Goal: Transaction & Acquisition: Subscribe to service/newsletter

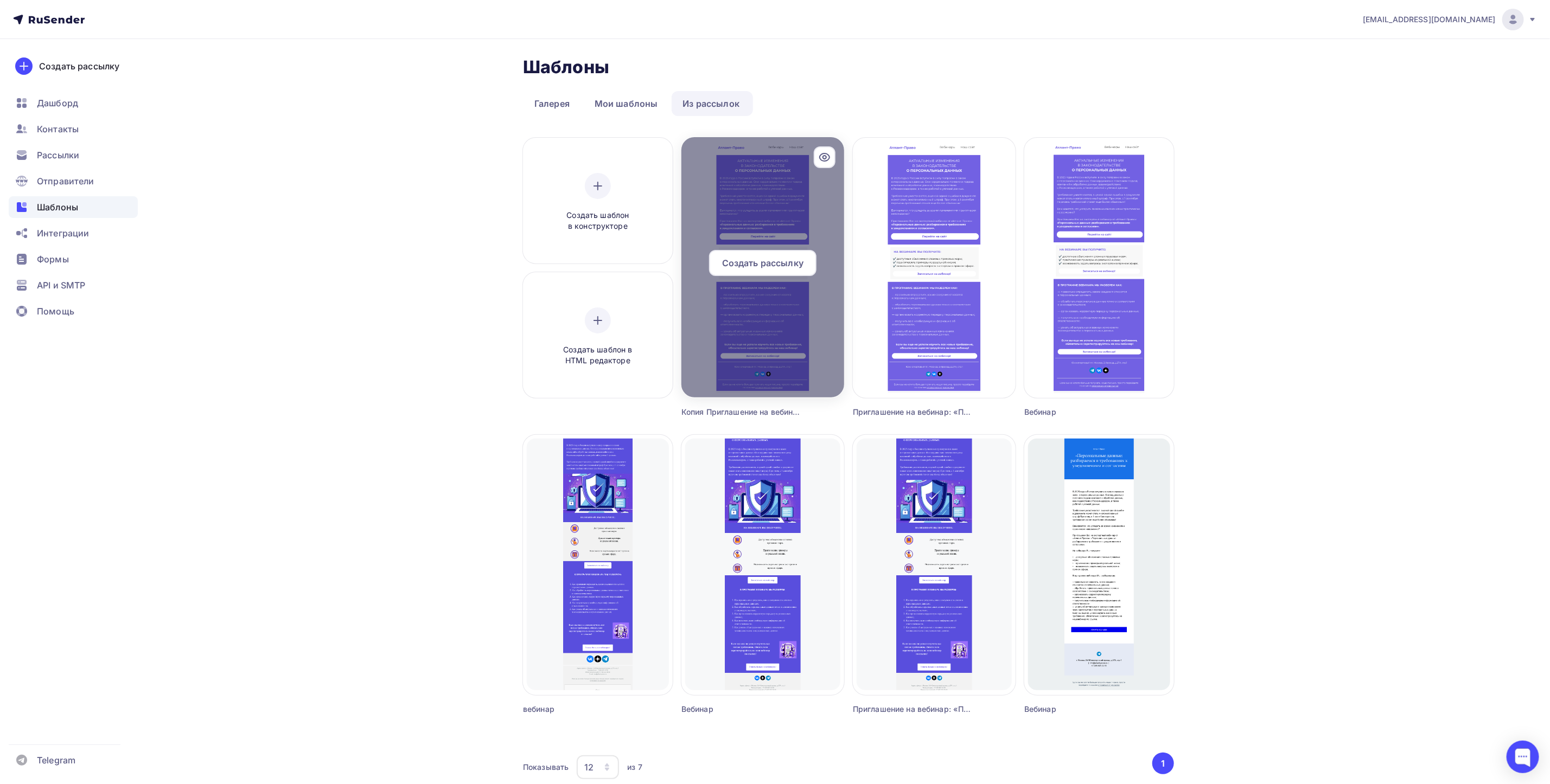
click at [772, 264] on span "Создать рассылку" at bounding box center [763, 263] width 81 height 13
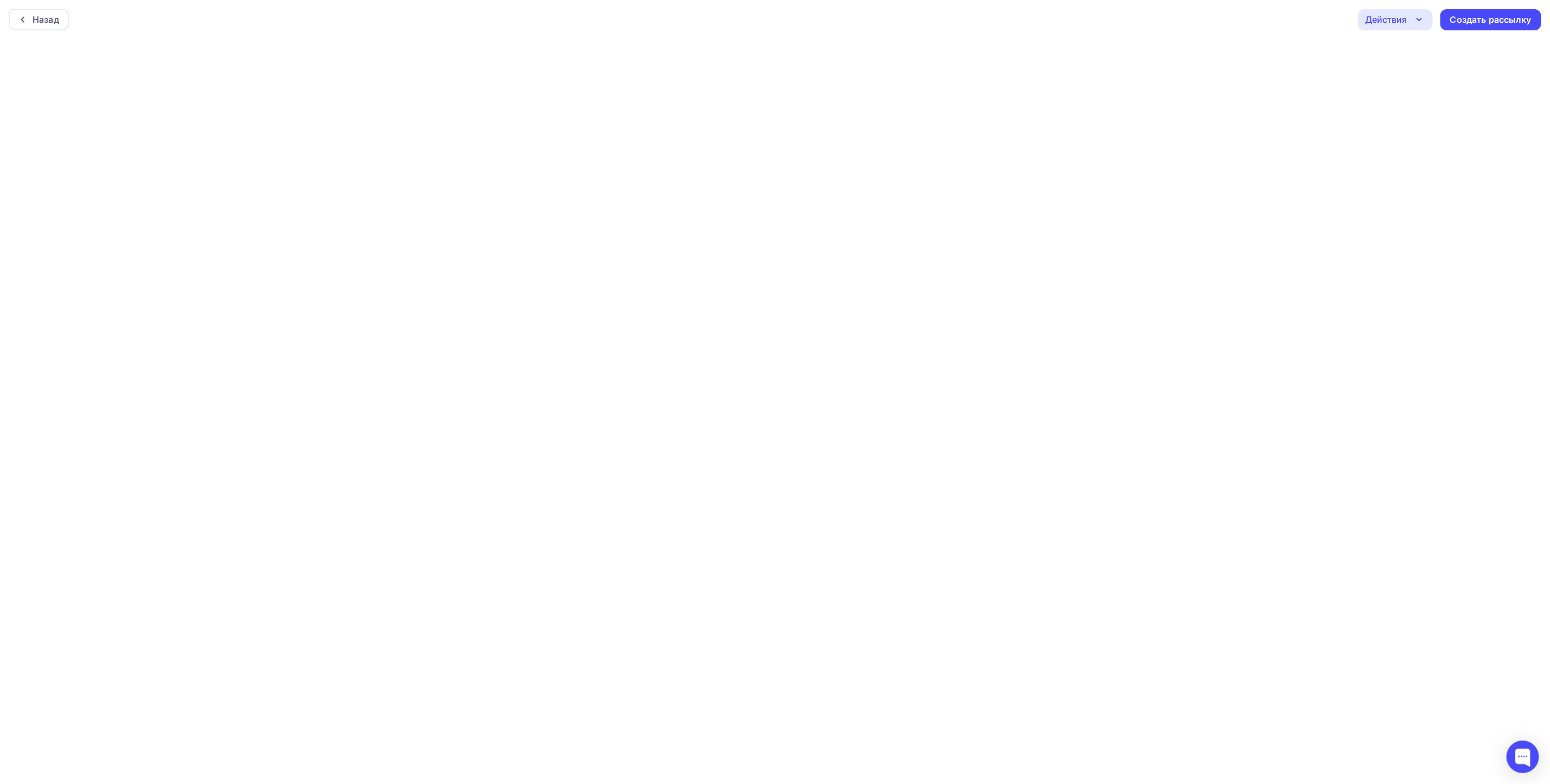
click at [1508, 32] on div "Назад Действия Отправить тестовое письмо Предпросмотр Сохранить в Мои шаблоны В…" at bounding box center [775, 19] width 1550 height 39
click at [1504, 24] on div "Создать рассылку" at bounding box center [1491, 19] width 81 height 13
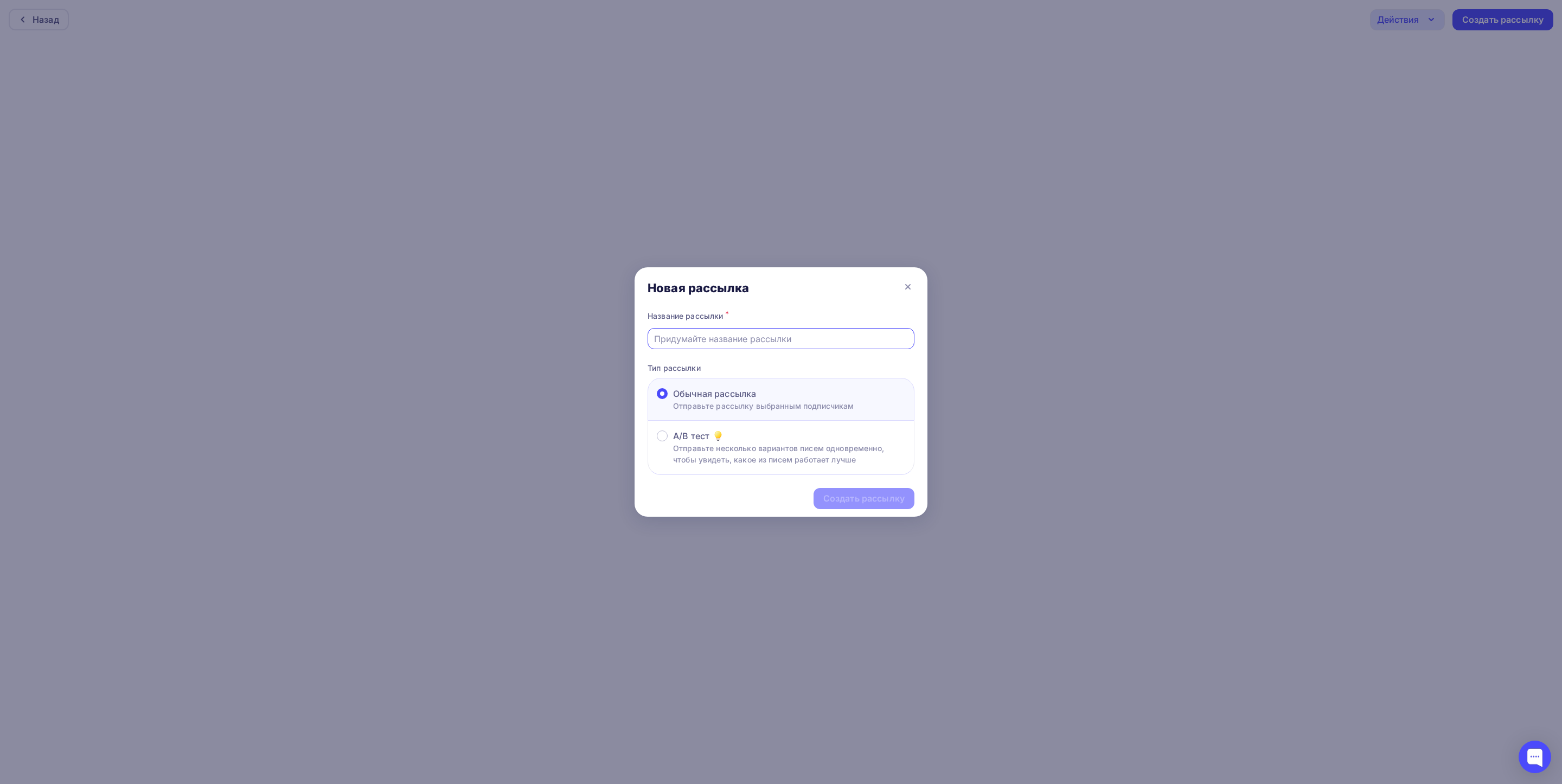
click at [706, 341] on input "text" at bounding box center [781, 338] width 254 height 13
click at [850, 226] on div at bounding box center [781, 392] width 1562 height 784
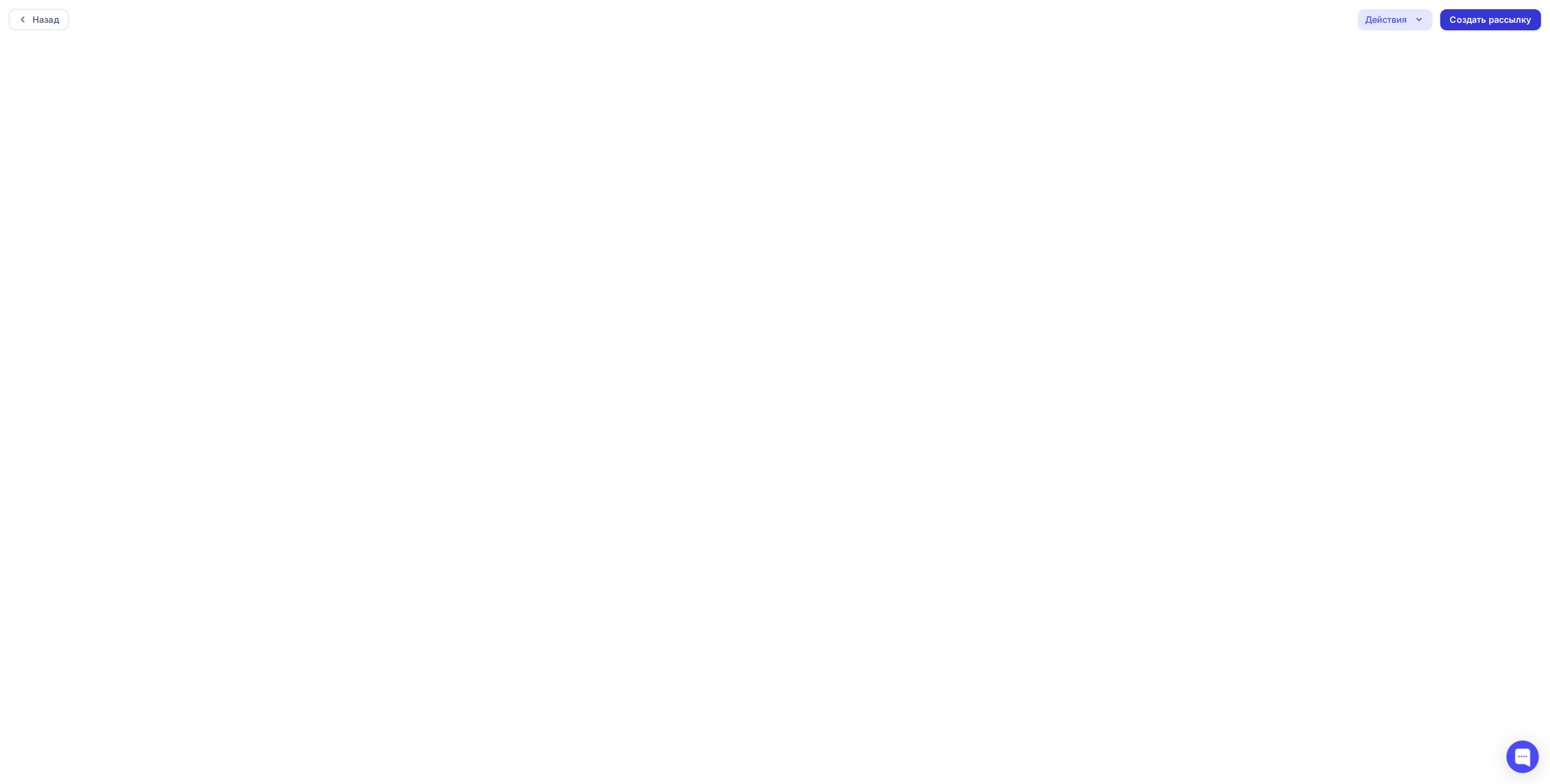
click at [1494, 23] on div "Создать рассылку" at bounding box center [1491, 19] width 81 height 13
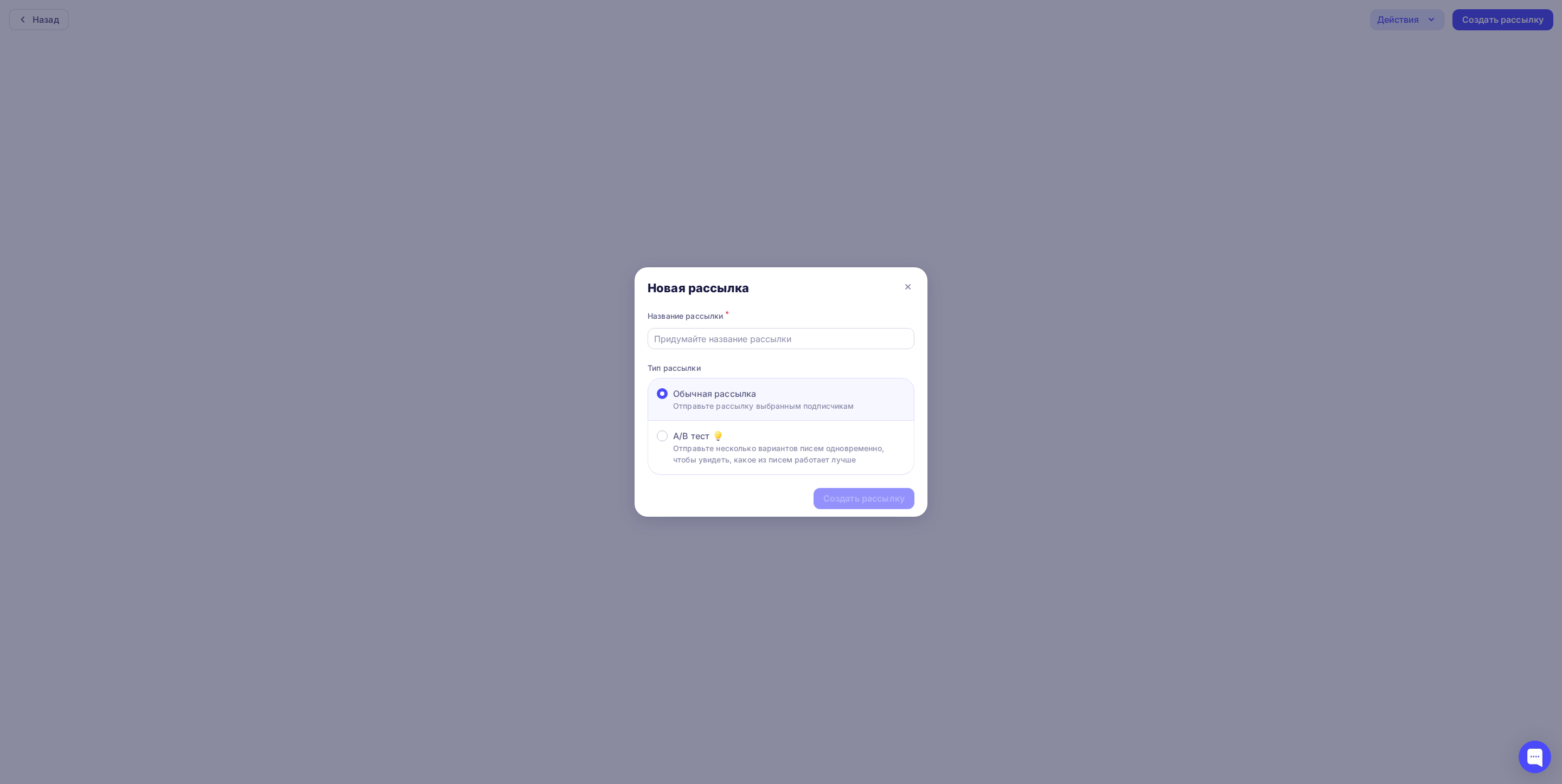
click at [681, 336] on input "text" at bounding box center [781, 338] width 254 height 13
paste input "«ПЕРСОНАЛЬНЫЕ ДАННЫЕ: РАЗБИРАЕМСЯ В ТРЕБОВАНИЯХ К УВЕДОМЛЕНИЯМ И СОГЛАСИЯМ». ([…"
click at [788, 335] on input "«ПЕРСОНАЛЬНЫЕ ДАННЫЕ: РАЗБИРАЕМСЯ В ТРЕБОВАНИЯХ К УВЕДОМЛЕНИЯМ И СОГЛАСИЯМ». ([…" at bounding box center [781, 338] width 254 height 13
click at [797, 342] on input "«ПЕРСОНАЛЬНЫЕ ДАННЫЕ: РАЗБИРАЕМСЯ В ТРЕБОВАНИЯХ К УВЕДОМЛЕНИЯМ И СОГЛАСИЯМ». ([…" at bounding box center [781, 338] width 254 height 13
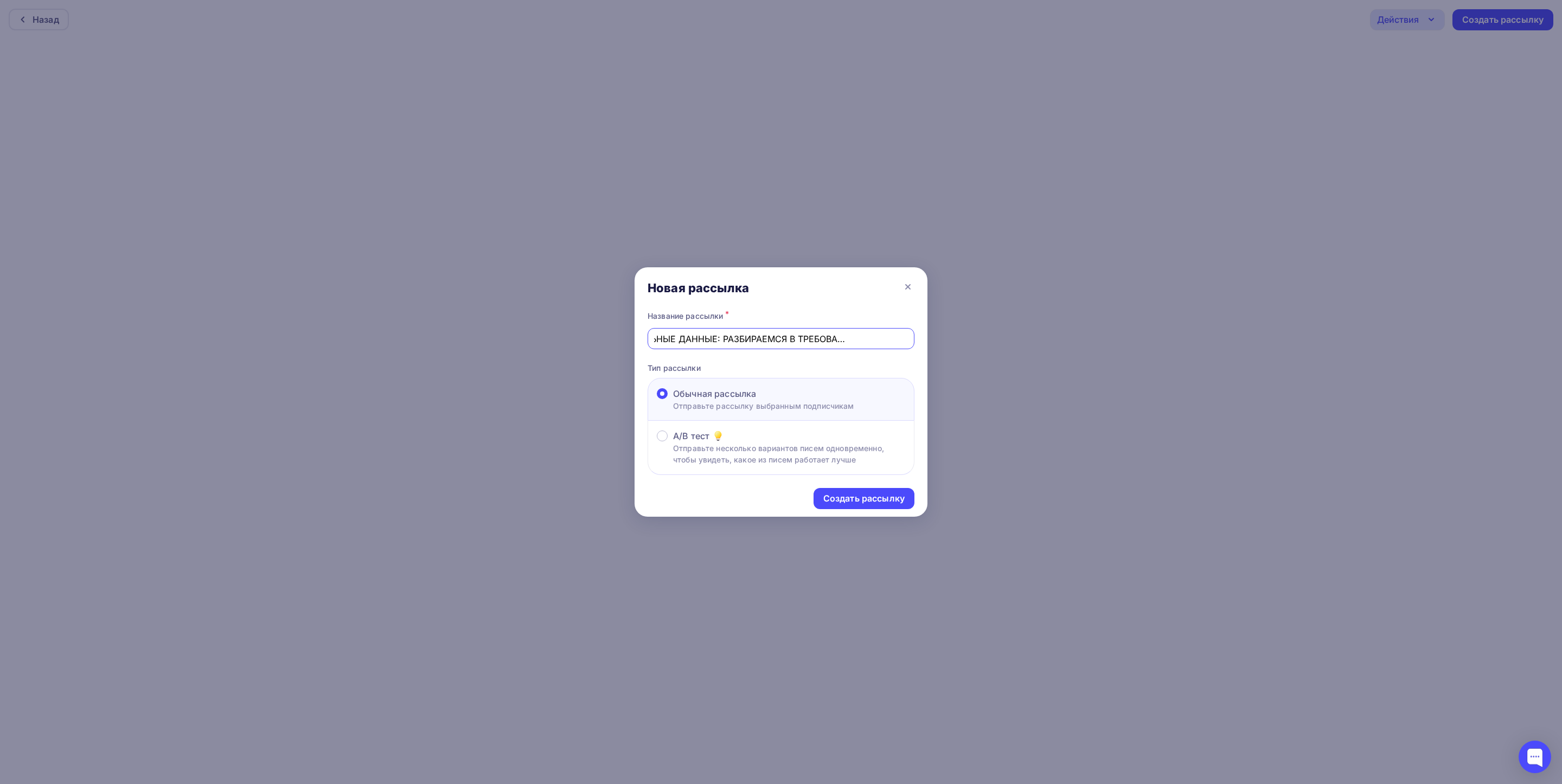
scroll to position [0, 0]
drag, startPoint x: 768, startPoint y: 340, endPoint x: 602, endPoint y: 335, distance: 166.1
click at [602, 335] on div "Новая рассылка Название рассылки * «ПЕРСОНАЛЬНЫЕ ДАННЫЕ: РАЗБИРАЕМСЯ В ТРЕБОВАН…" at bounding box center [781, 392] width 1562 height 784
click at [698, 332] on input "«ПЕРСОНАЛЬНЫЕ ДАННЫЕ: РАЗБИРАЕМСЯ В ТРЕБОВАНИЯХ К УВЕДОМЛЕНИЯМ И СОГЛАСИЯМ». ([…" at bounding box center [781, 338] width 254 height 13
click at [691, 335] on input "«ПЕРСОНАЛЬНЫЕ ДАННЫЕ: РАЗБИРАЕМСЯ В ТРЕБОВАНИЯХ К УВЕДОМЛЕНИЯМ И СОГЛАСИЯМ». ([…" at bounding box center [781, 338] width 254 height 13
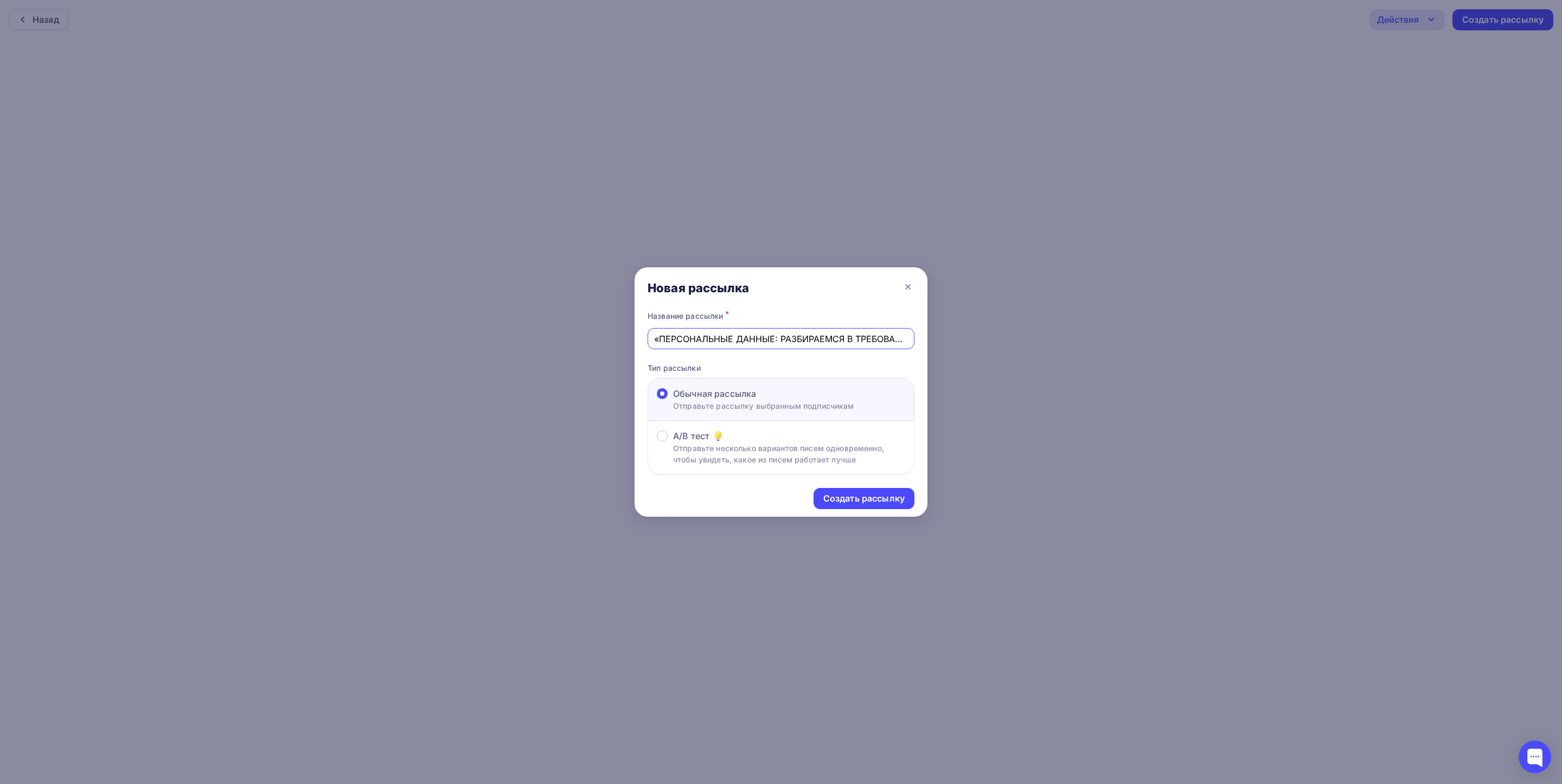
click at [655, 336] on input "«ПЕРСОНАЛЬНЫЕ ДАННЫЕ: РАЗБИРАЕМСЯ В ТРЕБОВАНИЯХ К УВЕДОМЛЕНИЯМ И СОГЛАСИЯМ». ([…" at bounding box center [781, 338] width 254 height 13
drag, startPoint x: 823, startPoint y: 343, endPoint x: 937, endPoint y: 342, distance: 114.0
click at [937, 342] on div "Новая рассылка Название рассылки * Приглашение на вебинар: «ПЕРСОНАЛЬНЫЕ ДАННЫЕ…" at bounding box center [781, 392] width 1562 height 784
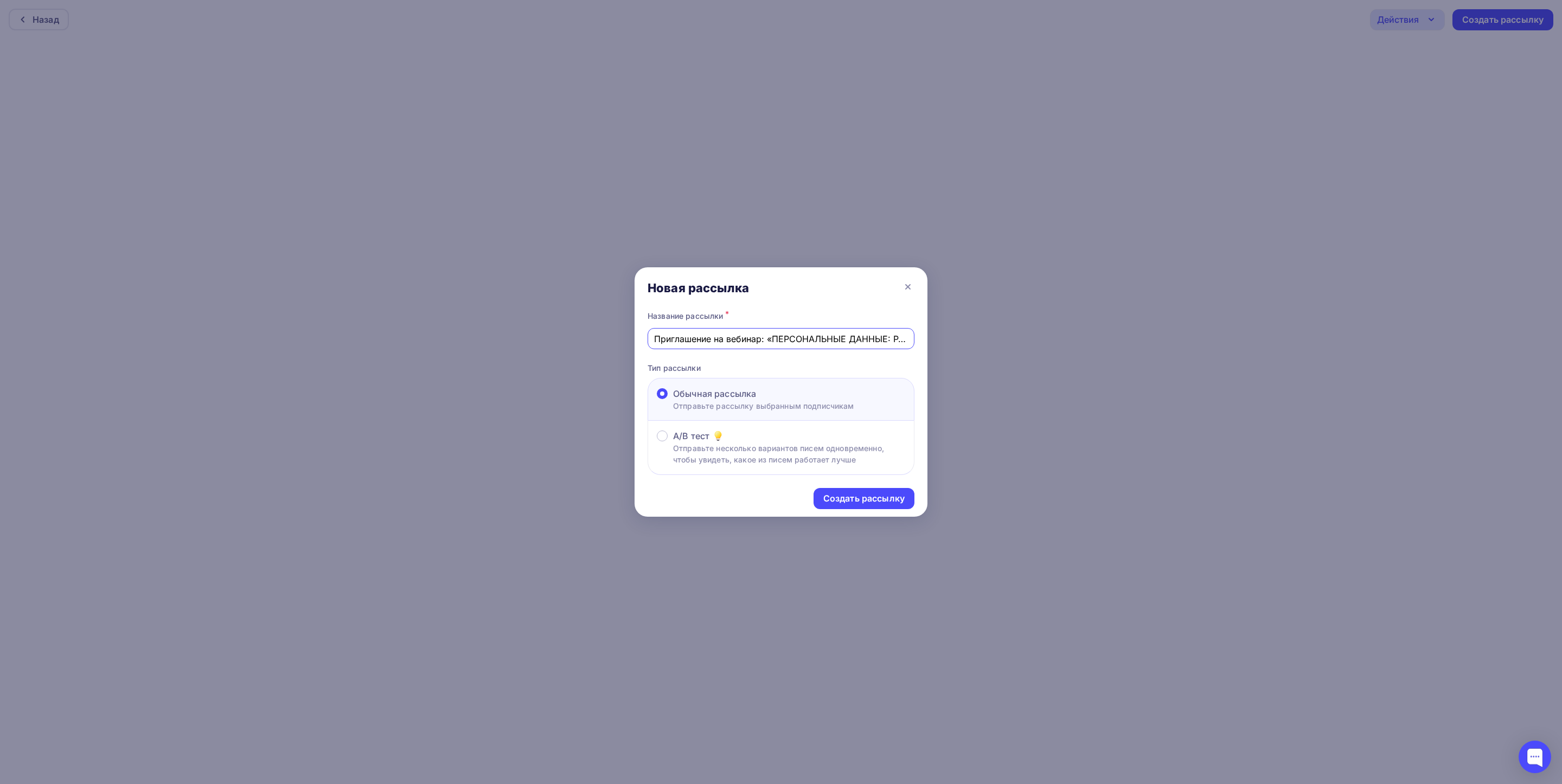
click at [703, 339] on input "Приглашение на вебинар: «ПЕРСОНАЛЬНЫЕ ДАННЫЕ: РАЗБИРАЕМСЯ В ТРЕБОВАНИЯХ К УВЕДО…" at bounding box center [781, 338] width 254 height 13
paste input "РИГЛАШАЕМ НА [PERSON_NAME]: «ПЕРСОНАЛЬНЫЕ ДАННЫЕ: РАЗБИРАЕМСЯ В ТРЕБОВАНИЯХ К У…"
click at [715, 332] on input "ПРИГЛАШАЕМ НА [PERSON_NAME]: «ПЕРСОНАЛЬНЫЕ ДАННЫЕ: РАЗБИРАЕМСЯ В ТРЕБОВАНИЯХ К …" at bounding box center [781, 338] width 254 height 13
click at [800, 339] on input "ПРИГЛАШАЕМ НА [PERSON_NAME]: «ПЕРСОНАЛЬНЫЕ ДАННЫЕ: РАЗБИРАЕМСЯ В ТРЕБОВАНИЯХ К …" at bounding box center [781, 338] width 254 height 13
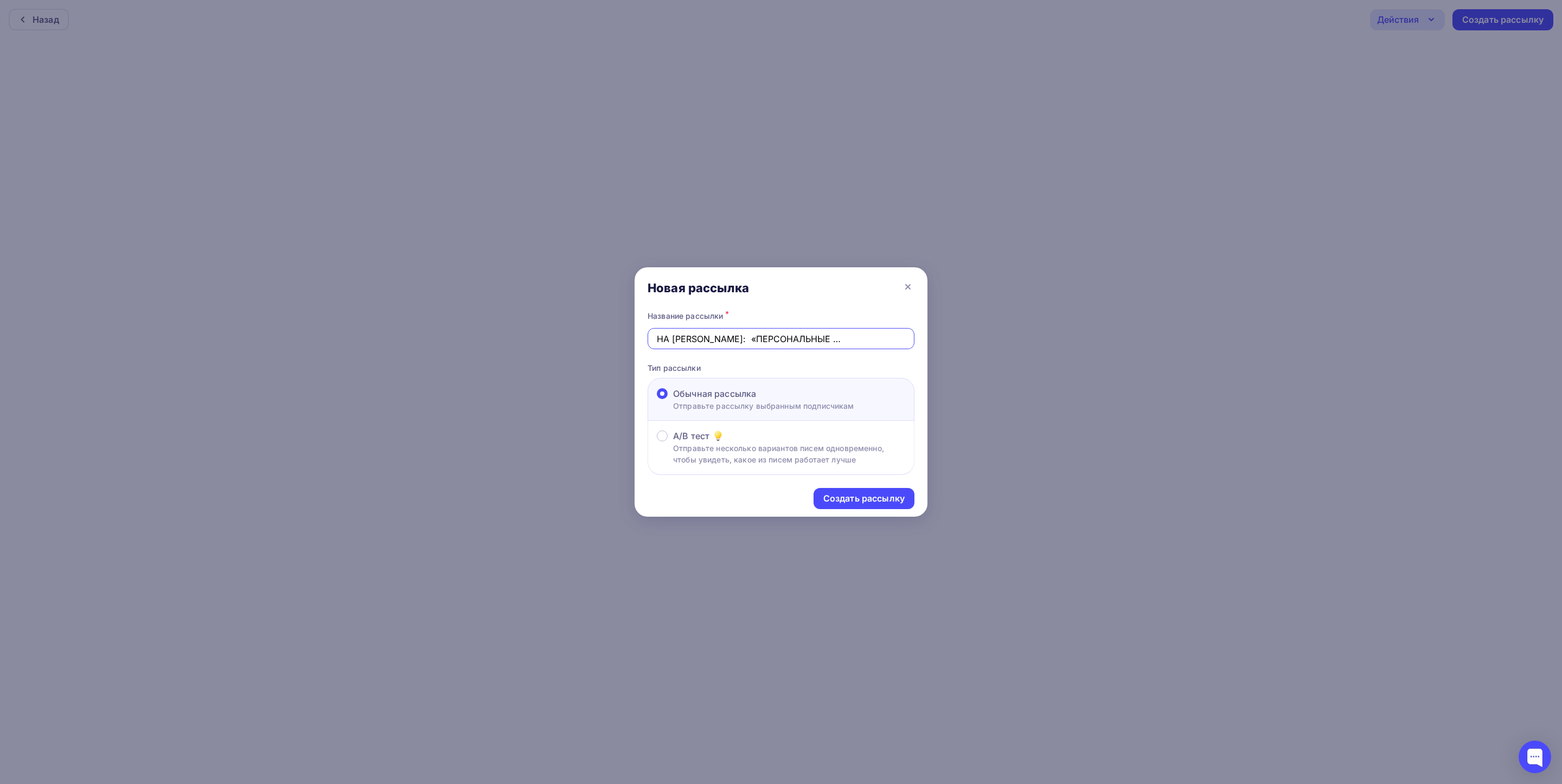
scroll to position [0, 0]
drag, startPoint x: 833, startPoint y: 339, endPoint x: 577, endPoint y: 331, distance: 256.1
click at [577, 331] on div "Новая рассылка Название рассылки * ПРИГЛАШАЕМ НА [PERSON_NAME]: «ПЕРСОНАЛЬНЫЕ Д…" at bounding box center [781, 392] width 1562 height 784
click at [753, 343] on input "ПРИГЛАШАЕМ НА [PERSON_NAME]: «ПЕРСОНАЛЬНЫЕ ДАННЫЕ: РАЗБИРАЕМСЯ В ТРЕБОВАНИЯХ К …" at bounding box center [781, 338] width 254 height 13
click at [789, 342] on input "ПРИГЛАШАЕМ НА [PERSON_NAME]: «ПЕРСОНАЛЬНЫЕ ДАННЫЕ: РАЗБИРАЕМСЯ В ТРЕБОВАНИЯХ К …" at bounding box center [781, 338] width 254 height 13
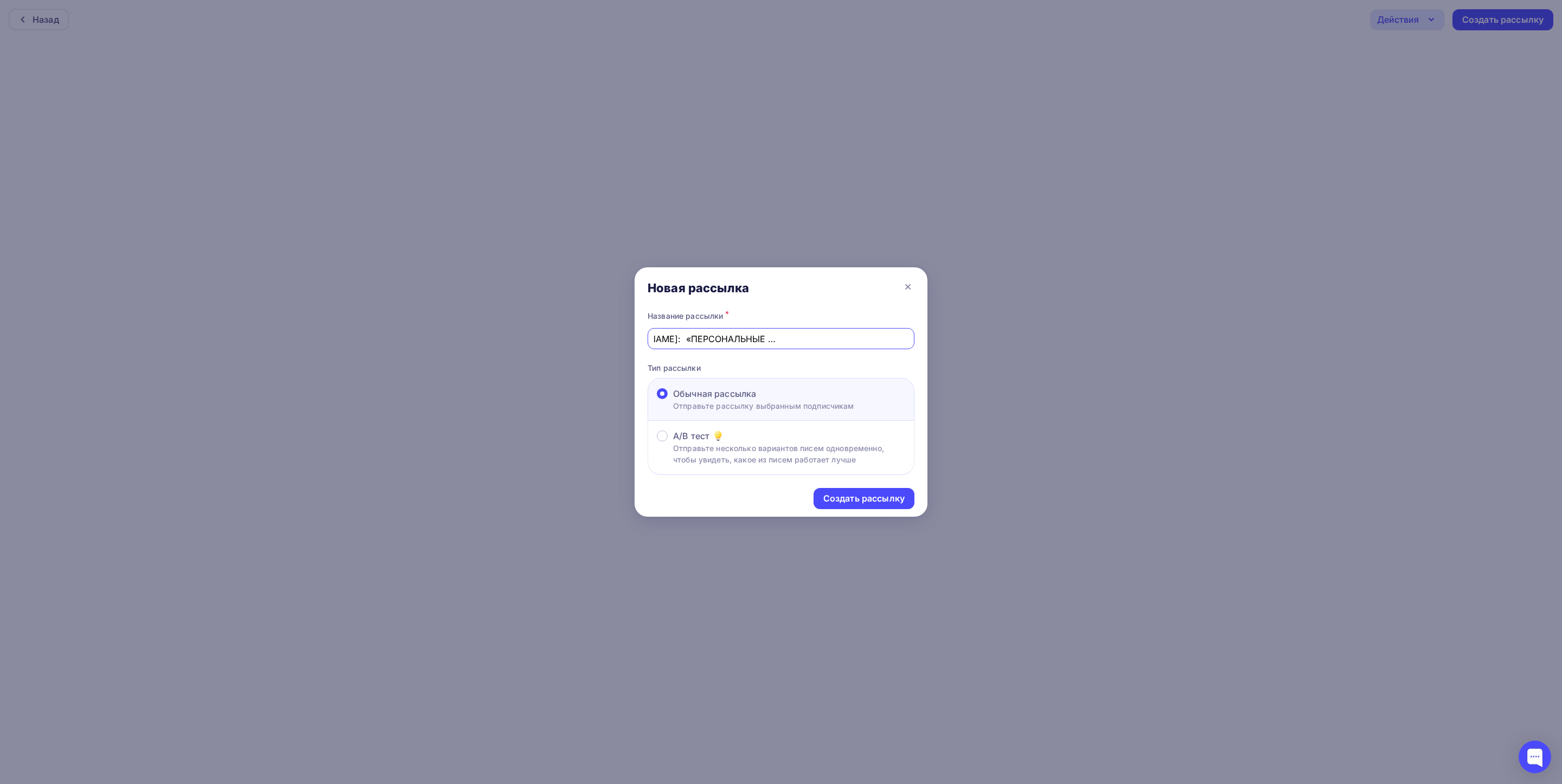
scroll to position [0, 415]
drag, startPoint x: 812, startPoint y: 337, endPoint x: 1001, endPoint y: 347, distance: 189.3
click at [997, 347] on div "Новая рассылка Название рассылки * ПРИГЛАШАЕМ НА [PERSON_NAME]: «ПЕРСОНАЛЬНЫЕ Д…" at bounding box center [781, 392] width 1562 height 784
type input "ПРИГЛАШАЕМ НА [PERSON_NAME]: «ПЕРСОНАЛЬНЫЕ ДАННЫЕ: РАЗБИРАЕМСЯ В ТРЕБОВАНИЯХ К …"
click at [865, 500] on div "Создать рассылку" at bounding box center [864, 498] width 81 height 13
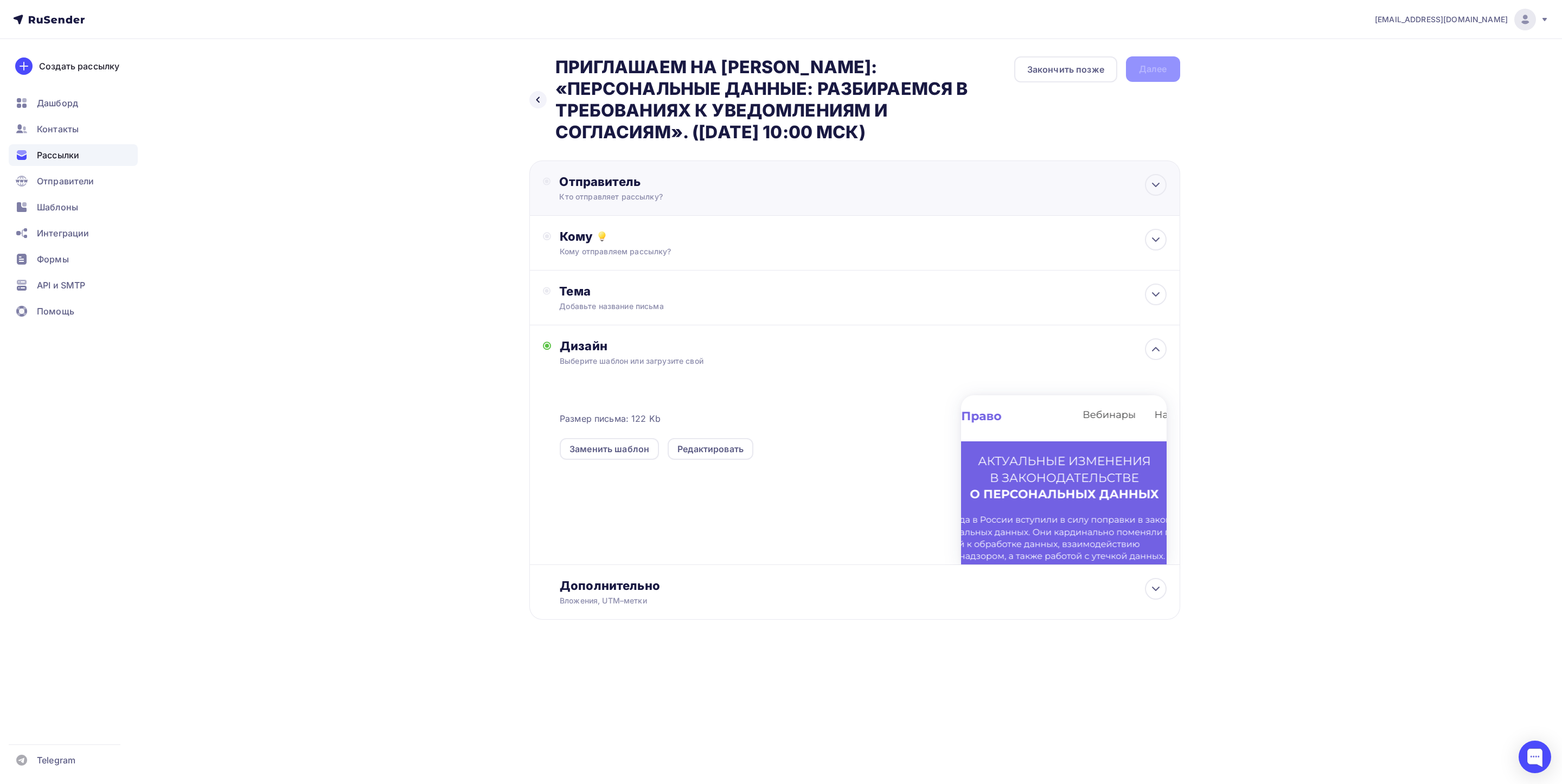
click at [639, 187] on div "Отправитель" at bounding box center [676, 181] width 235 height 15
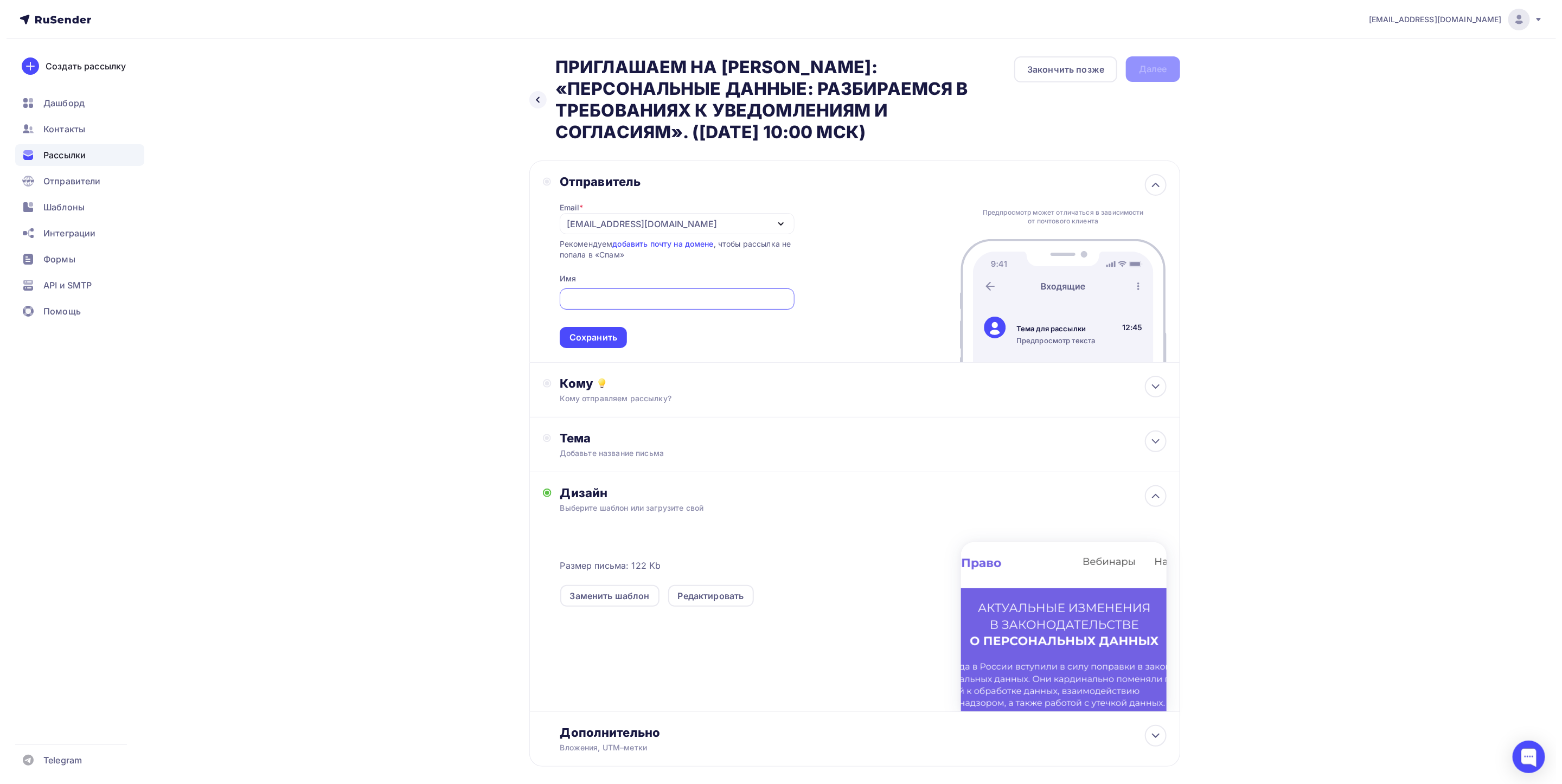
scroll to position [1, 0]
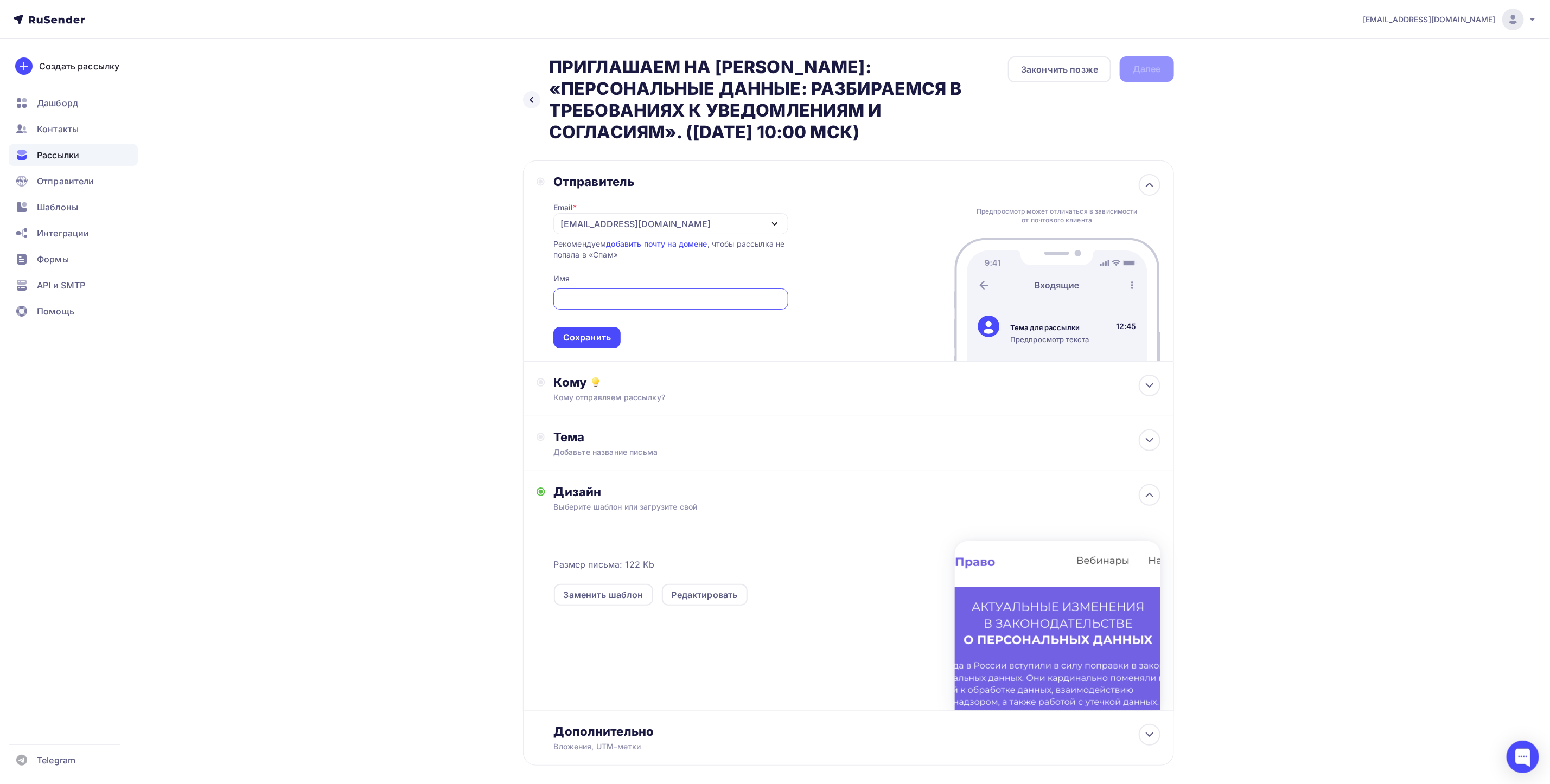
click at [591, 295] on input "text" at bounding box center [670, 299] width 223 height 13
click at [655, 230] on div "[EMAIL_ADDRESS][DOMAIN_NAME]" at bounding box center [636, 224] width 150 height 13
click at [595, 295] on div "Добавить отправителя" at bounding box center [641, 295] width 101 height 13
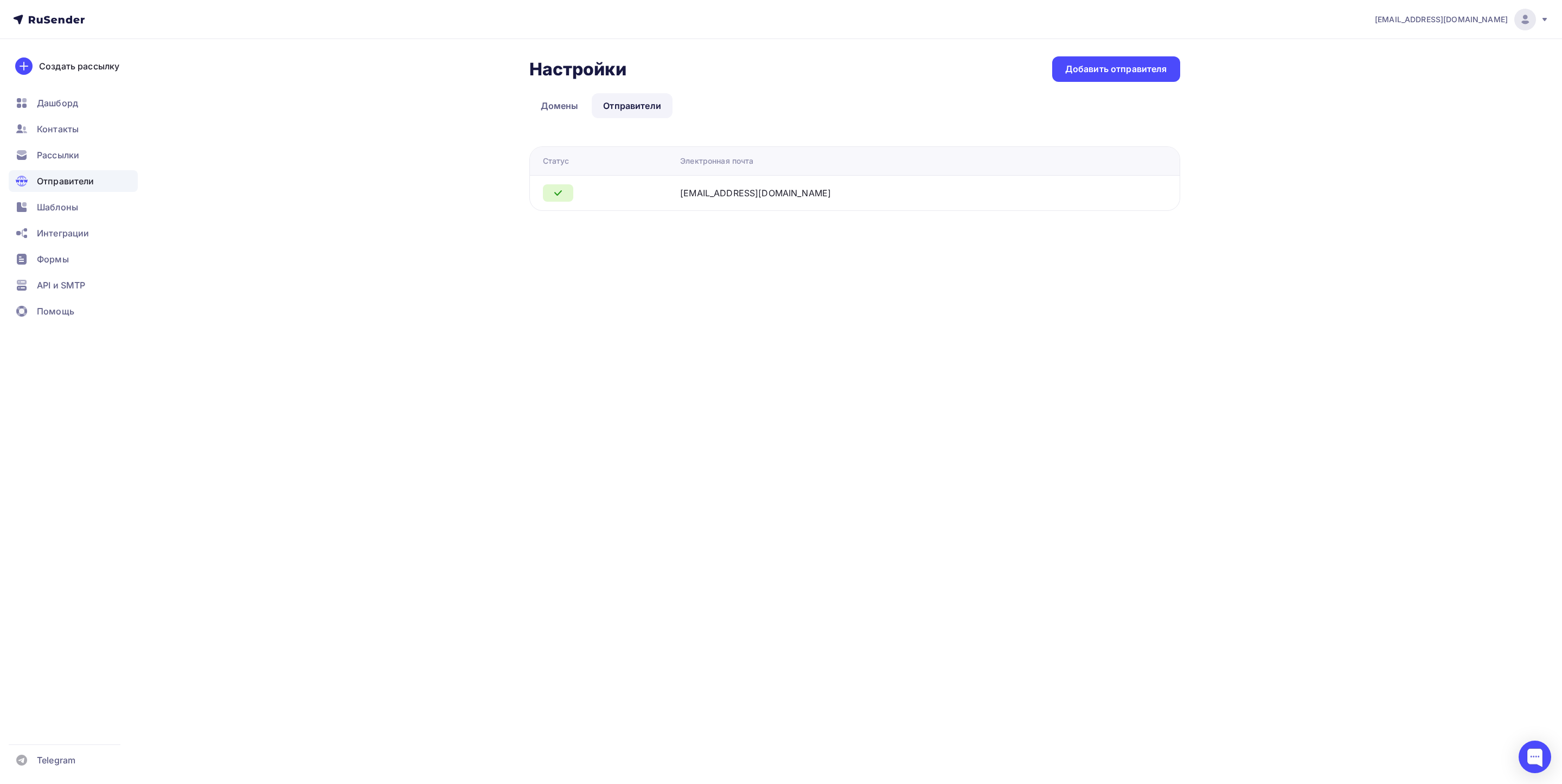
click at [742, 193] on div "[EMAIL_ADDRESS][DOMAIN_NAME]" at bounding box center [756, 193] width 151 height 13
click at [1079, 62] on div "Добавить отправителя" at bounding box center [1116, 69] width 128 height 25
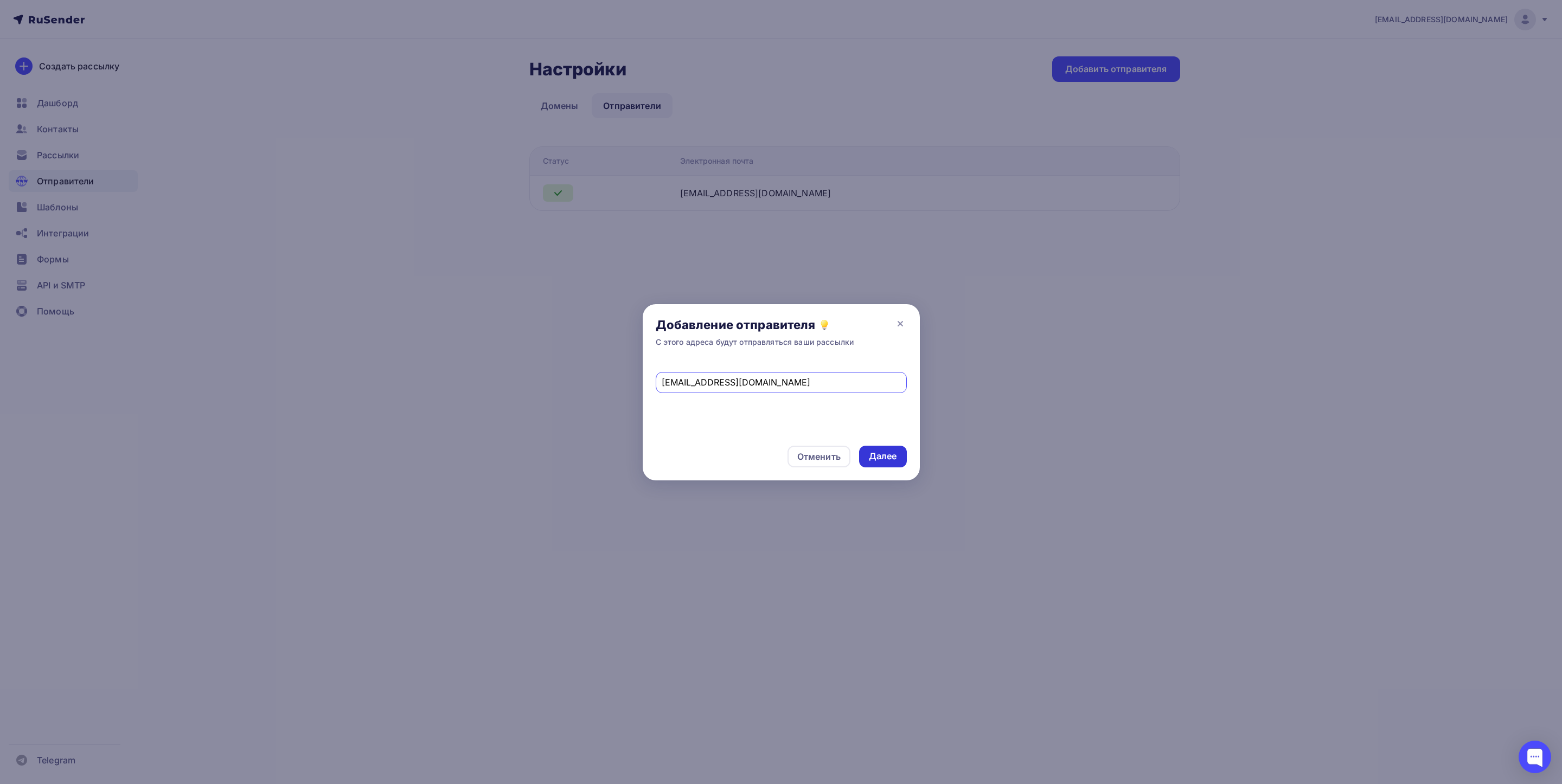
type input "[EMAIL_ADDRESS][DOMAIN_NAME]"
click at [899, 453] on div "Далее" at bounding box center [883, 457] width 48 height 22
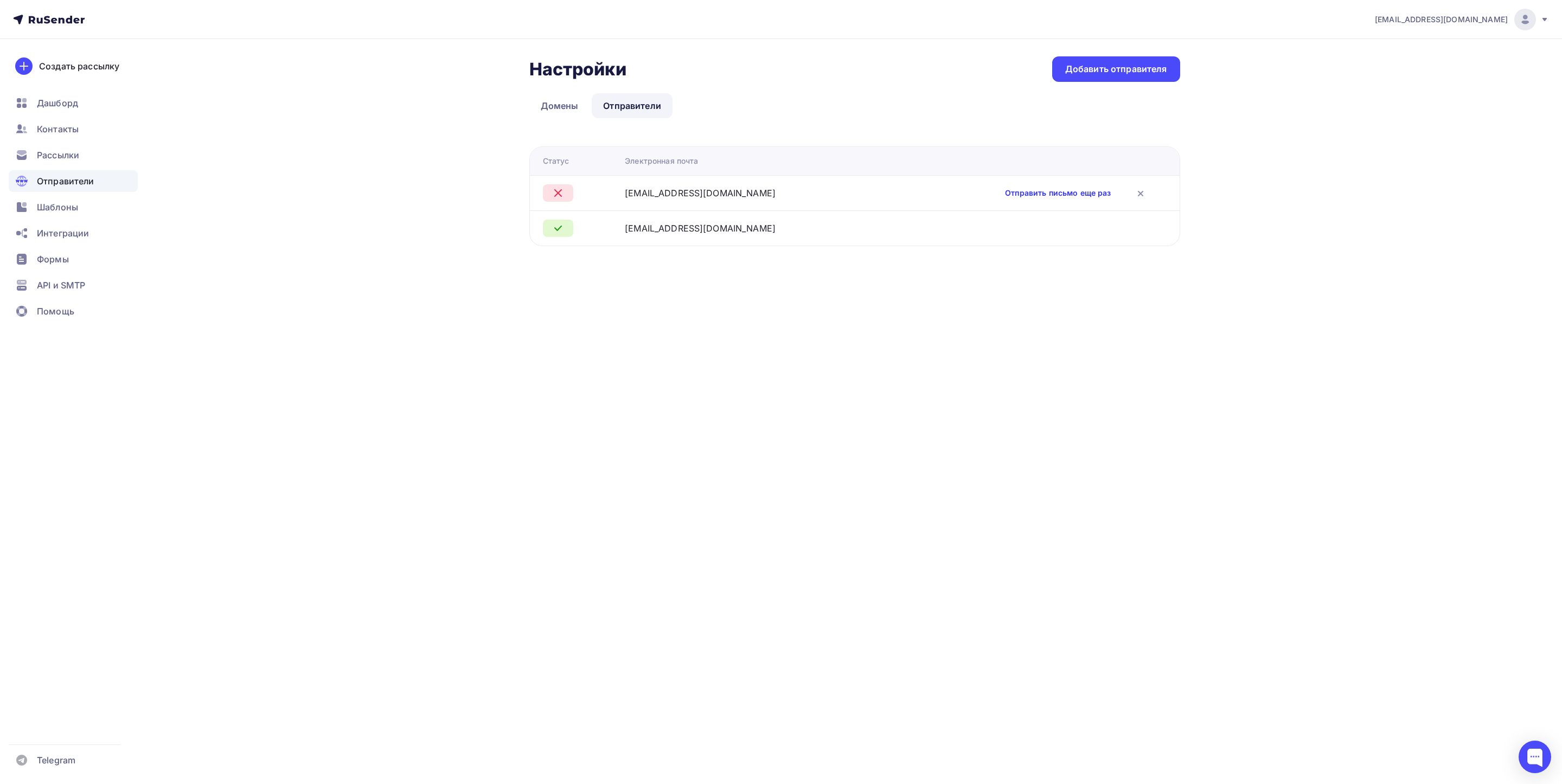
click at [1058, 198] on link "Отправить письмо еще раз" at bounding box center [1058, 193] width 106 height 11
click at [744, 200] on td "[EMAIL_ADDRESS][DOMAIN_NAME]" at bounding box center [893, 193] width 436 height 35
click at [55, 158] on span "Рассылки" at bounding box center [58, 155] width 42 height 13
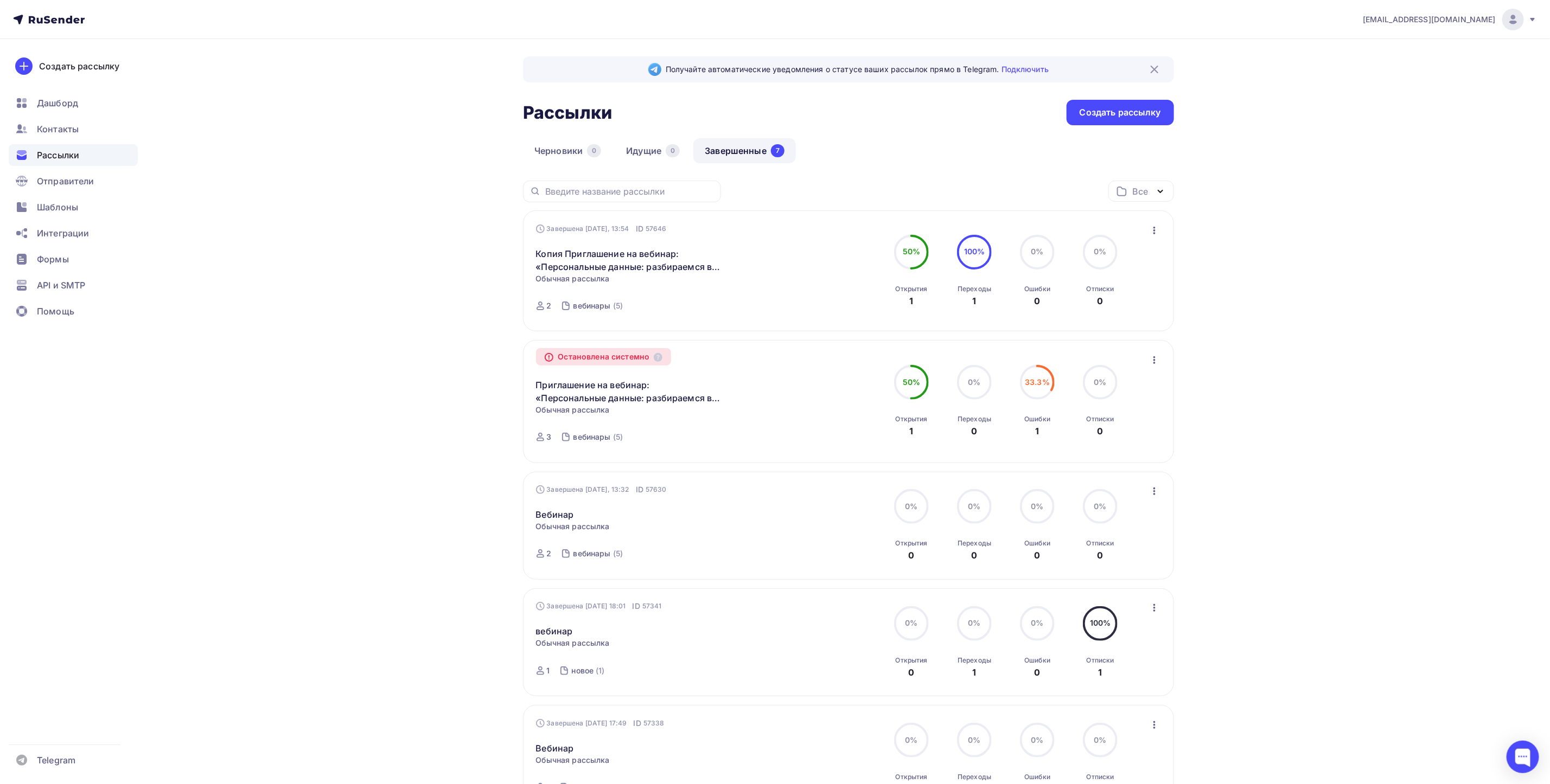
click at [736, 155] on link "Завершенные 7" at bounding box center [744, 150] width 103 height 25
click at [62, 210] on span "Шаблоны" at bounding box center [58, 207] width 41 height 13
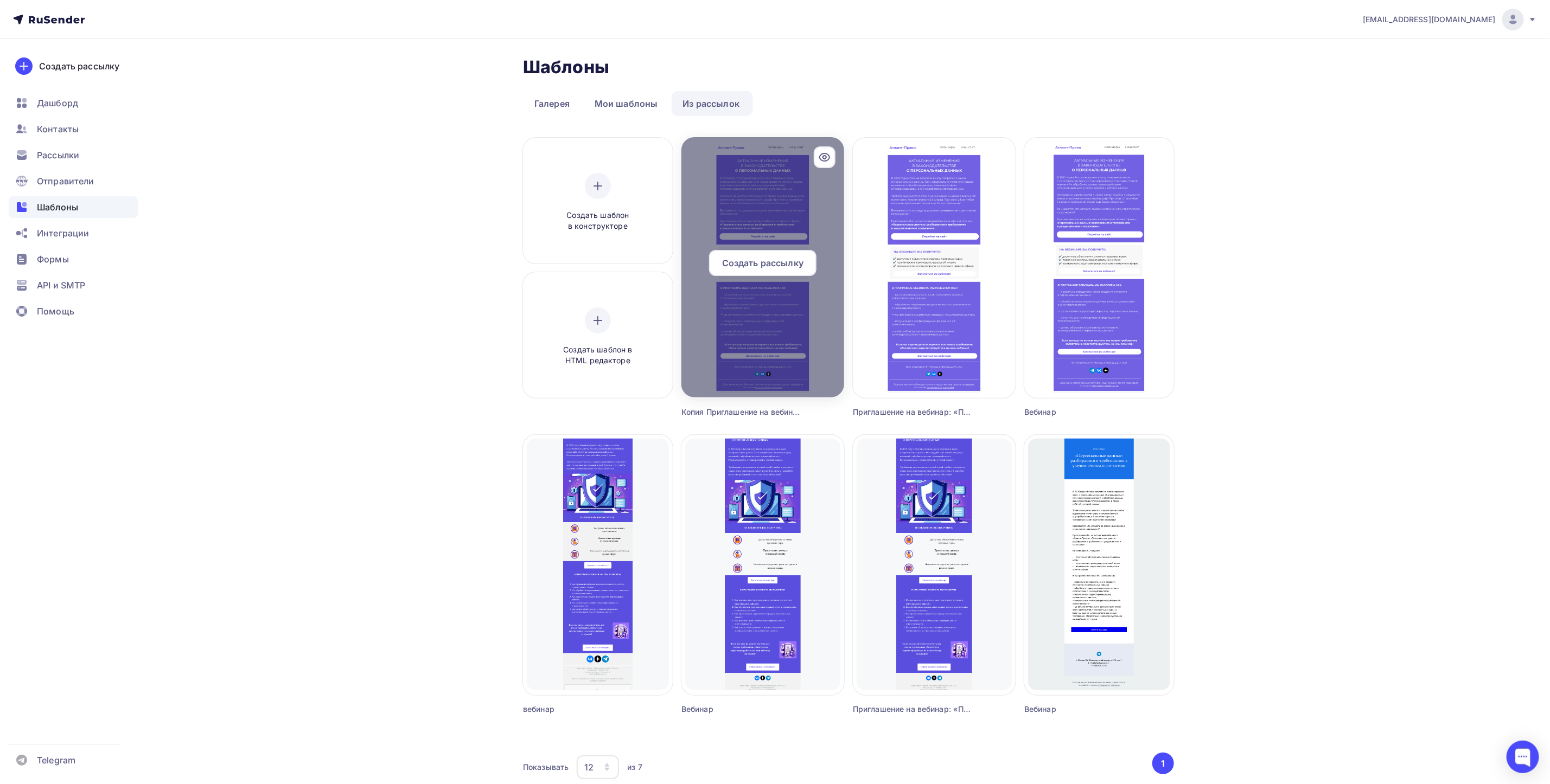
click at [773, 272] on div "Создать рассылку" at bounding box center [763, 263] width 107 height 26
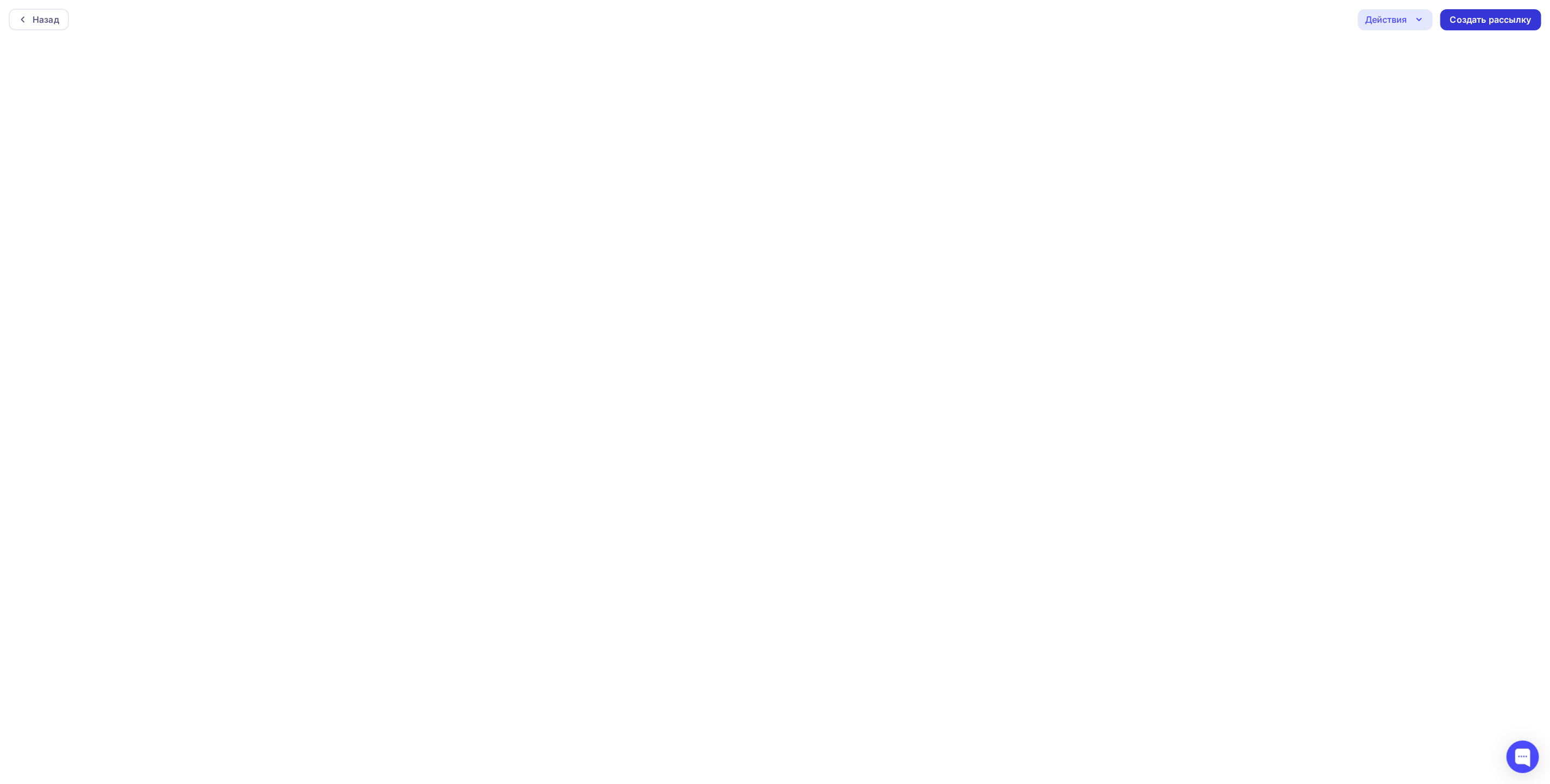
click at [1511, 20] on div "Создать рассылку" at bounding box center [1491, 19] width 81 height 13
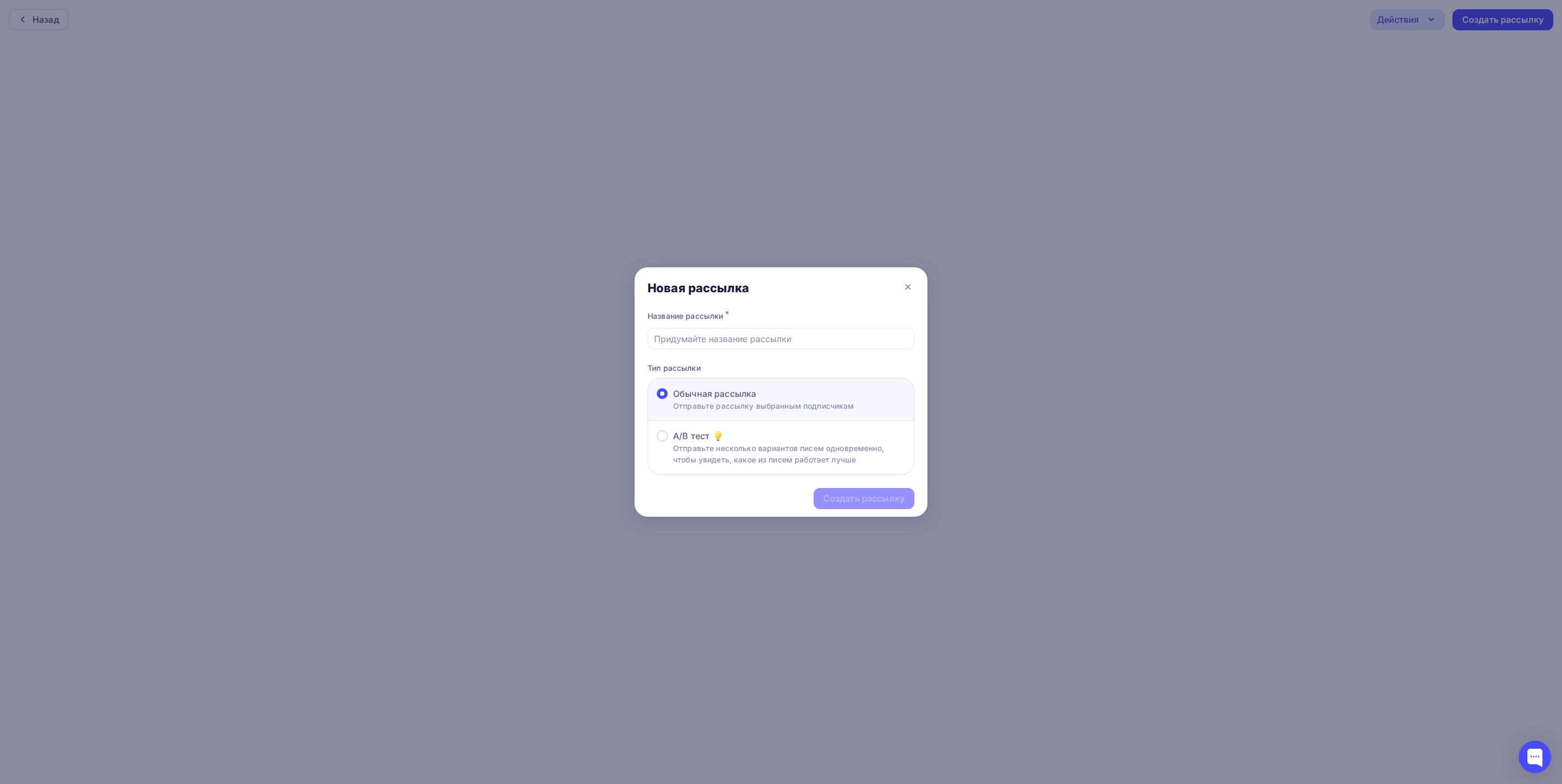
click at [762, 324] on div "Название рассылки *" at bounding box center [781, 329] width 267 height 41
click at [748, 335] on input "text" at bounding box center [781, 338] width 254 height 13
click at [691, 337] on input "text" at bounding box center [781, 338] width 254 height 13
paste input "ПРИГЛАШАЕМ НА [PERSON_NAME]: «ПЕРСОНАЛЬНЫЕ ДАННЫЕ: РАЗБИРАЕМСЯ В ТРЕБОВАНИЯХ К …"
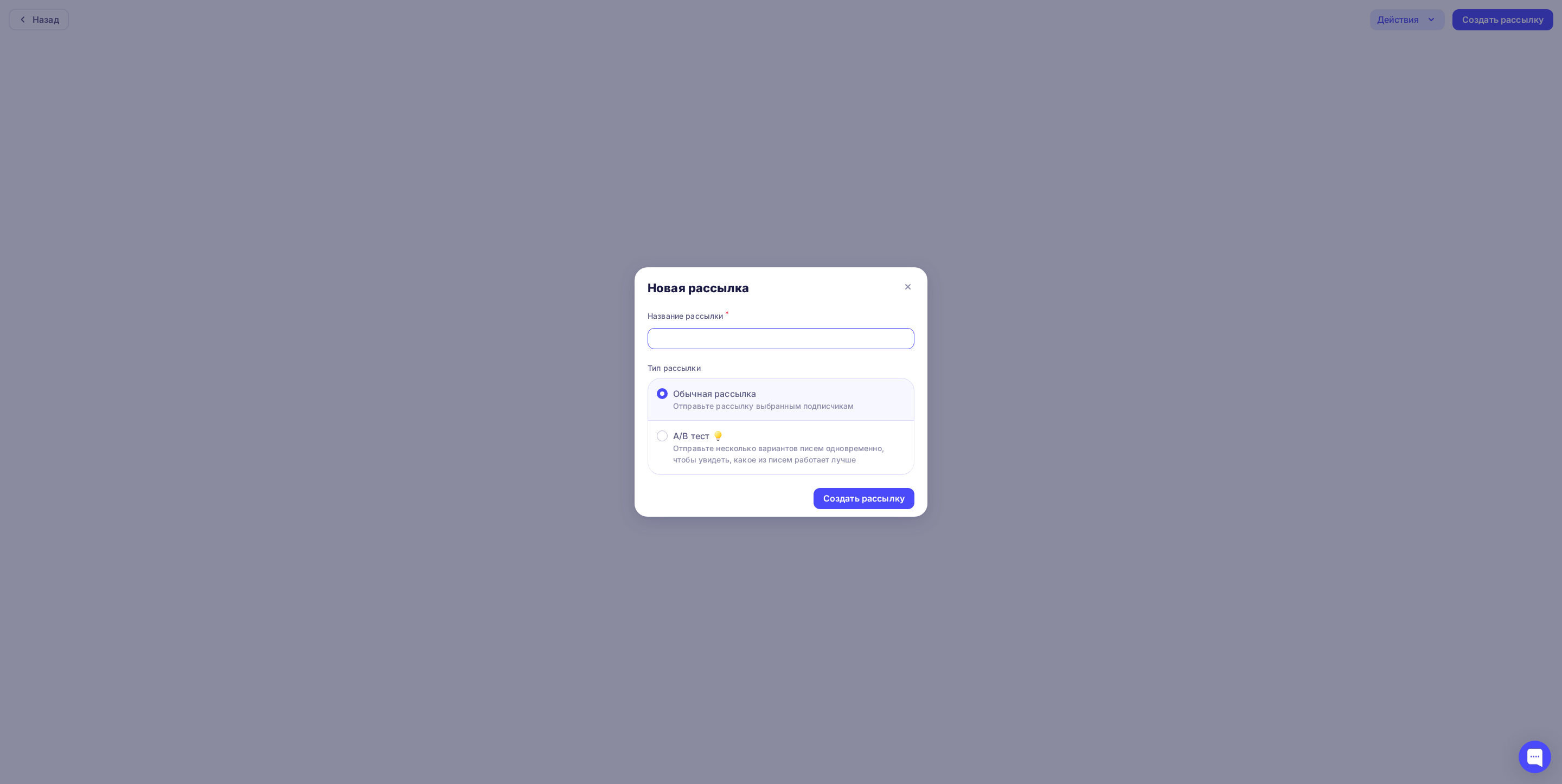
click at [801, 335] on input "ПРИГЛАШАЕМ НА [PERSON_NAME]: «ПЕРСОНАЛЬНЫЕ ДАННЫЕ: РАЗБИРАЕМСЯ В ТРЕБОВАНИЯХ К …" at bounding box center [781, 338] width 254 height 13
drag, startPoint x: 791, startPoint y: 339, endPoint x: 545, endPoint y: 341, distance: 246.0
click at [545, 341] on div "Новая рассылка Название рассылки * ПРИГЛАШАЕМ НА [PERSON_NAME]: «ПЕРСОНАЛЬНЫЕ Д…" at bounding box center [781, 392] width 1562 height 784
click at [716, 341] on input "ПРИГЛАШАЕМ НА [PERSON_NAME]: «ПЕРСОНАЛЬНЫЕ ДАННЫЕ: РАЗБИРАЕМСЯ В ТРЕБОВАНИЯХ К …" at bounding box center [781, 338] width 254 height 13
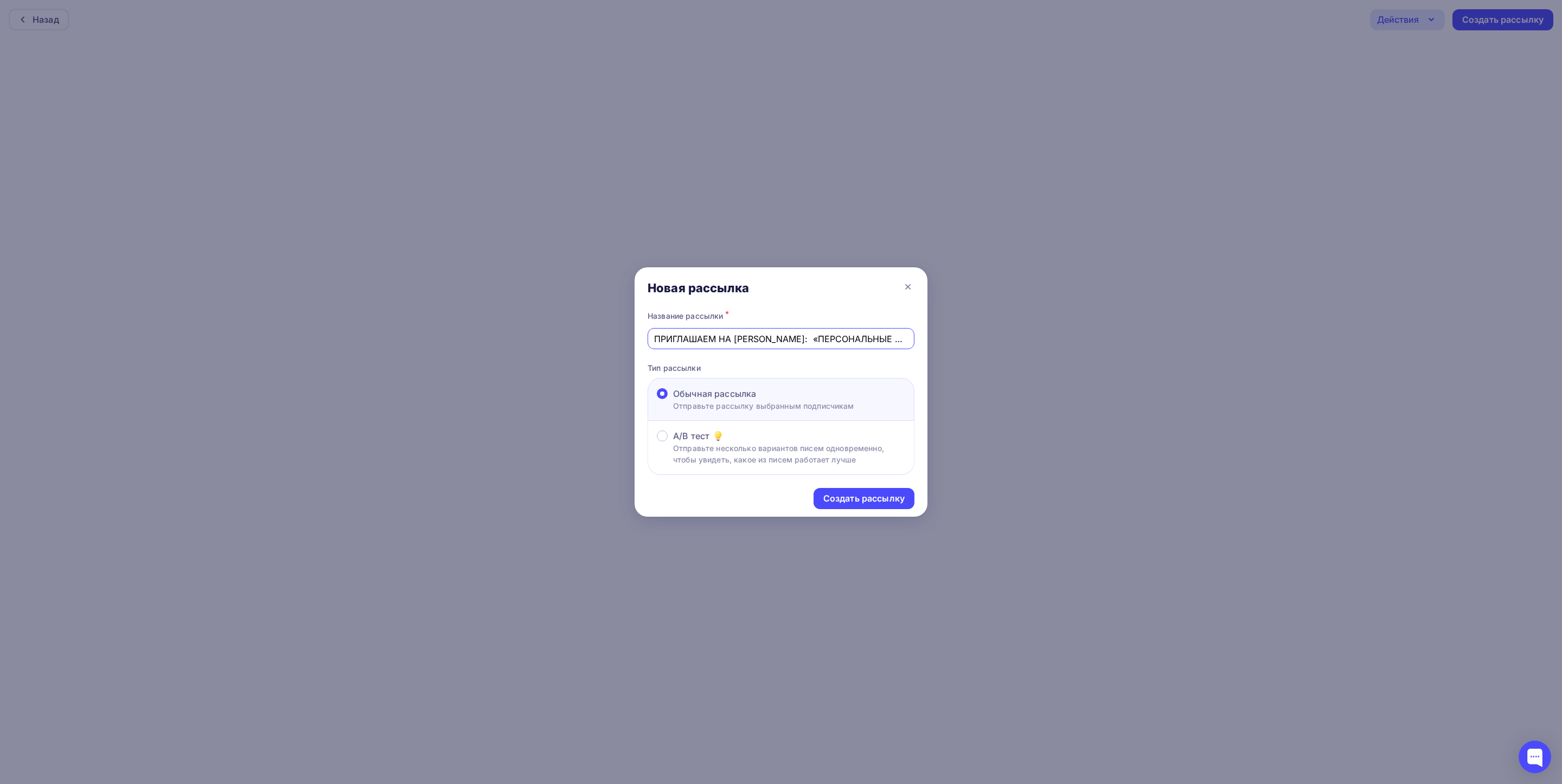
click at [771, 338] on input "ПРИГЛАШАЕМ НА [PERSON_NAME]: «ПЕРСОНАЛЬНЫЕ ДАННЫЕ: РАЗБИРАЕМСЯ В ТРЕБОВАНИЯХ К …" at bounding box center [781, 338] width 254 height 13
type input "ПРИГЛАШАЕМ НА [PERSON_NAME]: «ПЕРСОНАЛЬНЫЕ ДАННЫЕ: РАЗБИРАЕМСЯ В ТРЕБОВАНИЯХ К …"
click at [866, 503] on div "Создать рассылку" at bounding box center [864, 498] width 81 height 13
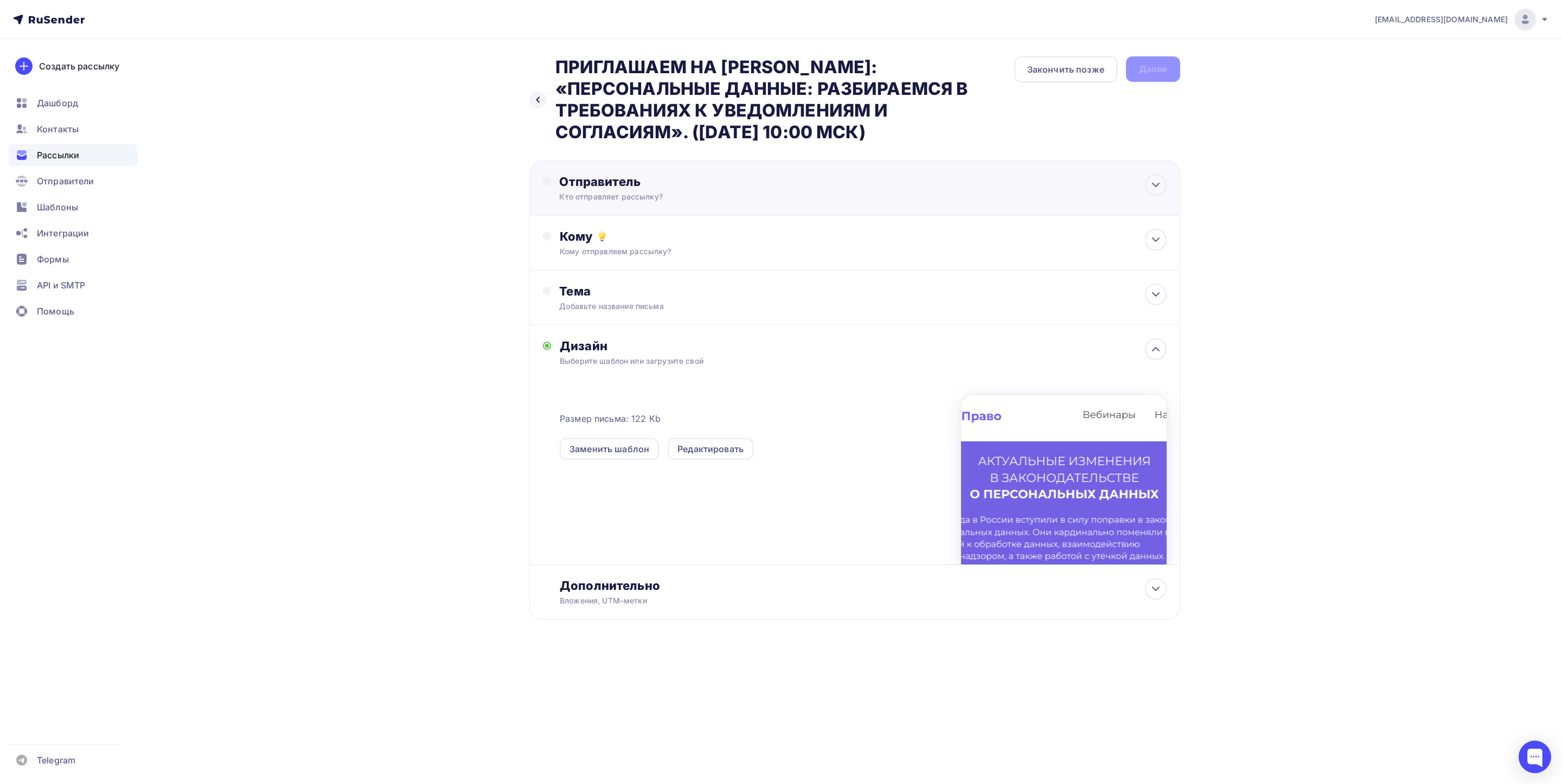
click at [699, 197] on div "Кто отправляет рассылку?" at bounding box center [665, 197] width 212 height 11
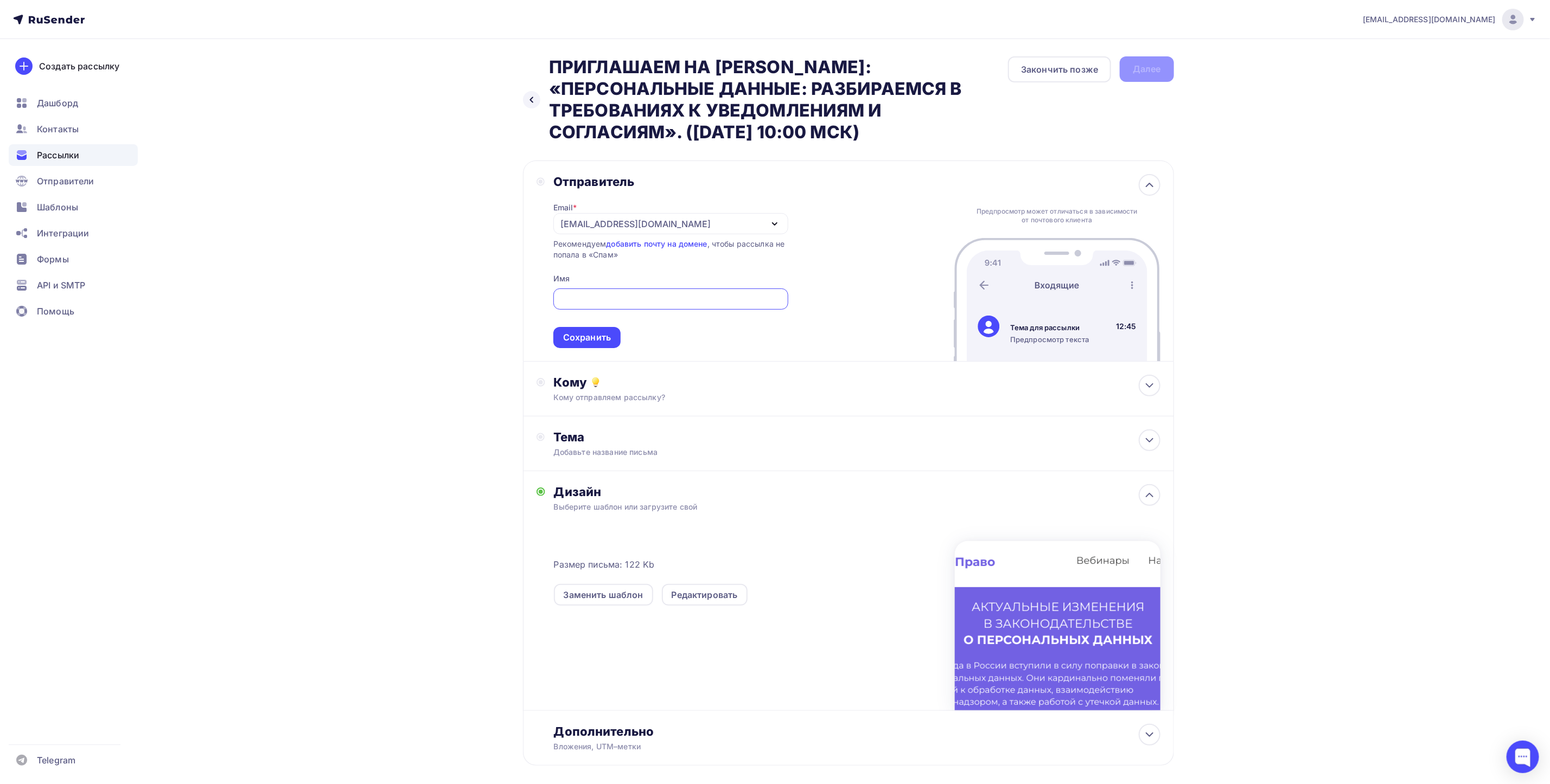
click at [595, 300] on input "text" at bounding box center [670, 299] width 223 height 13
paste input "[EMAIL_ADDRESS][DOMAIN_NAME]"
type input "[EMAIL_ADDRESS][DOMAIN_NAME]"
click at [586, 342] on div "Сохранить" at bounding box center [587, 338] width 48 height 13
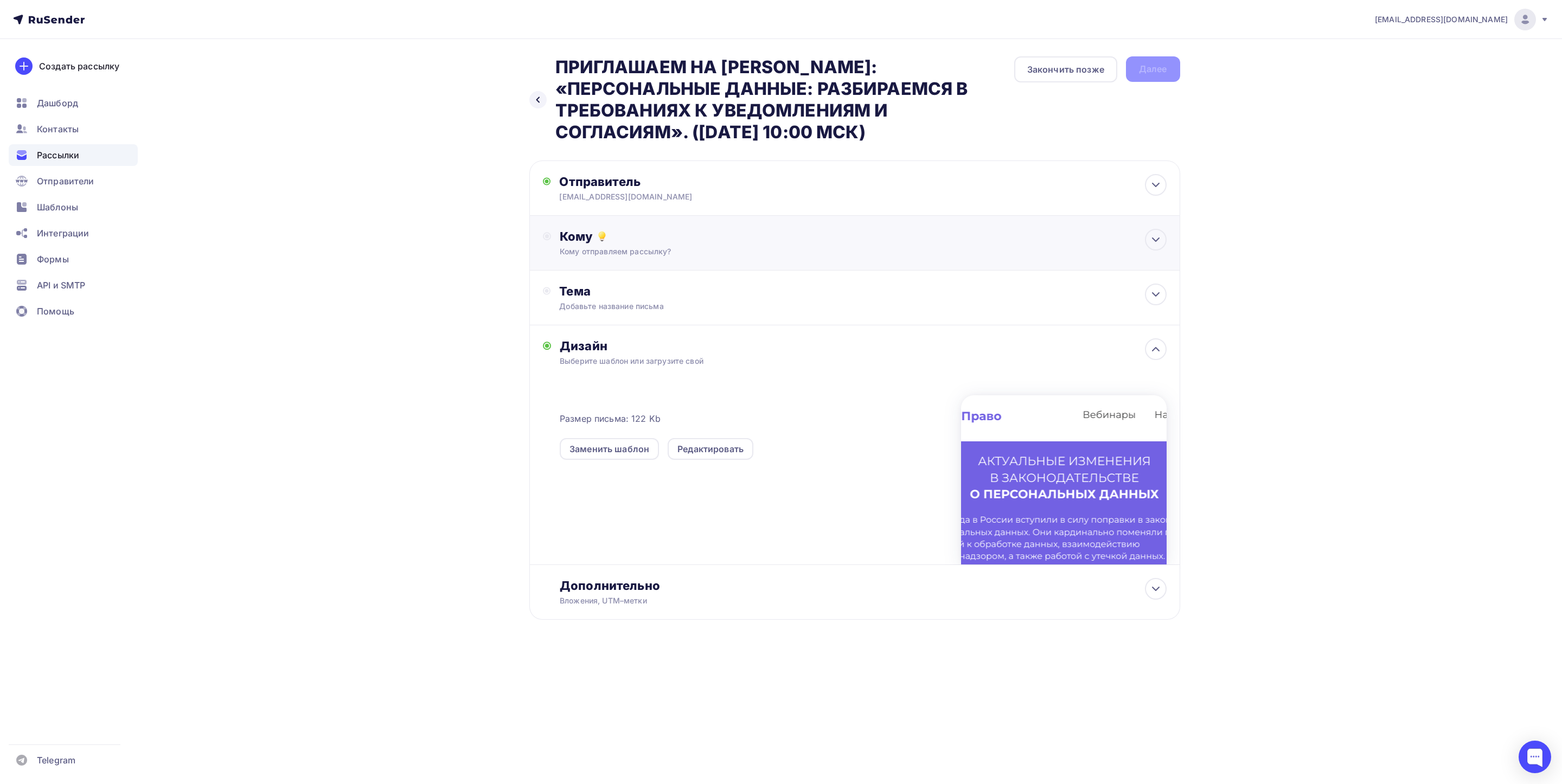
click at [660, 246] on div "Кому Кому отправляем рассылку? Списки получателей Выберите список Все списки id…" at bounding box center [863, 243] width 606 height 28
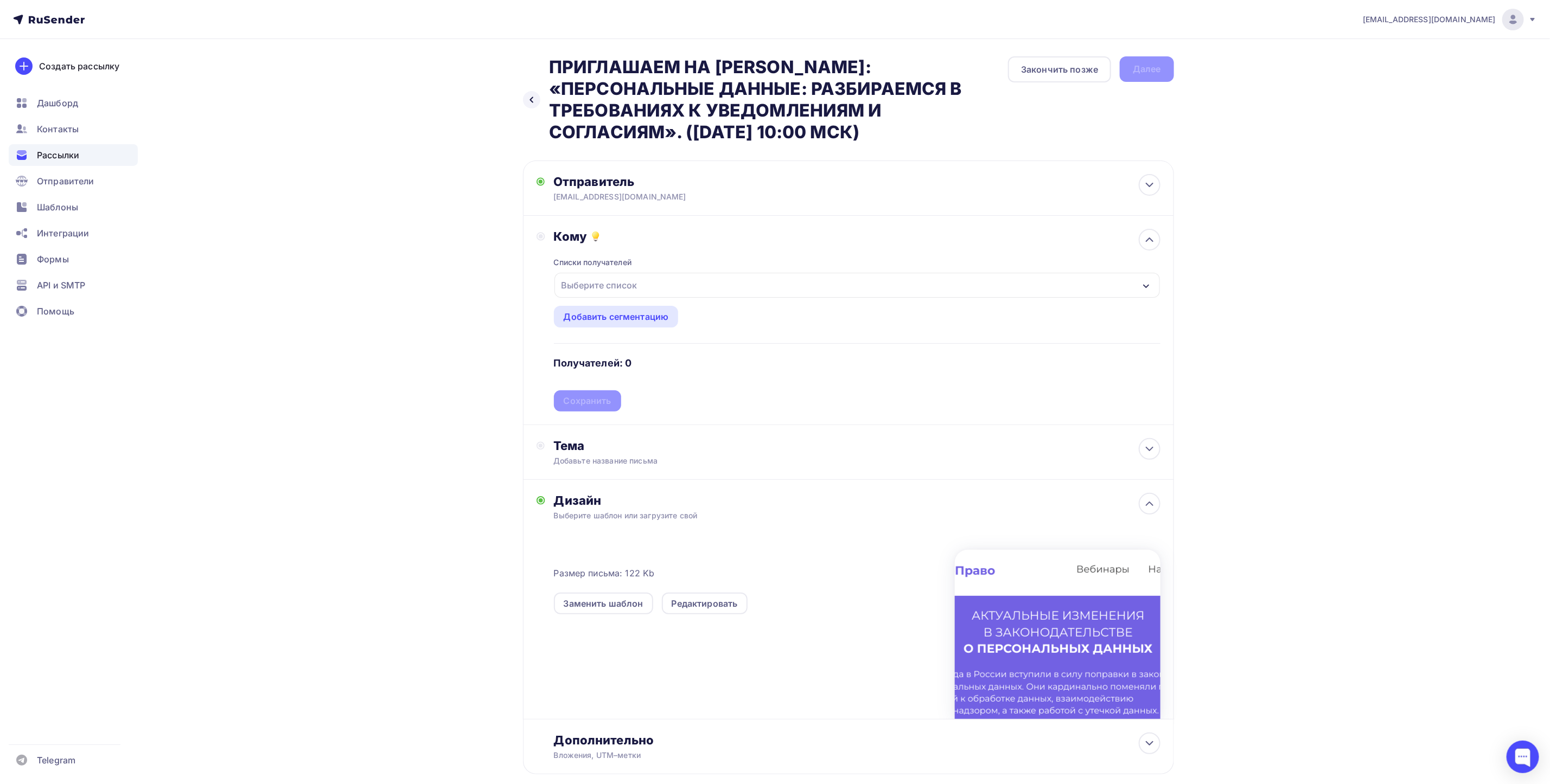
click at [618, 286] on div "Выберите список" at bounding box center [600, 285] width 85 height 19
click at [591, 357] on div "вебинары" at bounding box center [605, 355] width 43 height 13
click at [620, 396] on div "Добавить список" at bounding box center [629, 393] width 76 height 13
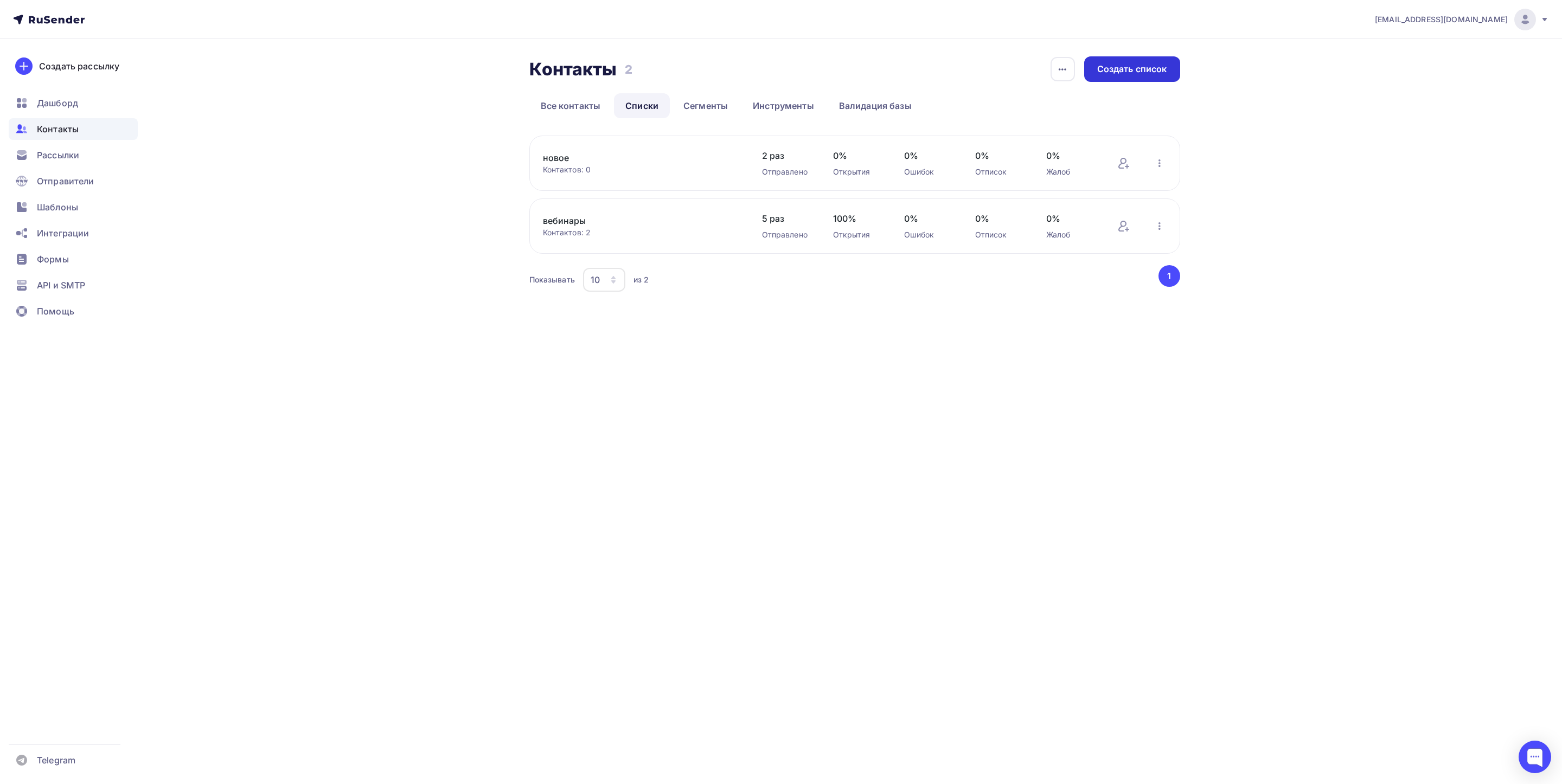
click at [1135, 73] on div "Создать список" at bounding box center [1131, 69] width 70 height 13
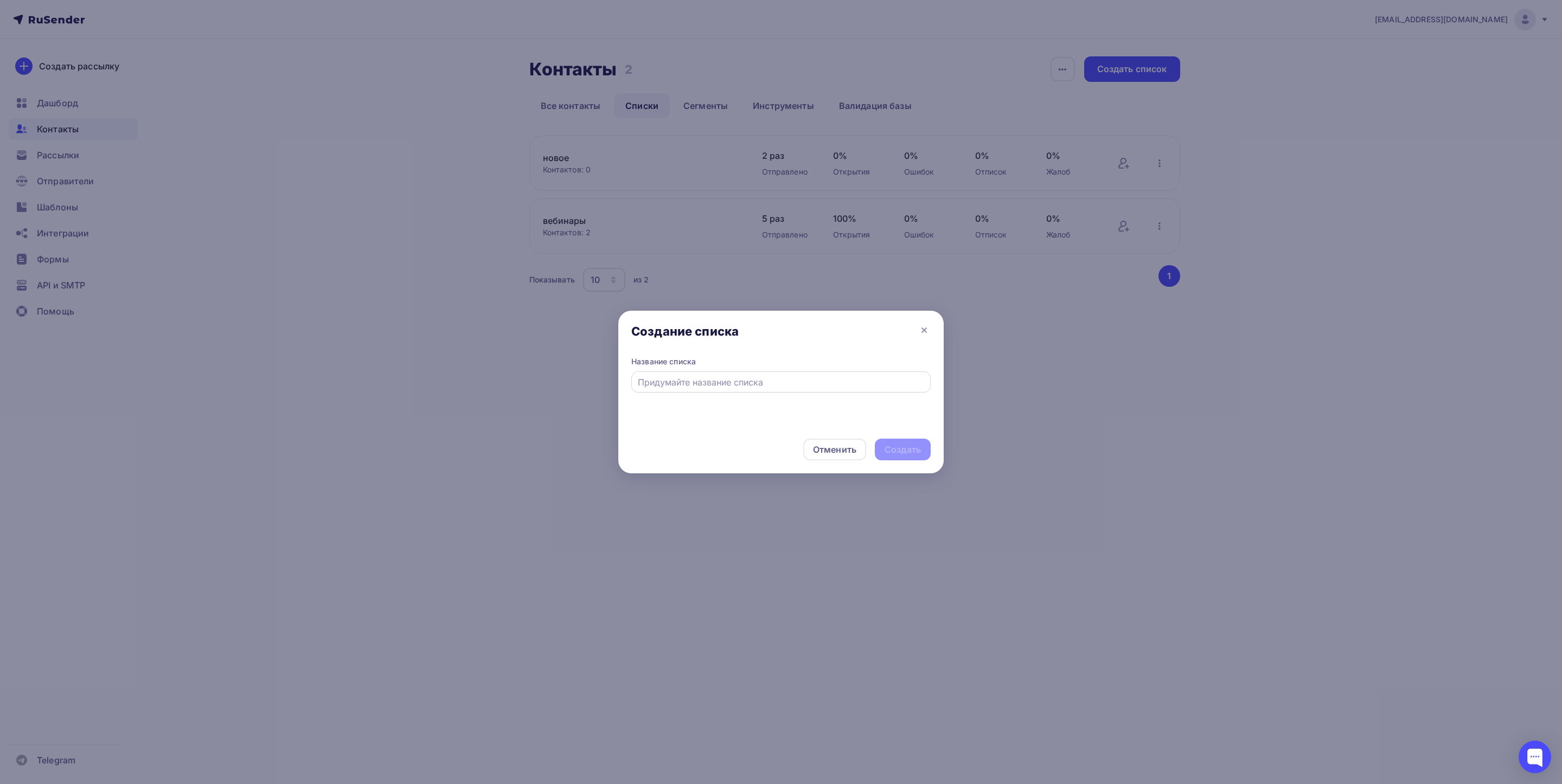
click at [741, 390] on div at bounding box center [781, 382] width 300 height 21
click at [732, 386] on input "text" at bounding box center [781, 382] width 287 height 13
type input "вебинары_новое"
click at [896, 449] on div "Создать" at bounding box center [903, 450] width 36 height 13
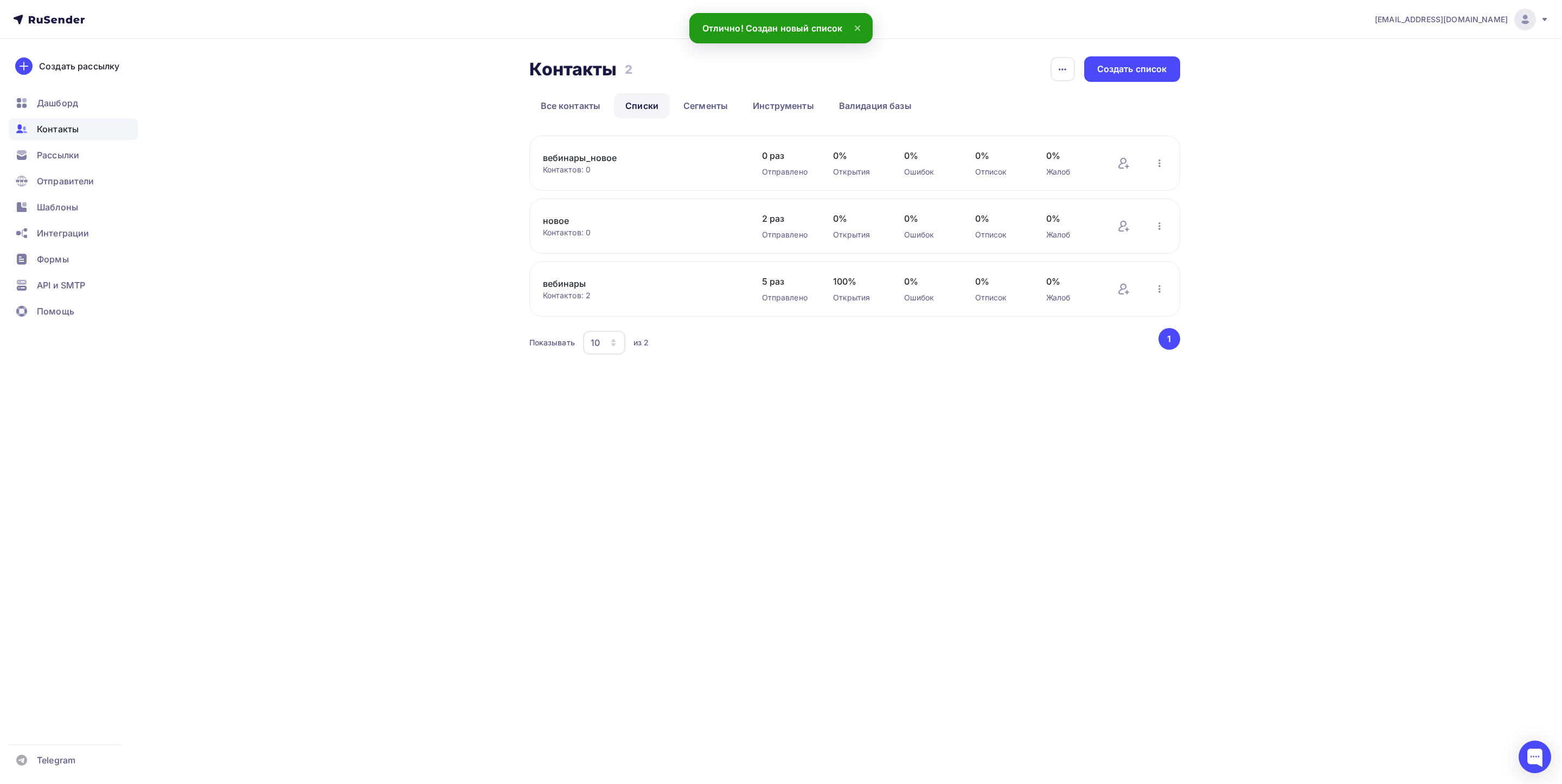
click at [592, 163] on link "вебинары_новое" at bounding box center [635, 158] width 184 height 13
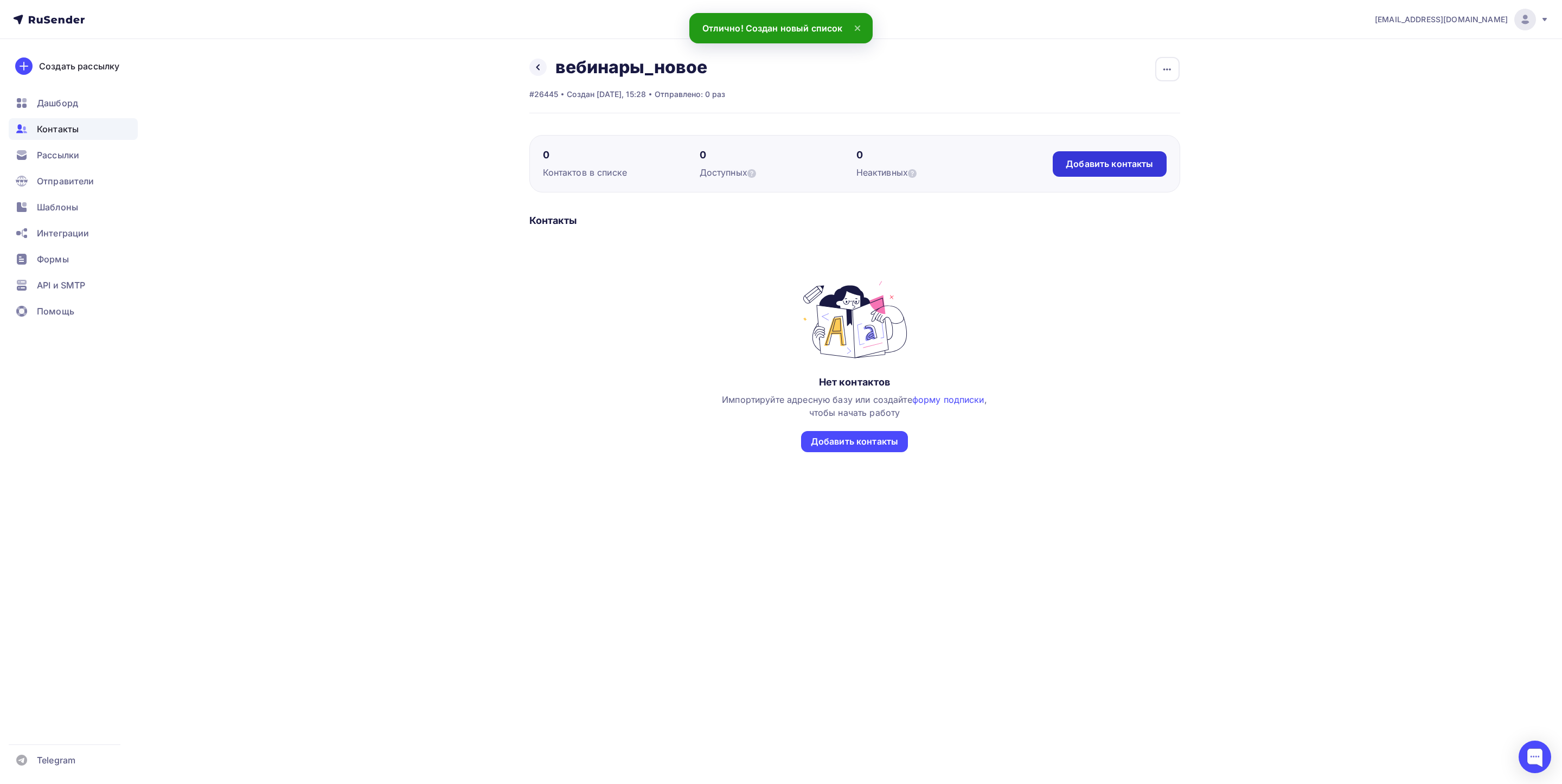
click at [1122, 169] on div "Добавить контакты" at bounding box center [1110, 164] width 87 height 13
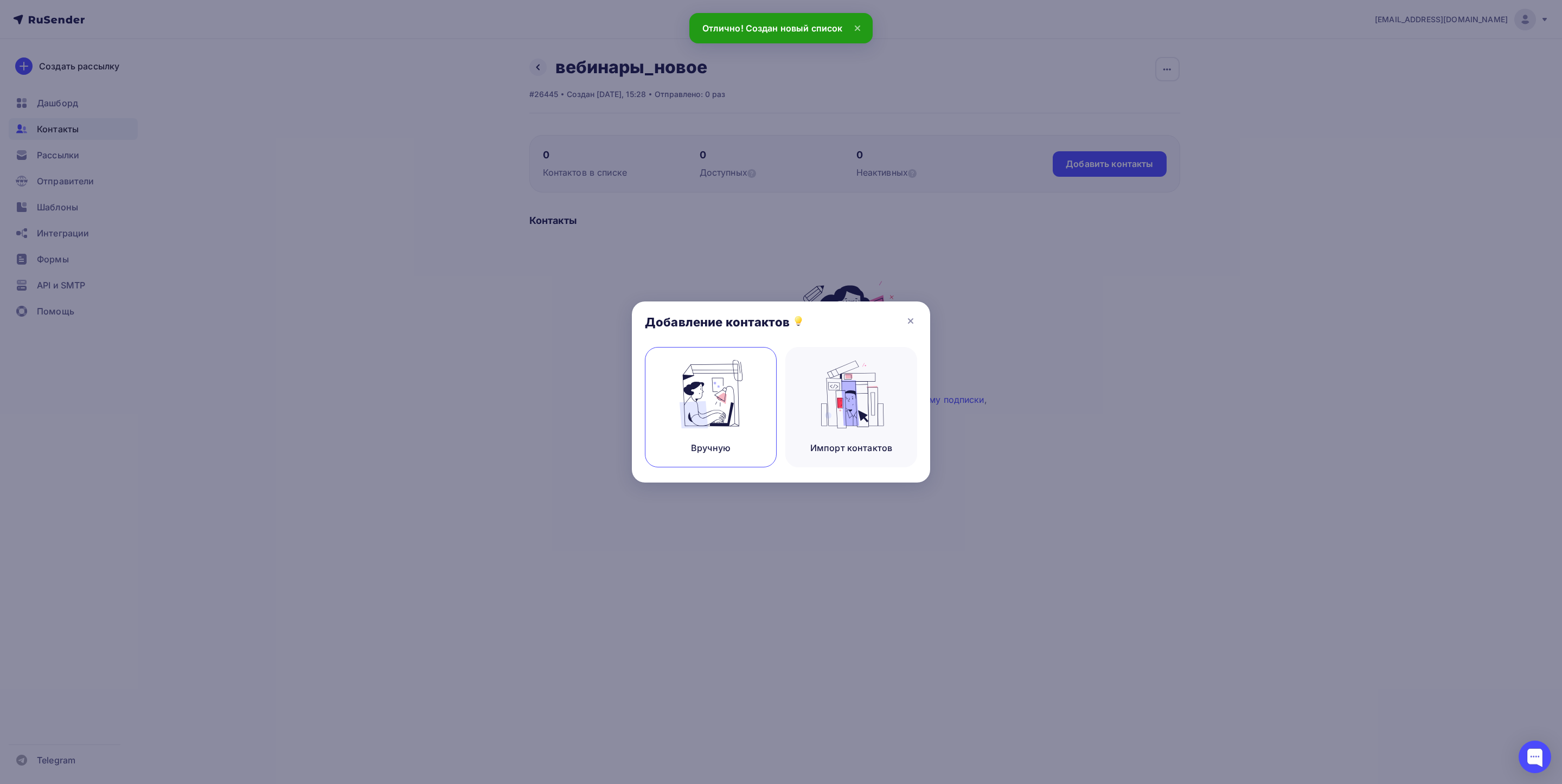
click at [734, 446] on div "Вручную" at bounding box center [710, 407] width 132 height 121
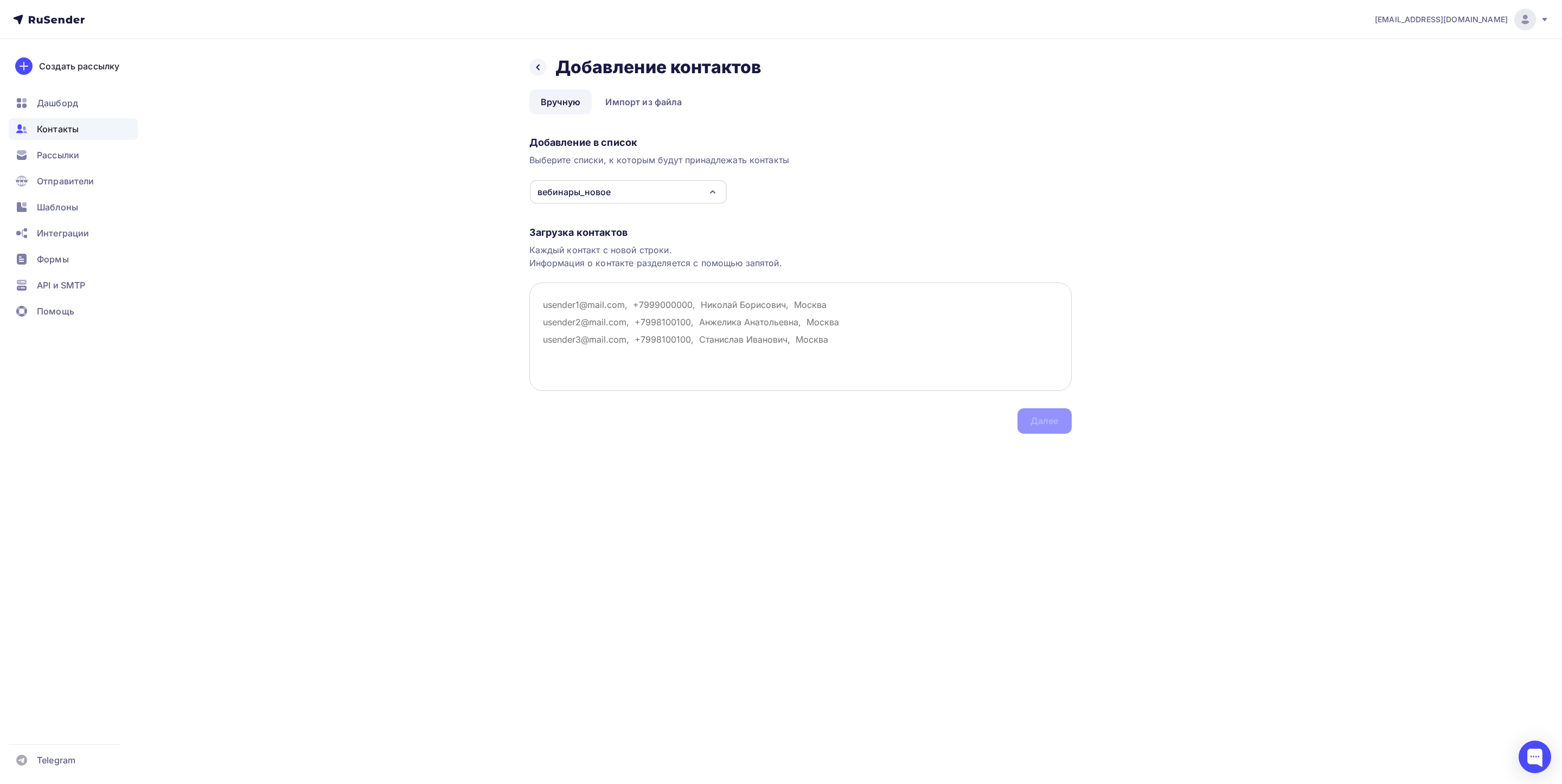
click at [565, 311] on textarea at bounding box center [800, 337] width 542 height 109
paste textarea "OOODK2@yandex.ru"
paste textarea "vorobyevapauline01@vk.com"
click at [538, 306] on textarea "OOODK2@yandex.ru vorobyevapauline01@vk.com" at bounding box center [800, 337] width 542 height 109
click at [540, 319] on textarea "OOODK2@yandex.ru vorobyevapauline01@vk.com" at bounding box center [800, 337] width 542 height 109
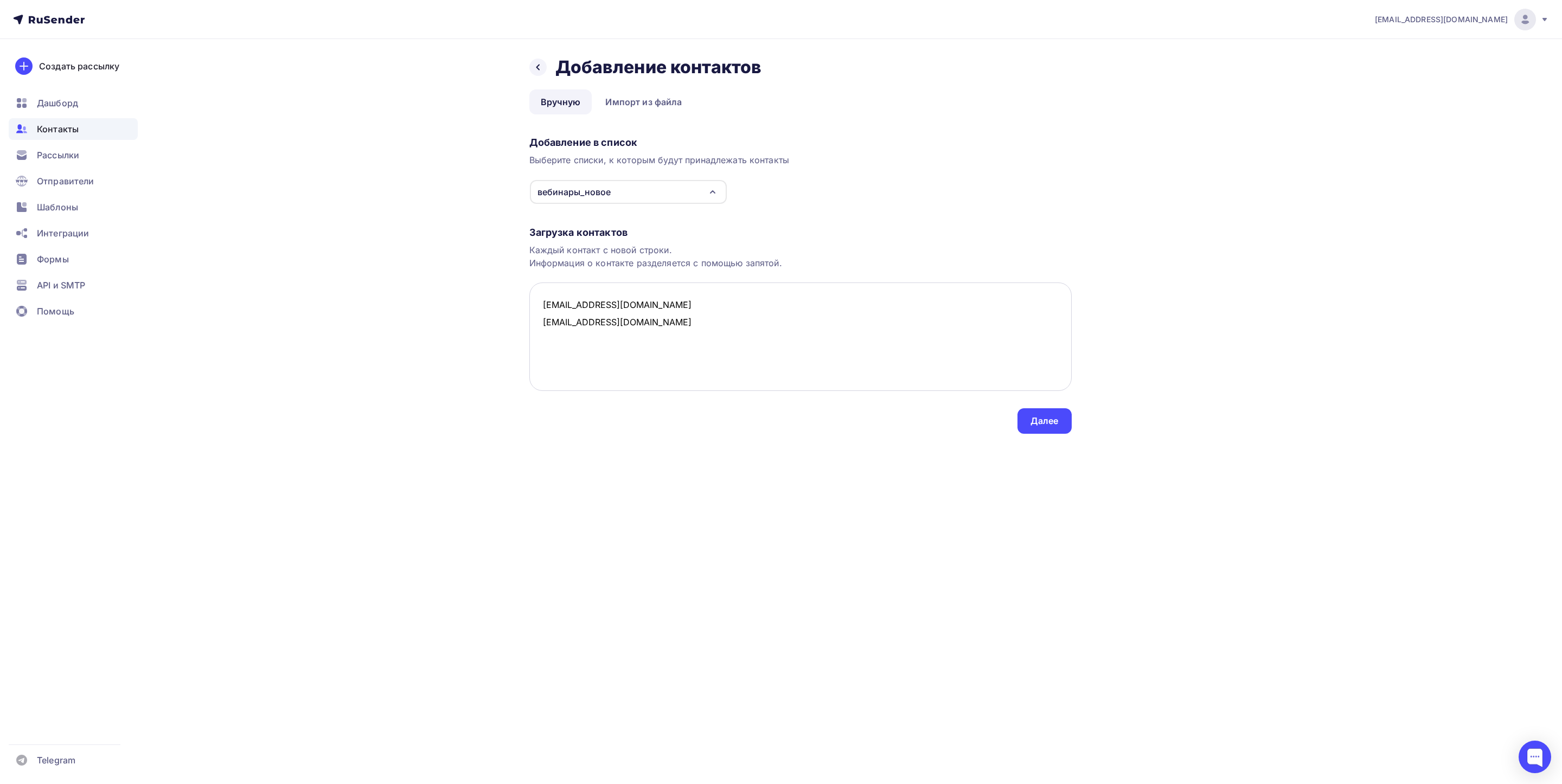
click at [703, 326] on textarea "OOODK2@yandex.ru vorobyevapauline01@vk.com" at bounding box center [800, 337] width 542 height 109
type textarea "OOODK2@yandex.ru vorobyevapauline01@vk.com"
click at [1055, 428] on div "Далее" at bounding box center [1044, 421] width 54 height 25
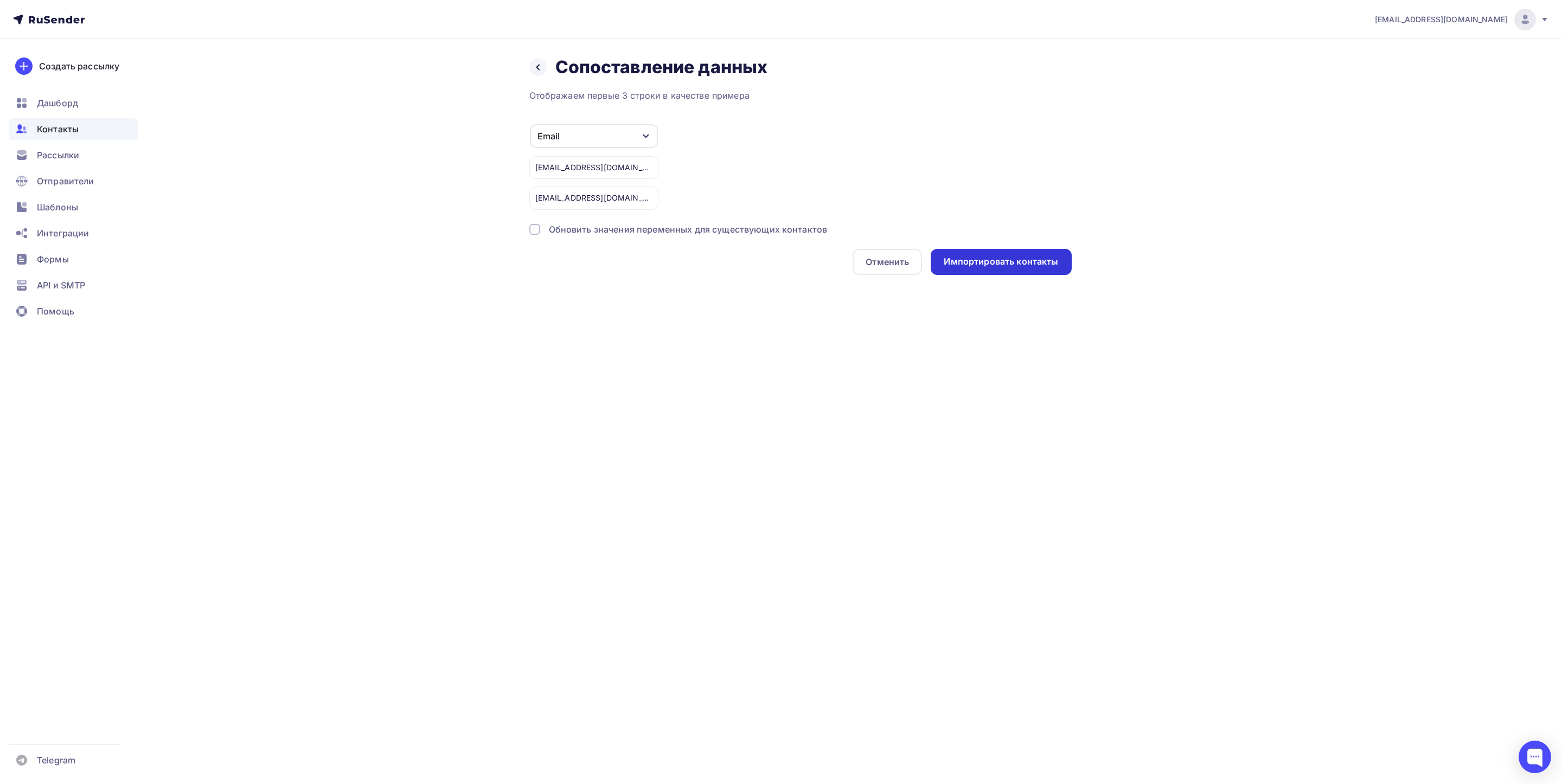
click at [980, 261] on div "Импортировать контакты" at bounding box center [1001, 261] width 115 height 13
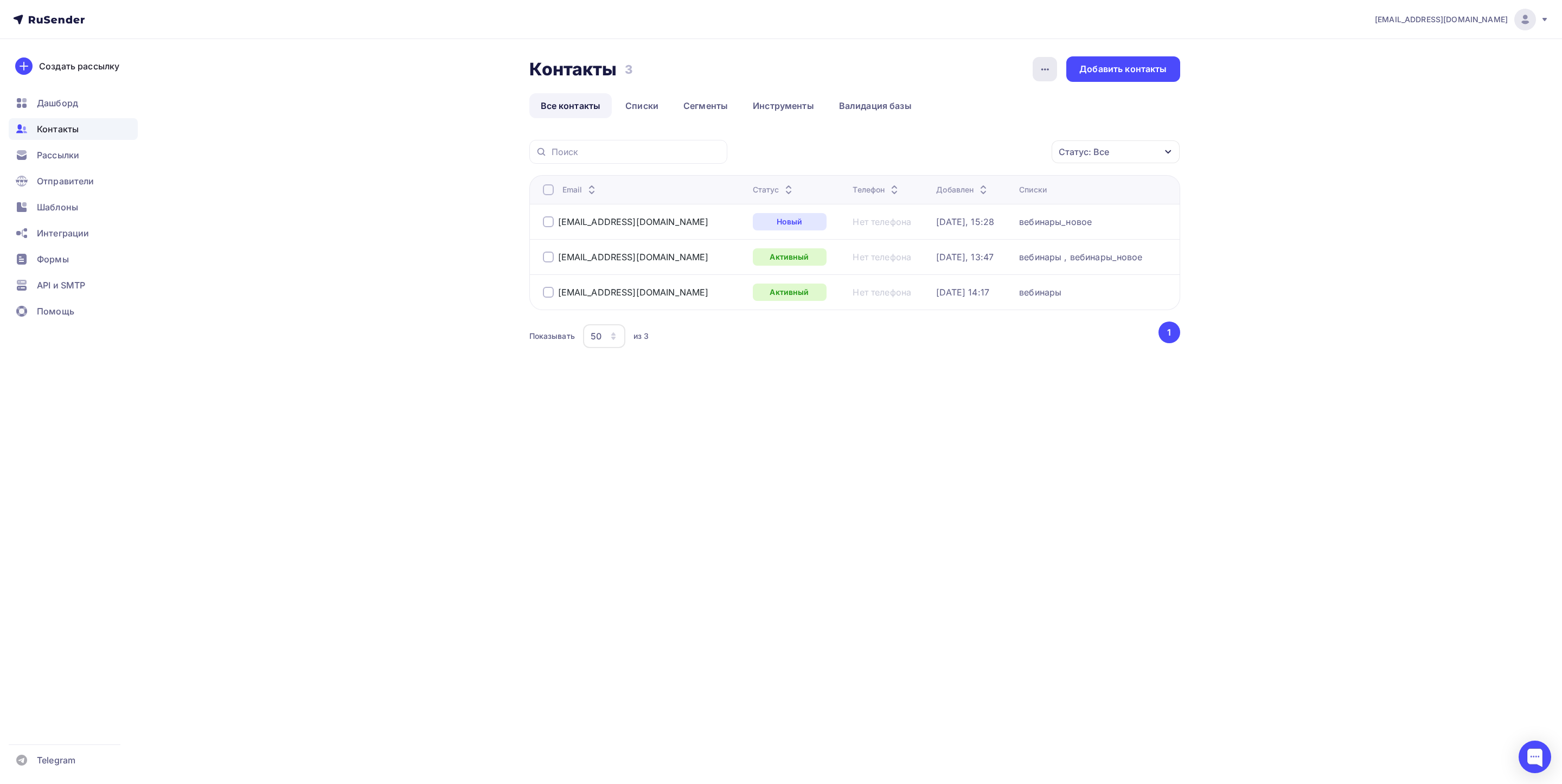
click at [1044, 64] on icon "button" at bounding box center [1045, 69] width 13 height 13
click at [44, 164] on div "Рассылки" at bounding box center [73, 155] width 129 height 22
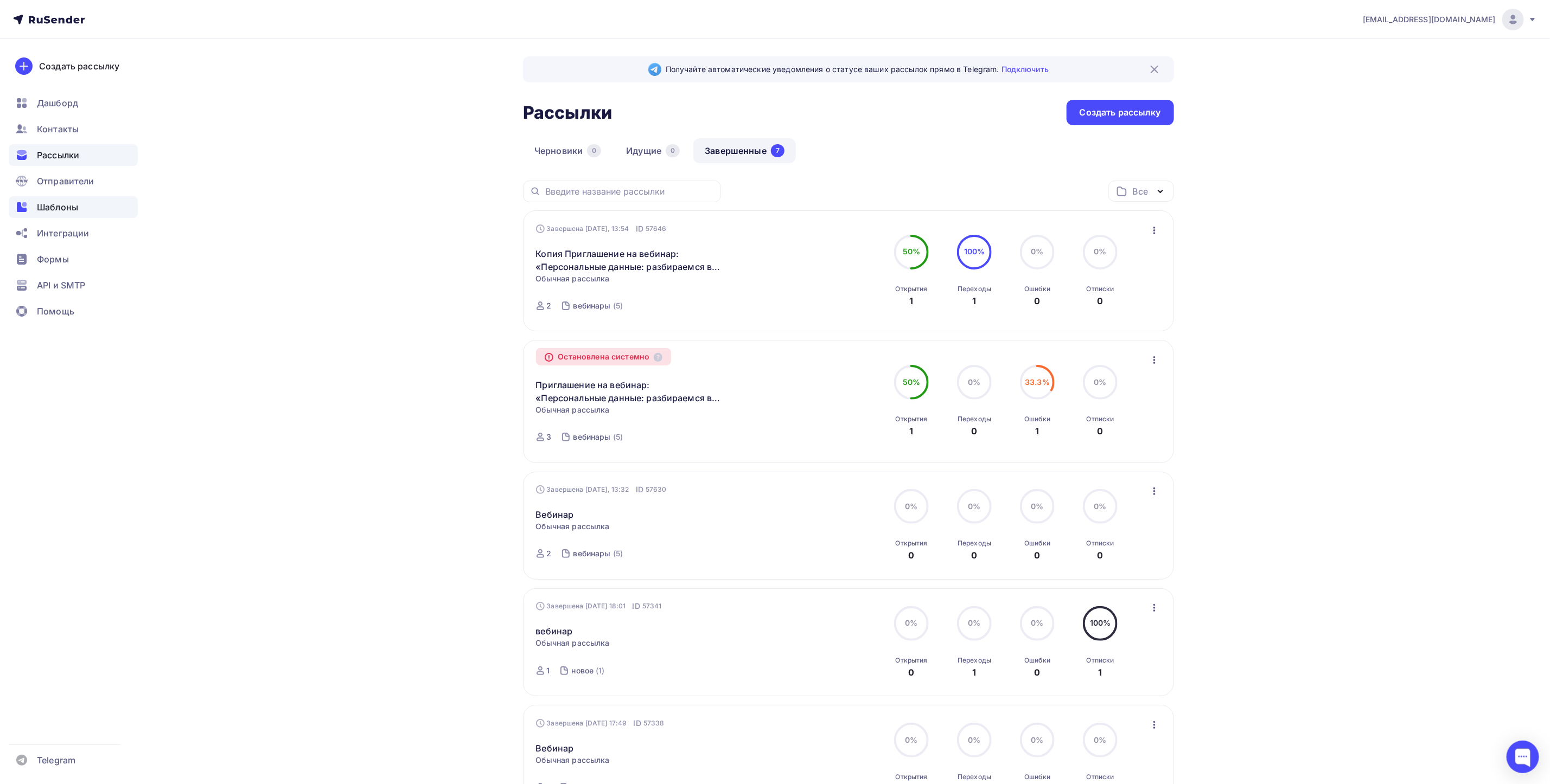
click at [52, 209] on span "Шаблоны" at bounding box center [58, 207] width 41 height 13
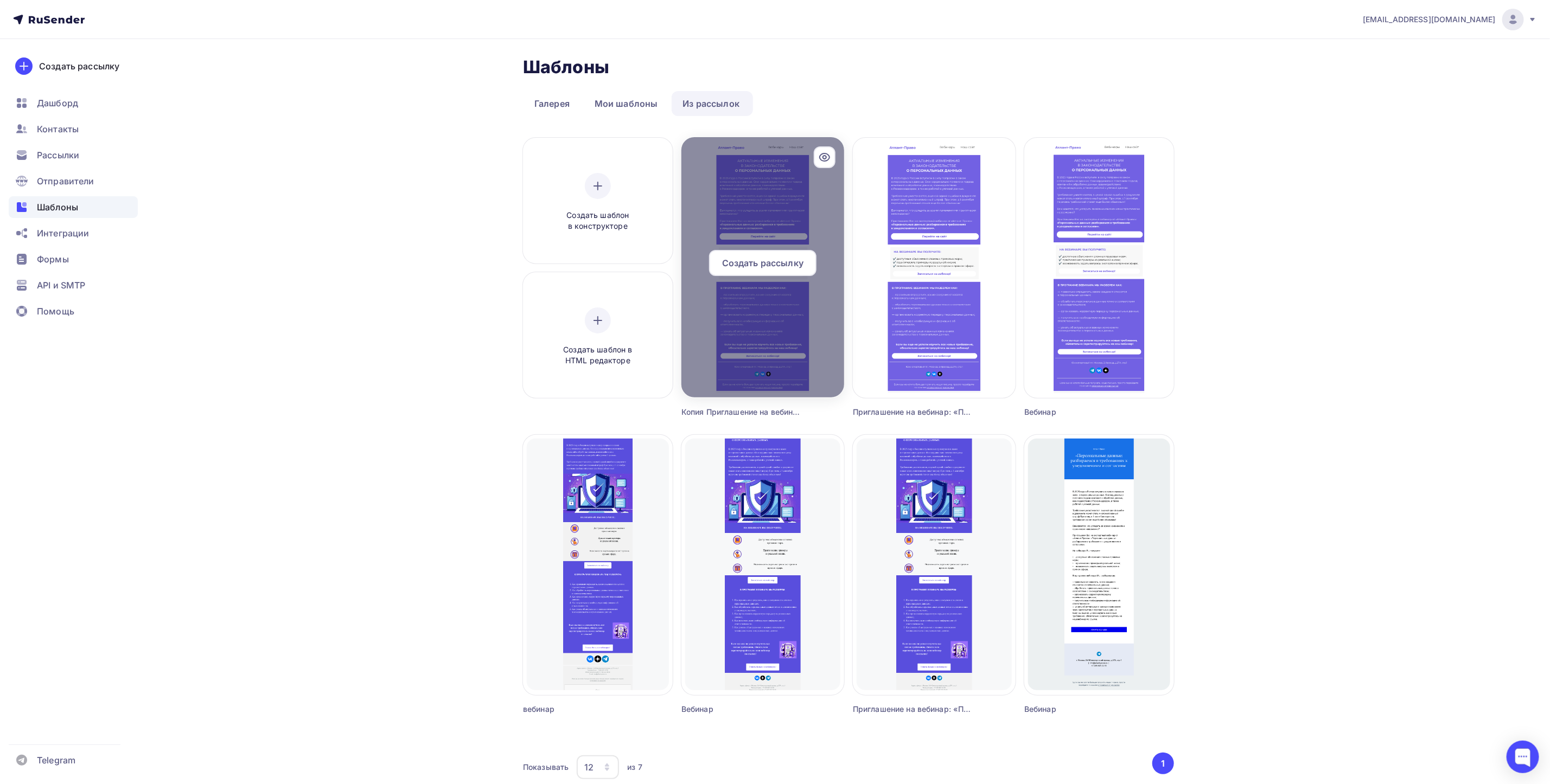
click at [756, 263] on span "Создать рассылку" at bounding box center [763, 263] width 81 height 13
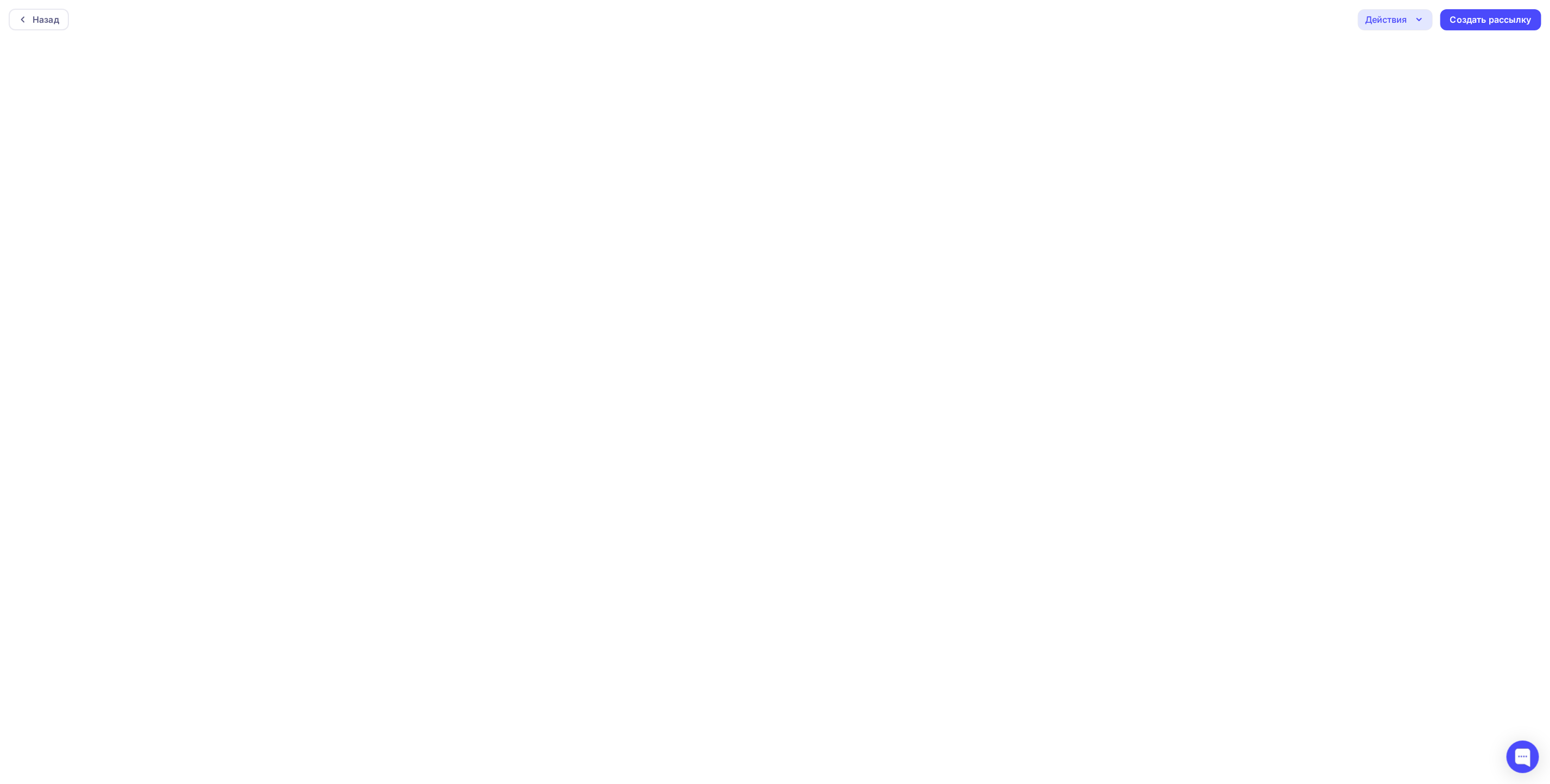
click at [1494, 33] on div "Назад Действия Отправить тестовое письмо Предпросмотр Сохранить в Мои шаблоны В…" at bounding box center [775, 19] width 1550 height 39
click at [1499, 17] on div "Создать рассылку" at bounding box center [1491, 19] width 81 height 13
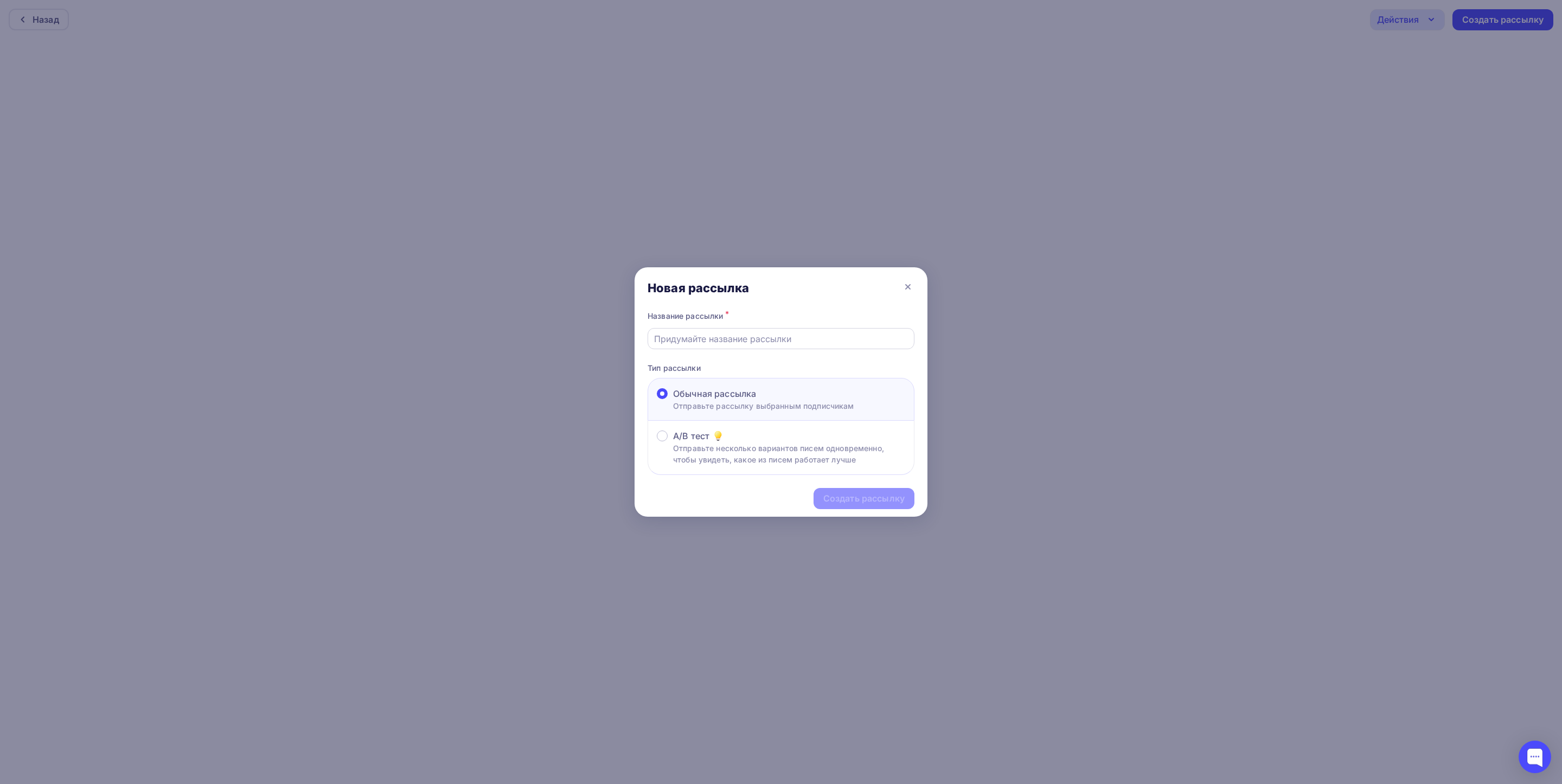
click at [686, 337] on input "text" at bounding box center [781, 338] width 254 height 13
paste input "ПРИГЛАШАЕМ НА [PERSON_NAME]: «ПЕРСОНАЛЬНЫЕ ДАННЫЕ: РАЗБИРАЕМСЯ В ТРЕБОВАНИЯХ К …"
click at [799, 338] on input "ПРИГЛАШАЕМ НА [PERSON_NAME]: «ПЕРСОНАЛЬНЫЕ ДАННЫЕ: РАЗБИРАЕМСЯ В ТРЕБОВАНИЯХ К …" at bounding box center [781, 338] width 254 height 13
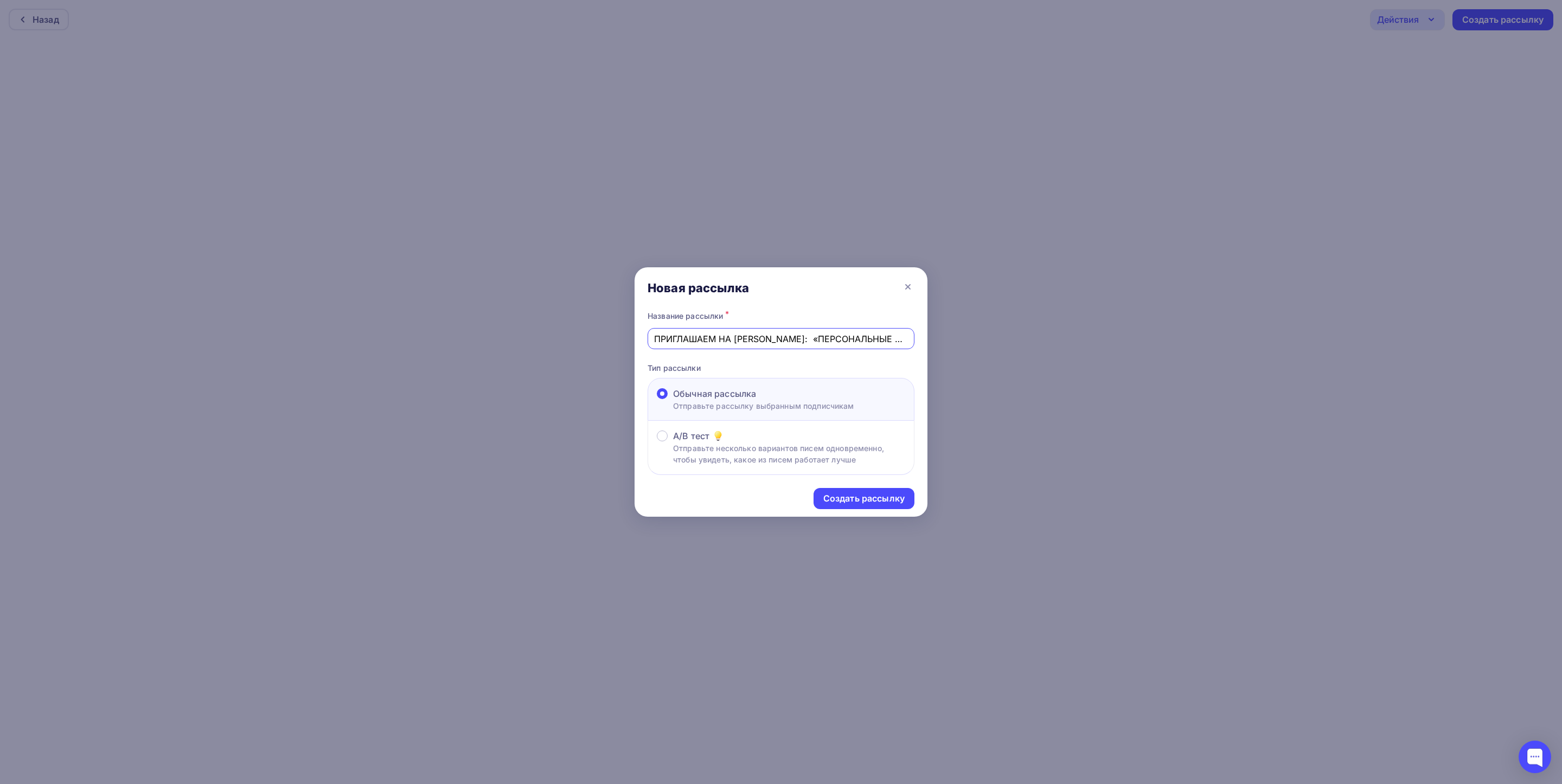
drag, startPoint x: 791, startPoint y: 339, endPoint x: 591, endPoint y: 347, distance: 200.2
click at [591, 347] on div "Новая рассылка Название рассылки * ПРИГЛАШАЕМ НА [PERSON_NAME]: «ПЕРСОНАЛЬНЫЕ Д…" at bounding box center [781, 392] width 1562 height 784
type input "ПРИГЛАШАЕМ НА [PERSON_NAME]: «ПЕРСОНАЛЬНЫЕ ДАННЫЕ: РАЗБИРАЕМСЯ В ТРЕБОВАНИЯХ К …"
click at [837, 498] on div "Создать рассылку" at bounding box center [864, 498] width 81 height 13
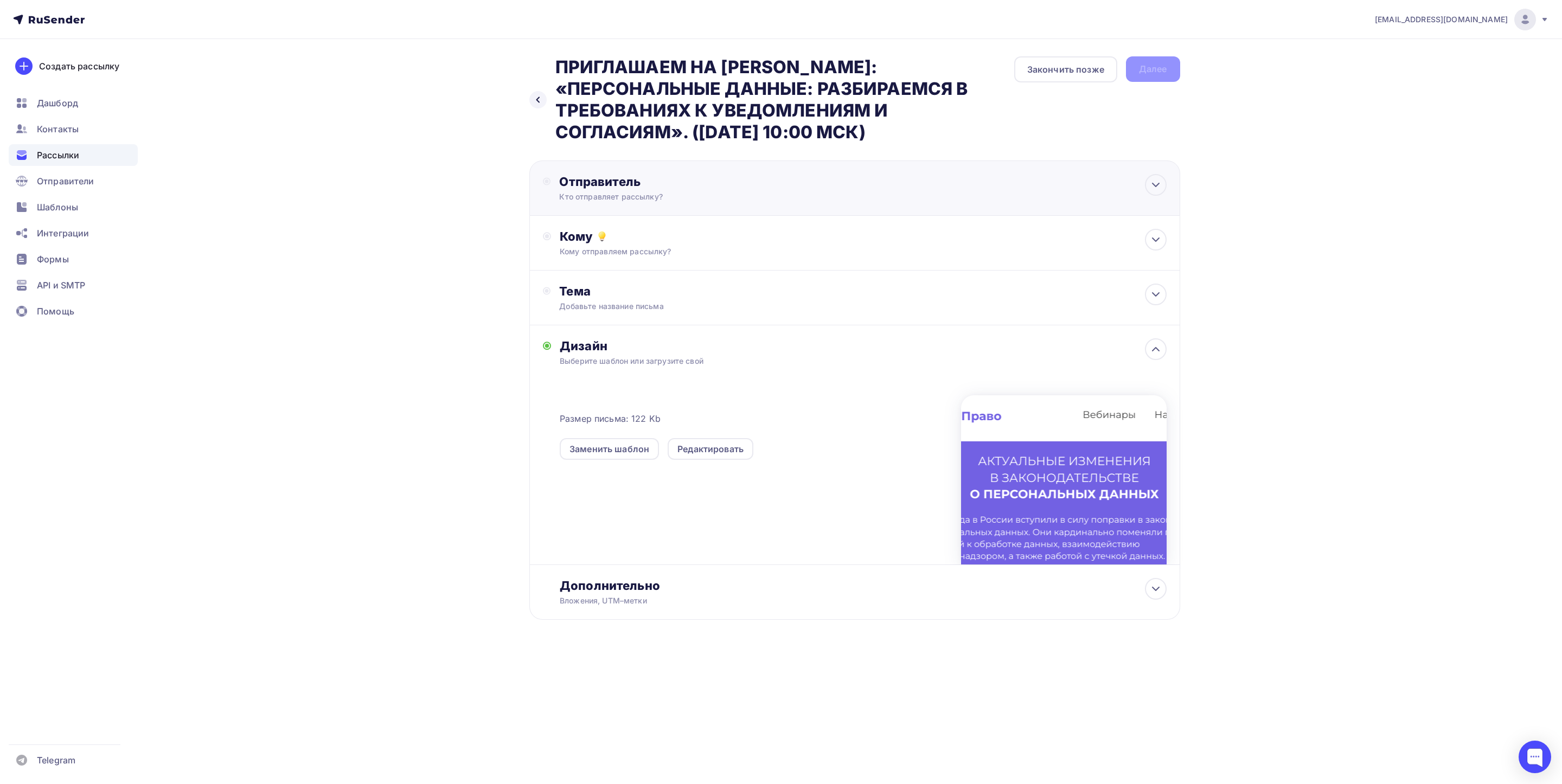
click at [675, 206] on div "Отправитель Кто отправляет рассылку? Email * vorobyevapolina1@gmail.com atlant-…" at bounding box center [854, 188] width 651 height 55
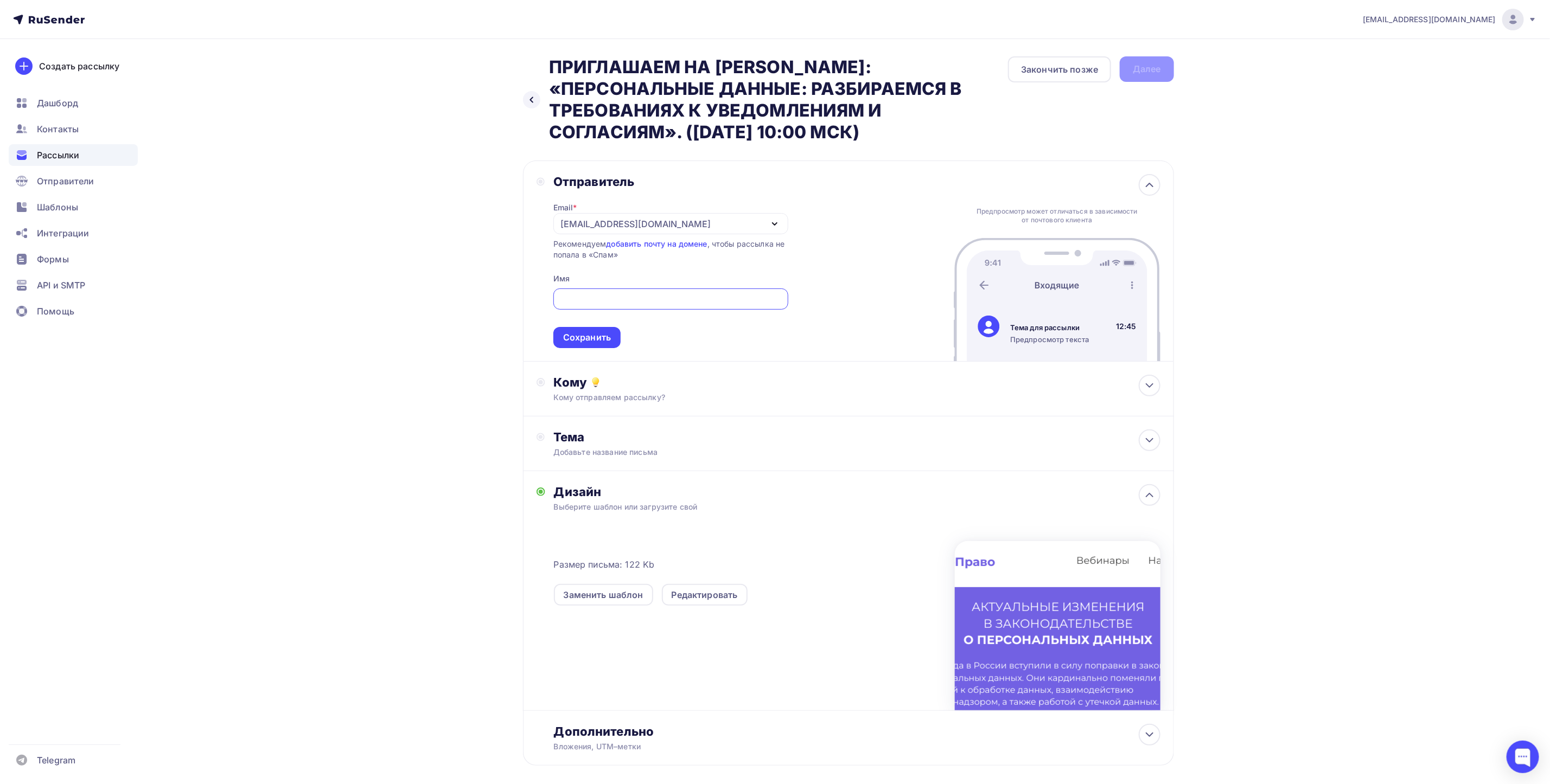
click at [577, 295] on input "text" at bounding box center [670, 299] width 223 height 13
type input "a"
paste input "[EMAIL_ADDRESS][DOMAIN_NAME]"
type input "[EMAIL_ADDRESS][DOMAIN_NAME]"
click at [596, 335] on div "Сохранить" at bounding box center [587, 338] width 48 height 13
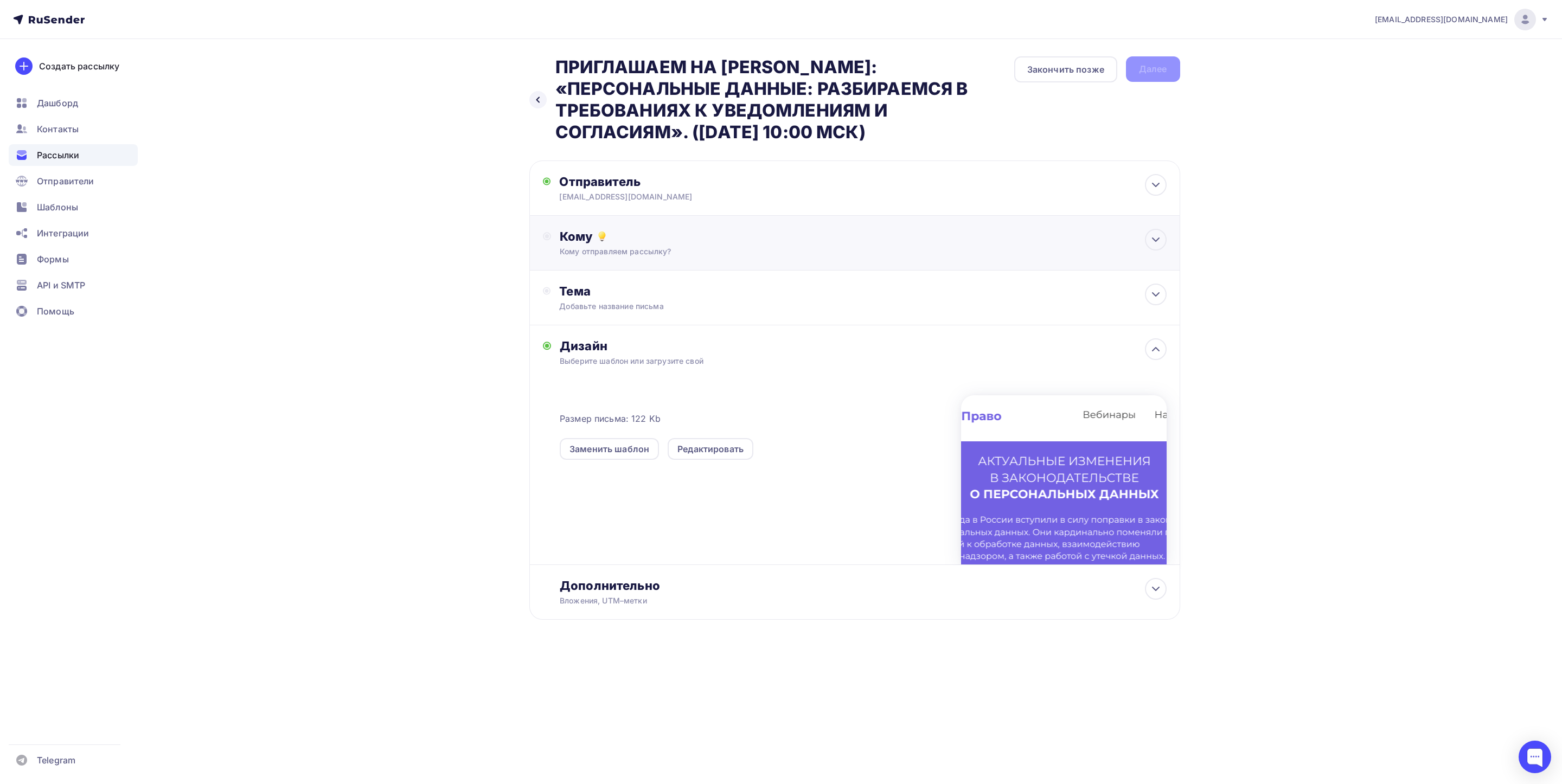
click at [633, 244] on div "Кому Кому отправляем рассылку? Списки получателей Выберите список Все списки id…" at bounding box center [863, 243] width 606 height 28
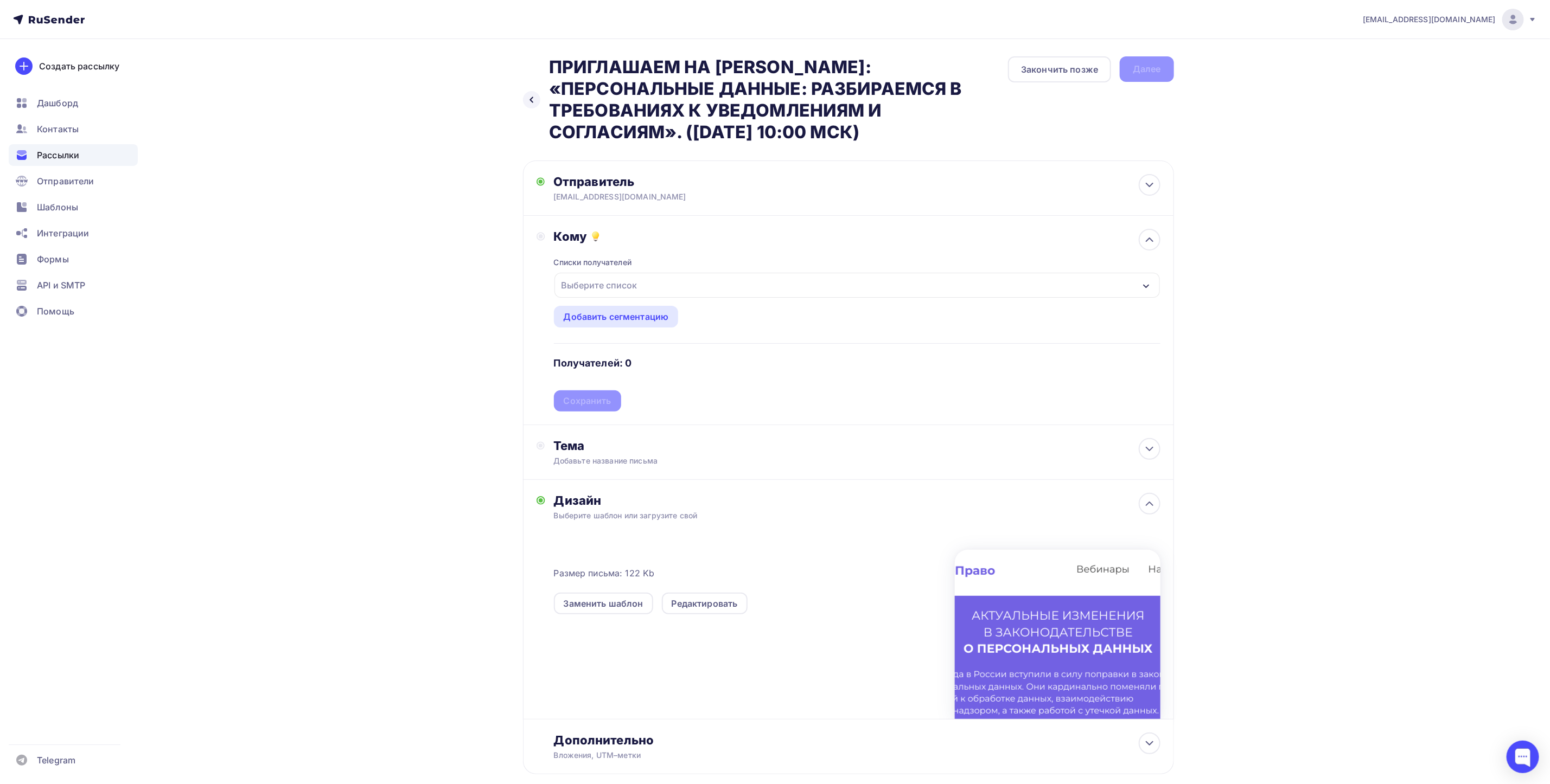
click at [640, 290] on div "Выберите список" at bounding box center [600, 285] width 85 height 19
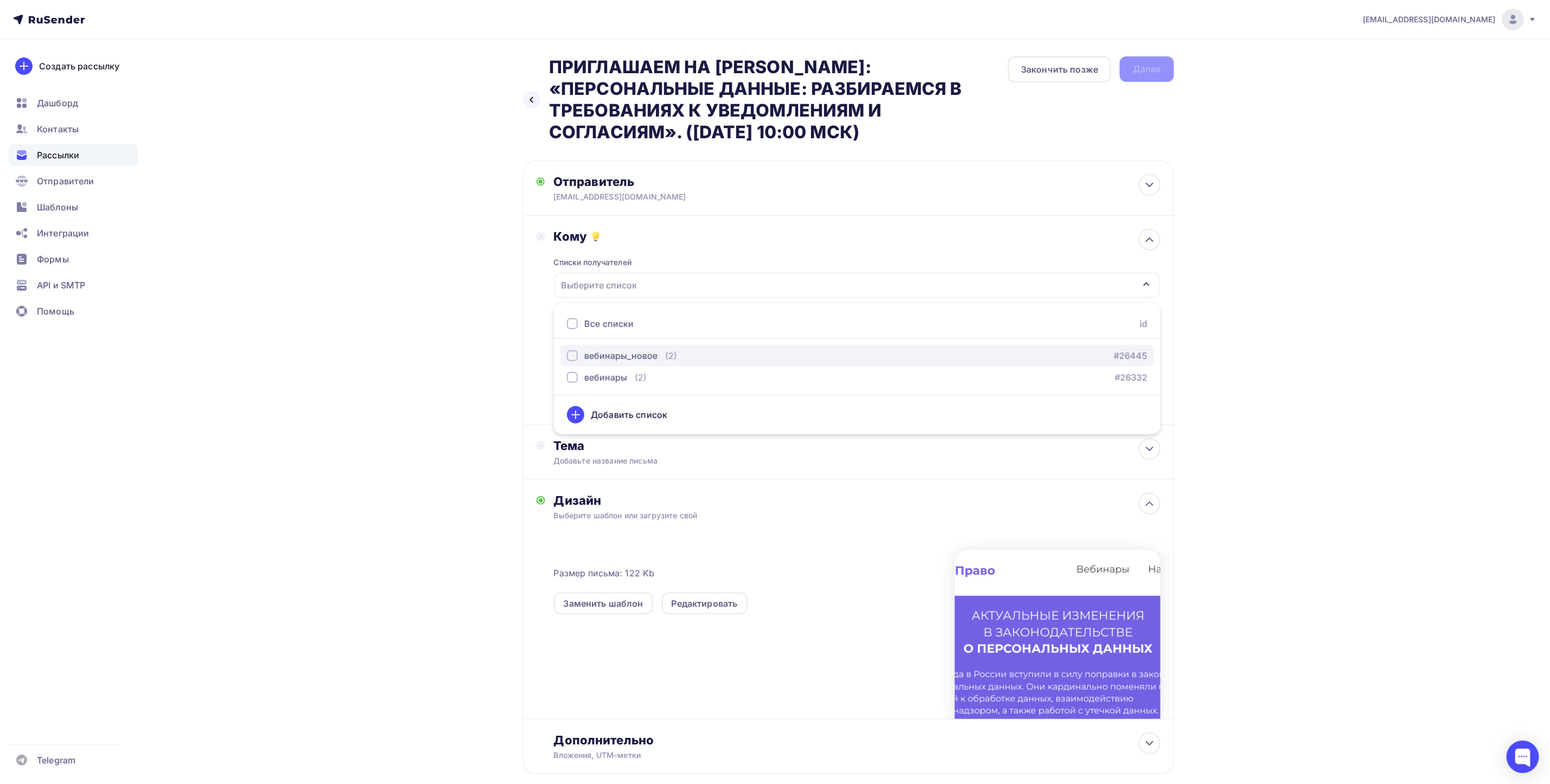
click at [649, 353] on div "вебинары_новое" at bounding box center [621, 355] width 73 height 13
click at [536, 399] on div "Кому Списки получателей вебинары_новое Все списки id вебинары_новое (2) #26445 …" at bounding box center [848, 320] width 651 height 209
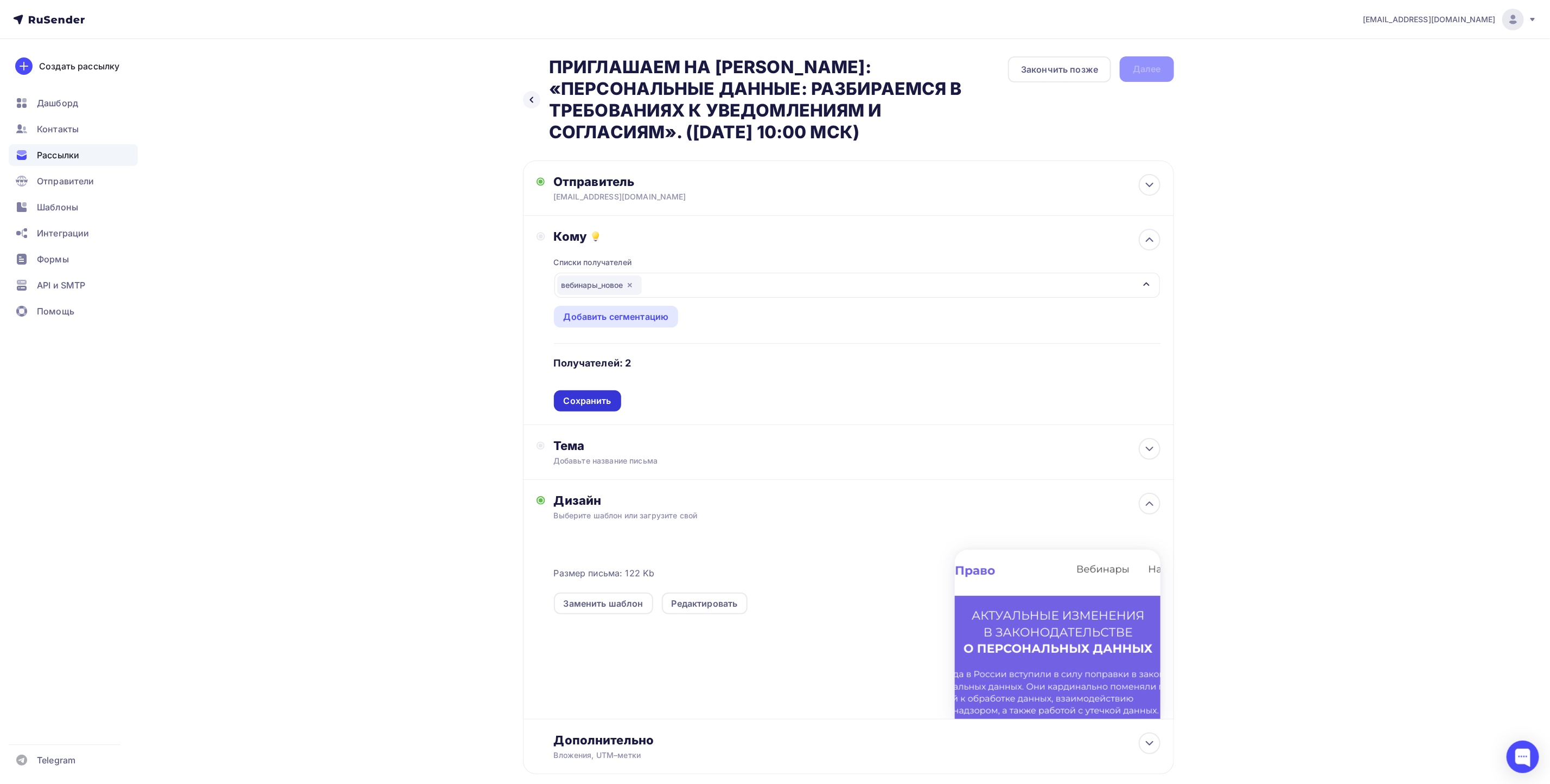
click at [602, 403] on div "Сохранить" at bounding box center [587, 401] width 48 height 13
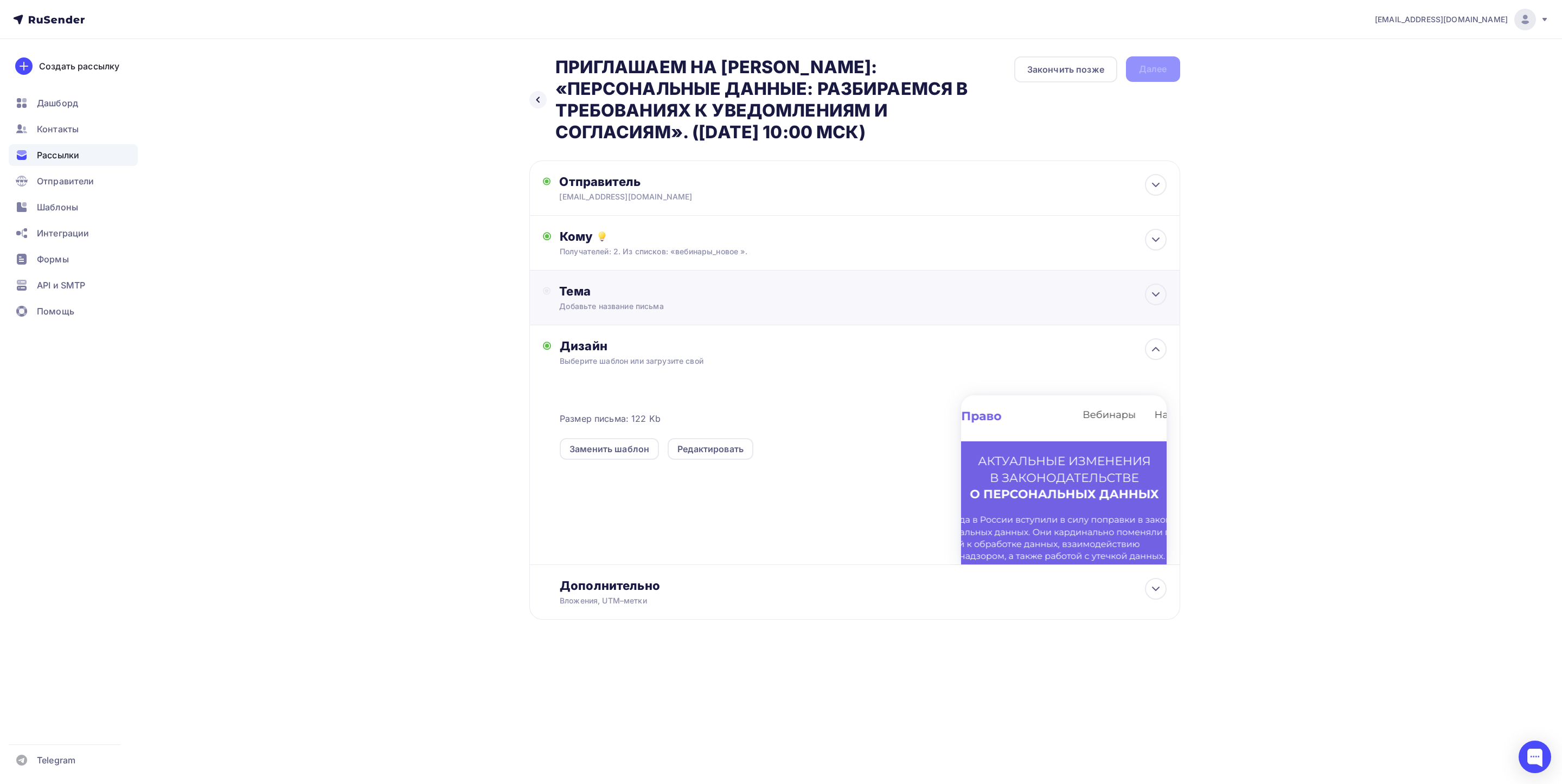
click at [627, 312] on div "Добавьте название письма" at bounding box center [655, 306] width 193 height 11
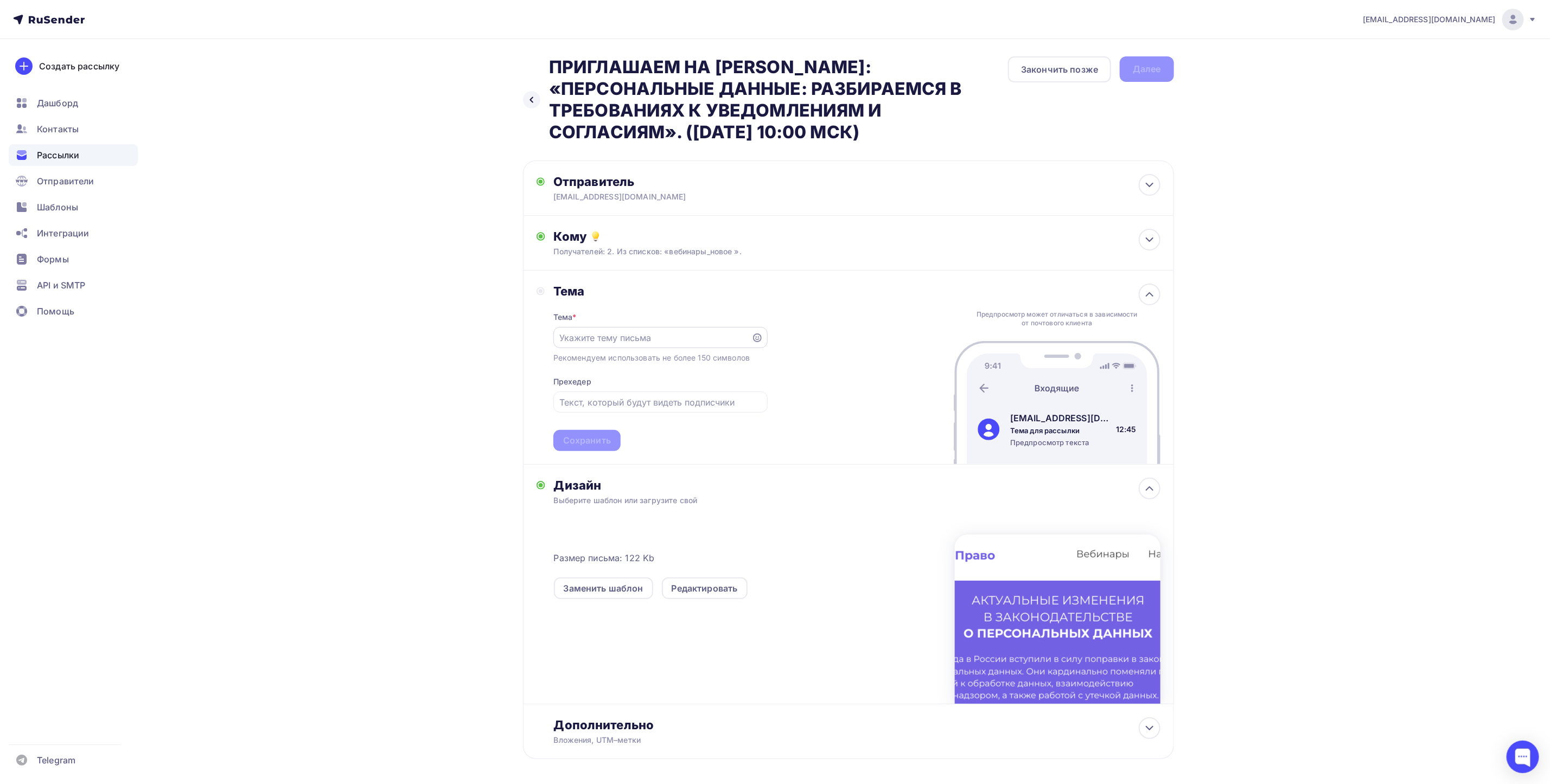
click at [643, 339] on input "text" at bounding box center [652, 338] width 186 height 13
paste input "ПРИГЛАШАЕМ НА [PERSON_NAME]: «ПЕРСОНАЛЬНЫЕ ДАННЫЕ: РАЗБИРАЕМСЯ В ТРЕБОВАНИЯХ К …"
type input "ПРИГЛАШАЕМ НА [PERSON_NAME]: «ПЕРСОНАЛЬНЫЕ ДАННЫЕ: РАЗБИРАЕМСЯ В ТРЕБОВАНИЯХ К …"
click at [646, 352] on div "Тема * ПРИГЛАШАЕМ НА ВЕБИНАР: «ПЕРСОНАЛЬНЫЕ ДАННЫЕ: РАЗБИРАЕМСЯ В ТРЕБОВАНИЯХ К…" at bounding box center [660, 375] width 214 height 152
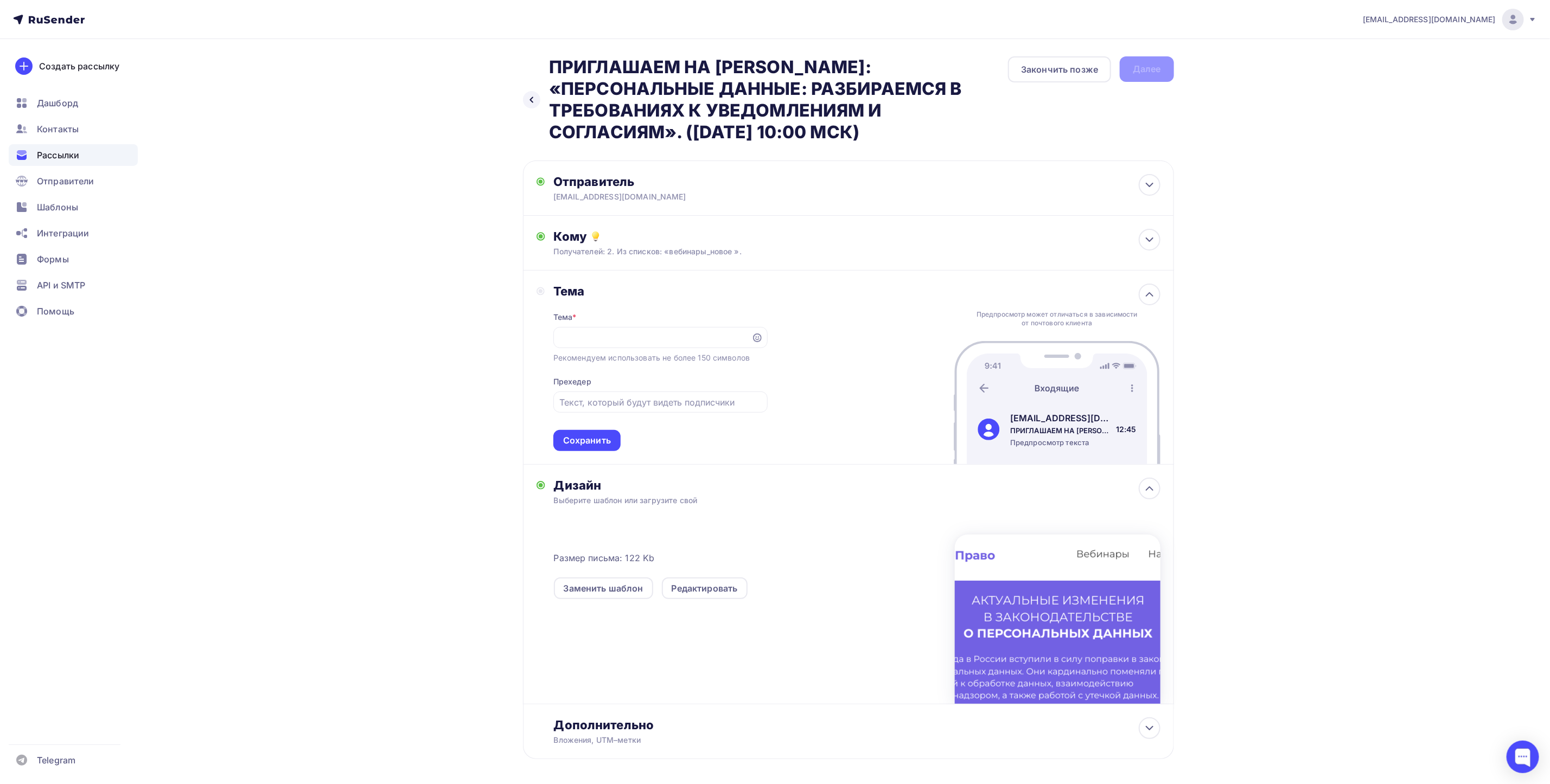
scroll to position [0, 0]
click at [599, 406] on input "text" at bounding box center [660, 402] width 202 height 13
click at [598, 441] on div "Сохранить" at bounding box center [587, 440] width 48 height 13
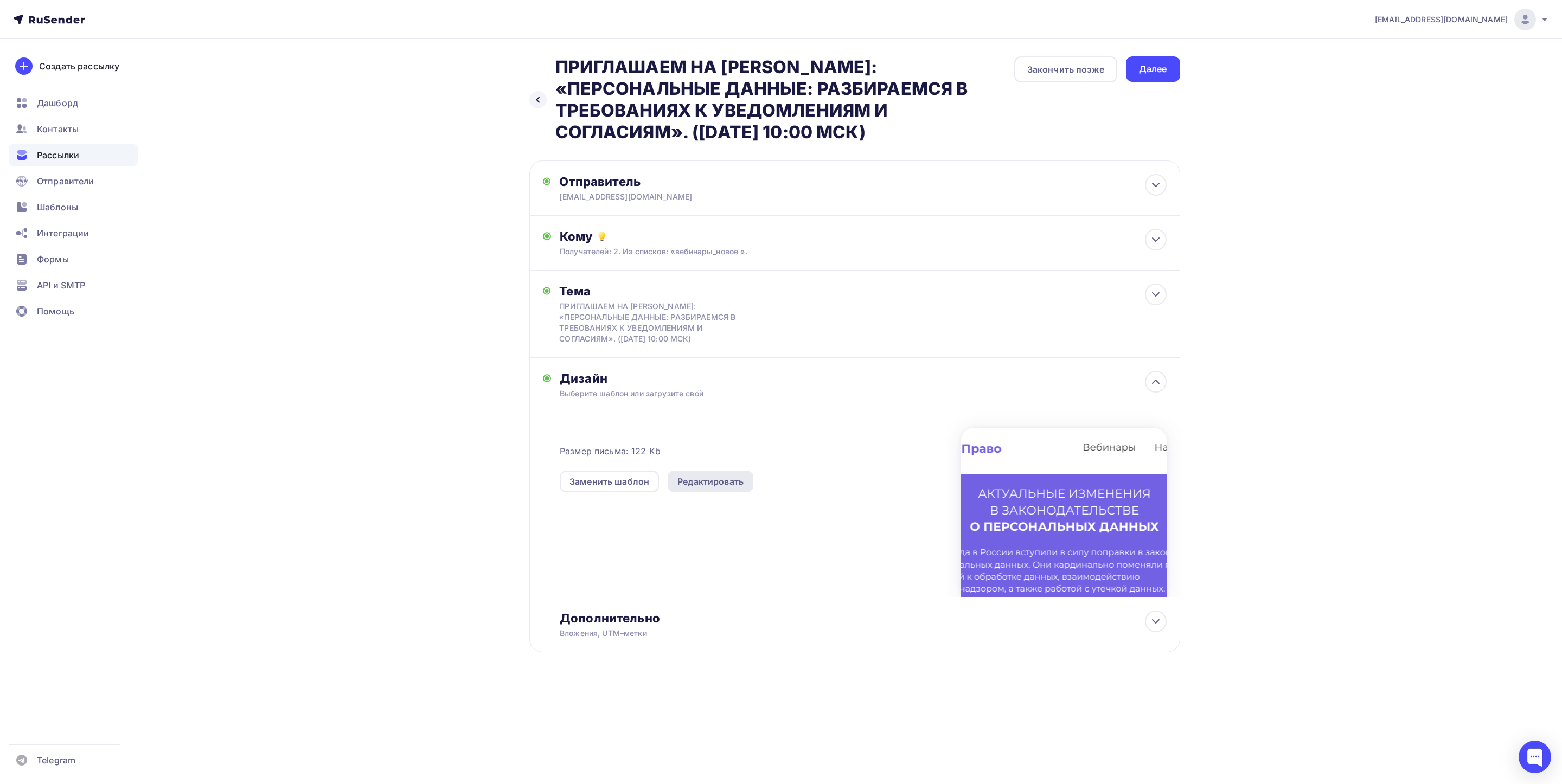
click at [726, 483] on div "Редактировать" at bounding box center [710, 481] width 66 height 13
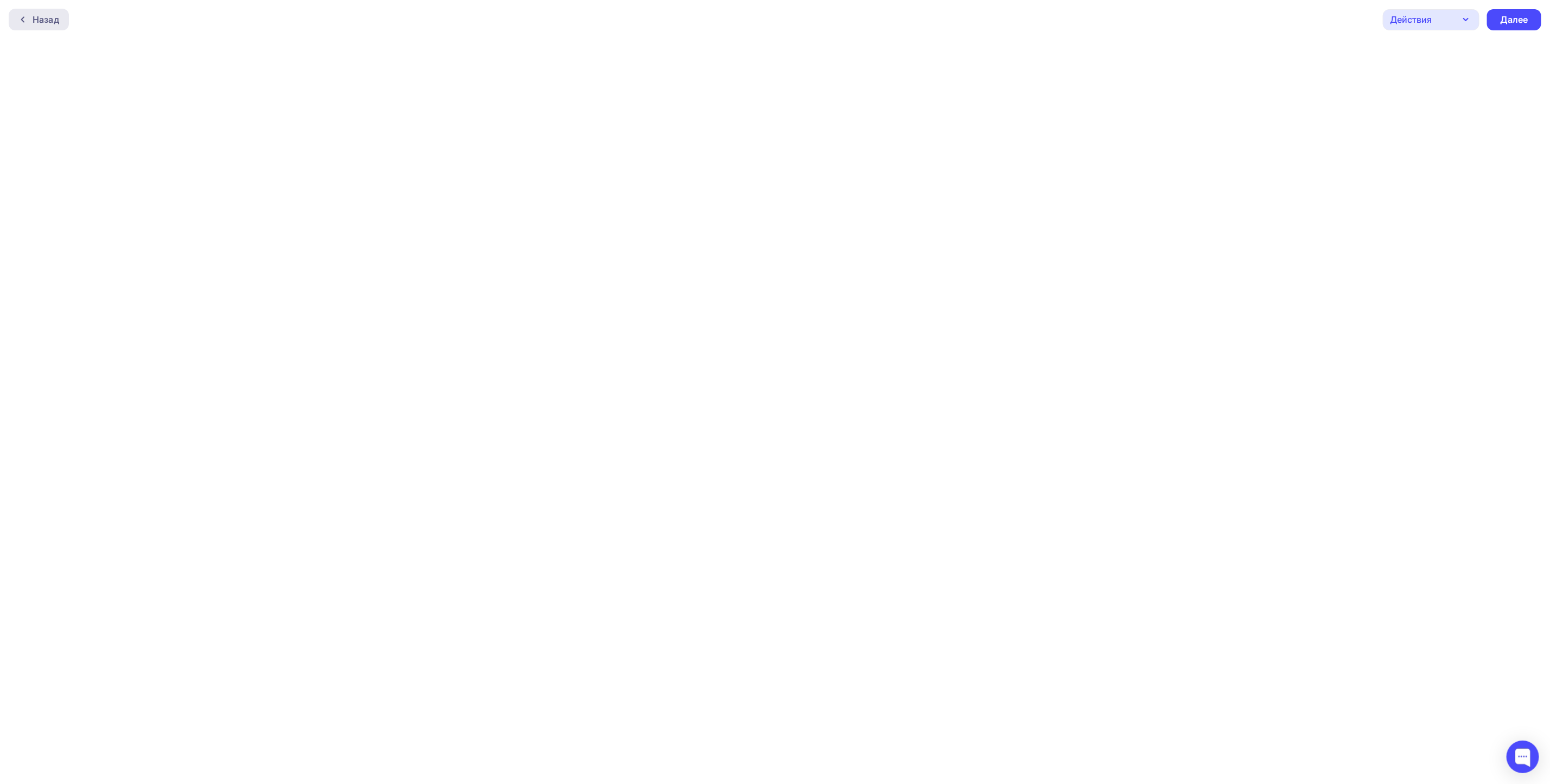
click at [51, 13] on div "Назад" at bounding box center [46, 19] width 27 height 13
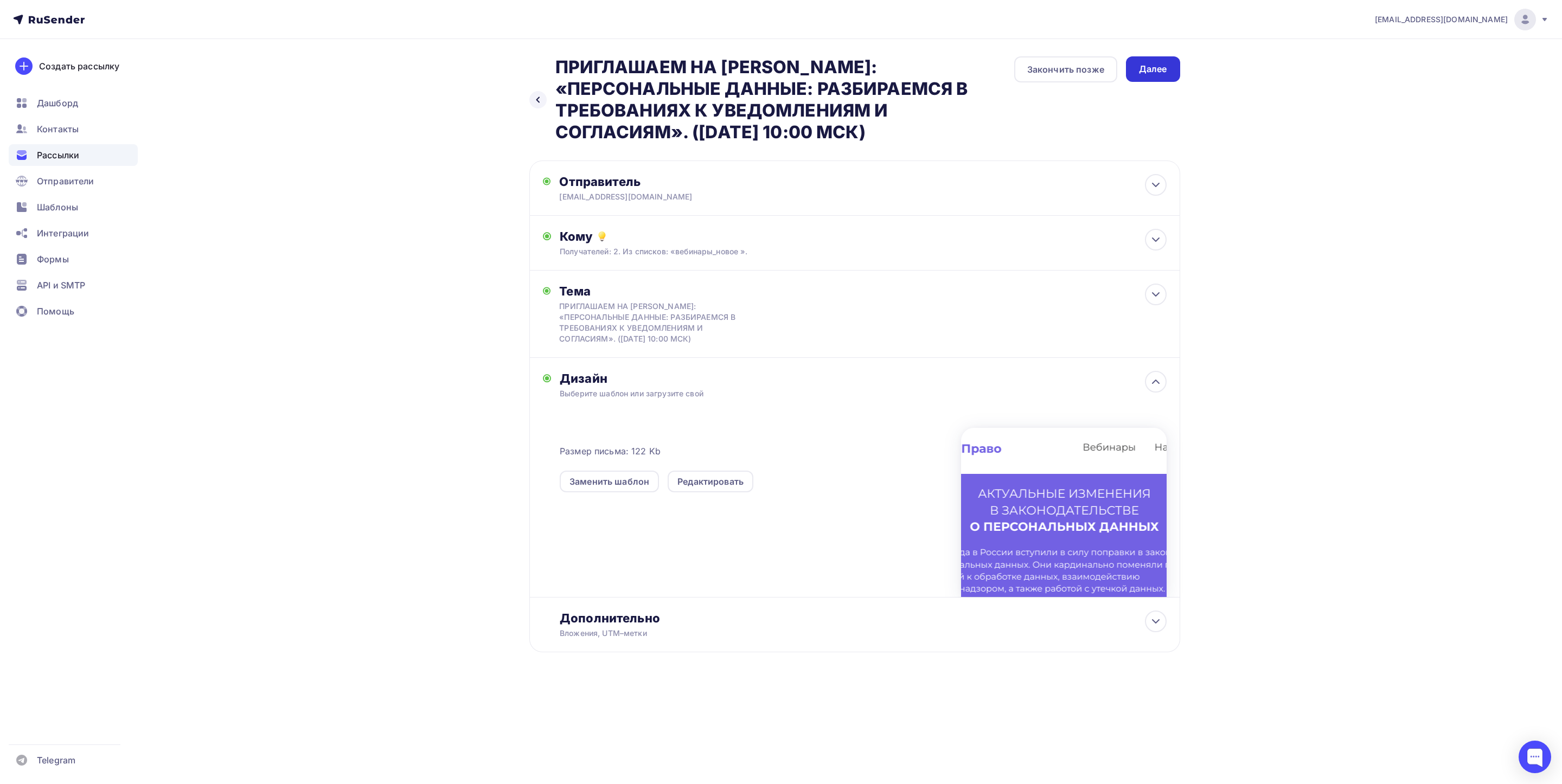
click at [1157, 67] on div "Далее" at bounding box center [1153, 69] width 28 height 13
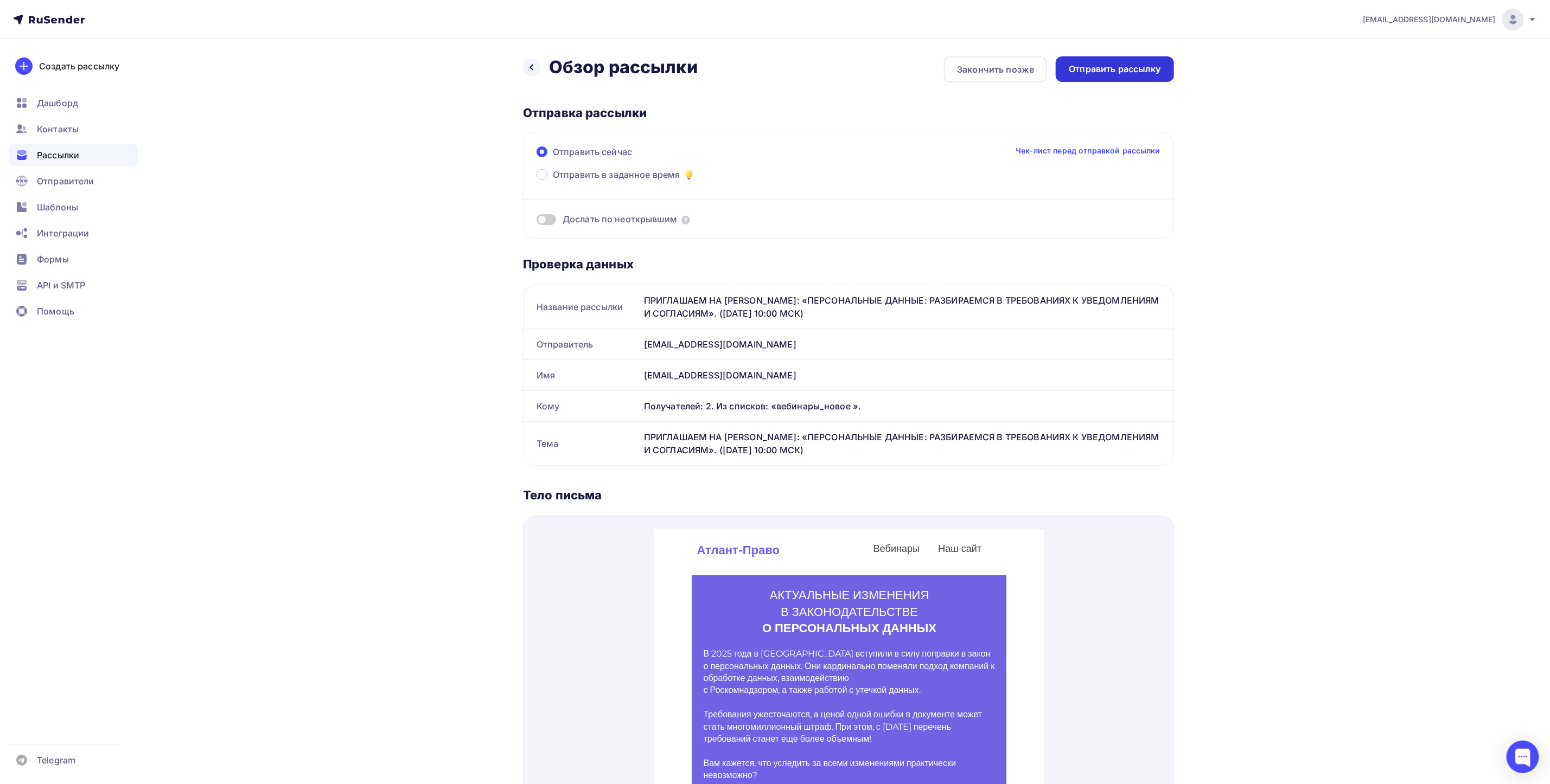
drag, startPoint x: 1127, startPoint y: 54, endPoint x: 1132, endPoint y: 72, distance: 18.7
click at [1130, 64] on div "Назад Обзор рассылки Обзор рассылки Закончить позже Отправить рассылку Отправка…" at bounding box center [775, 652] width 889 height 1226
click at [1132, 72] on div "Отправить рассылку" at bounding box center [1115, 69] width 92 height 13
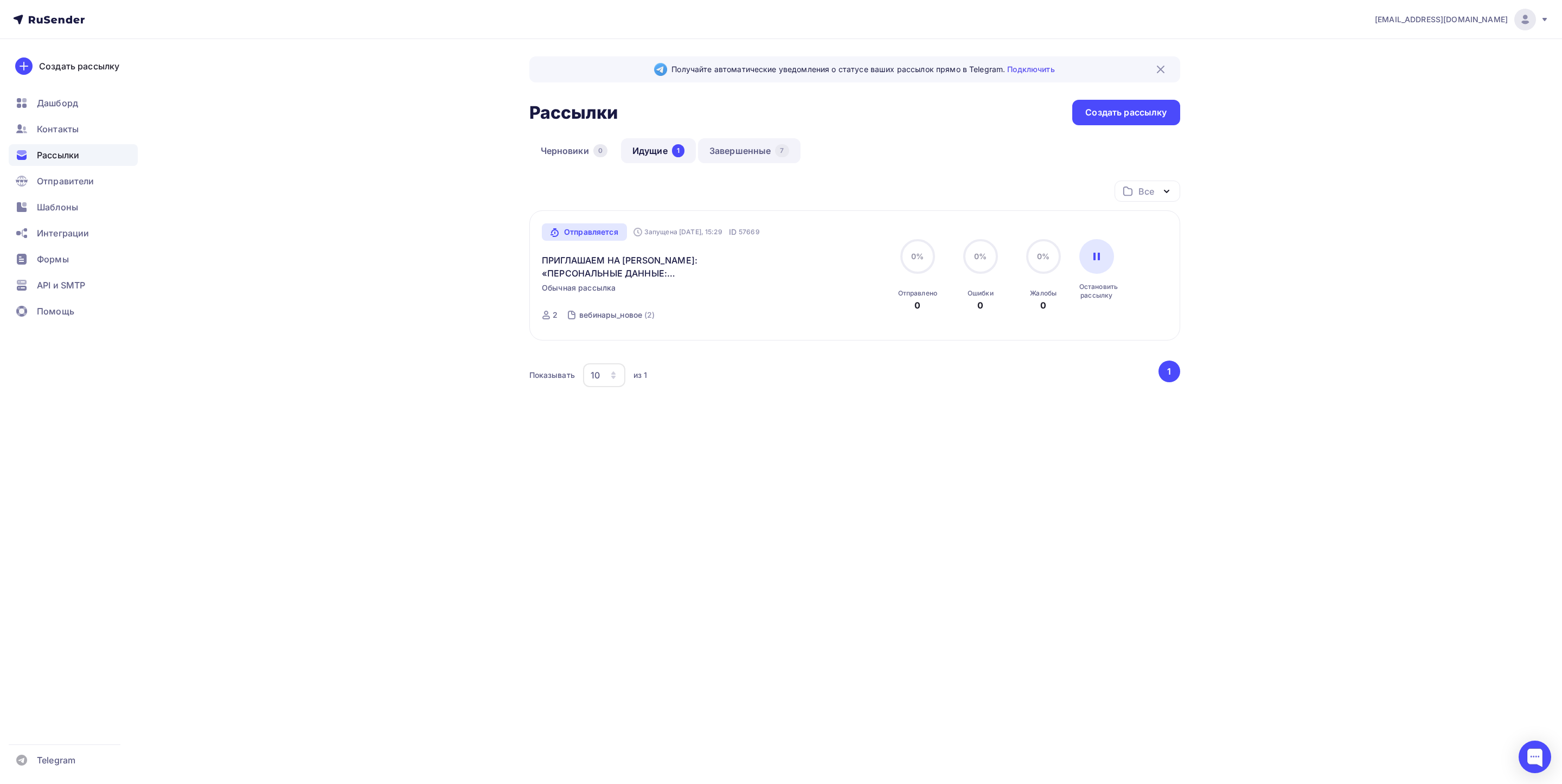
click at [743, 153] on link "Завершенные 7" at bounding box center [749, 150] width 102 height 25
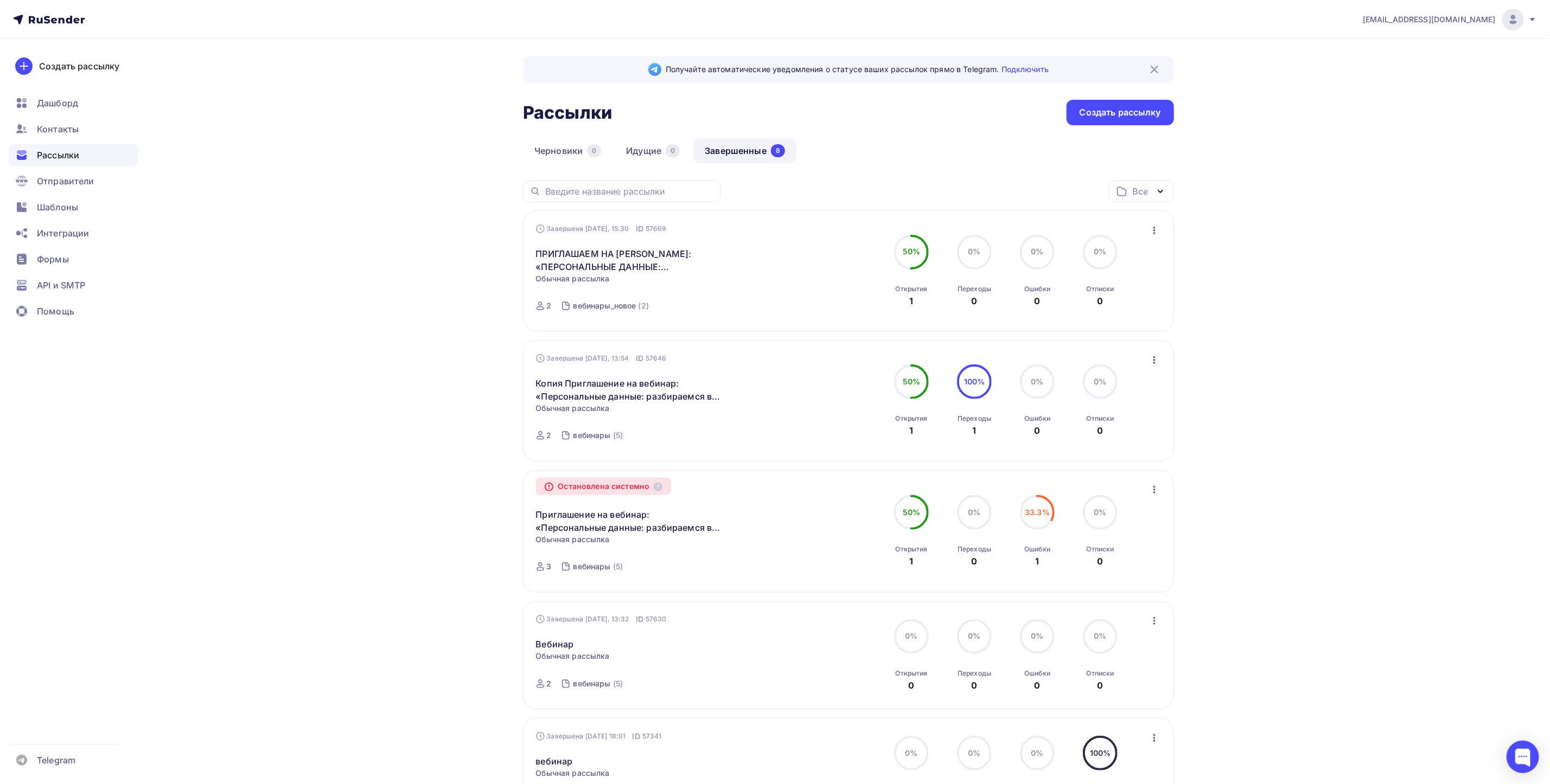
click at [1246, 298] on div "vorobyevapolina1@gmail.com Аккаунт Тарифы Выйти Создать рассылку Дашборд Контак…" at bounding box center [775, 660] width 1550 height 1320
click at [629, 303] on div "вебинары_новое" at bounding box center [605, 306] width 63 height 11
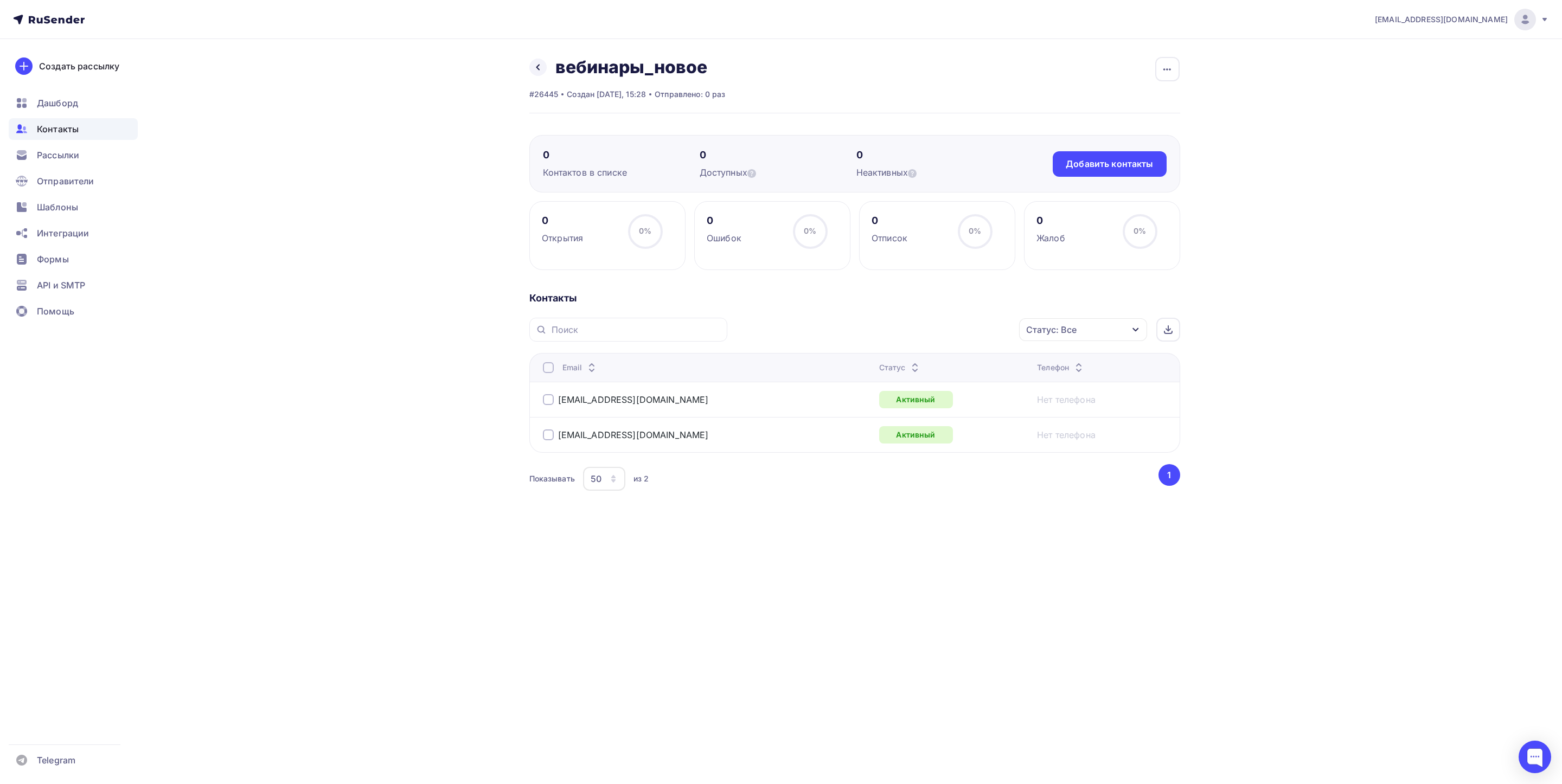
click at [53, 15] on icon at bounding box center [49, 19] width 72 height 13
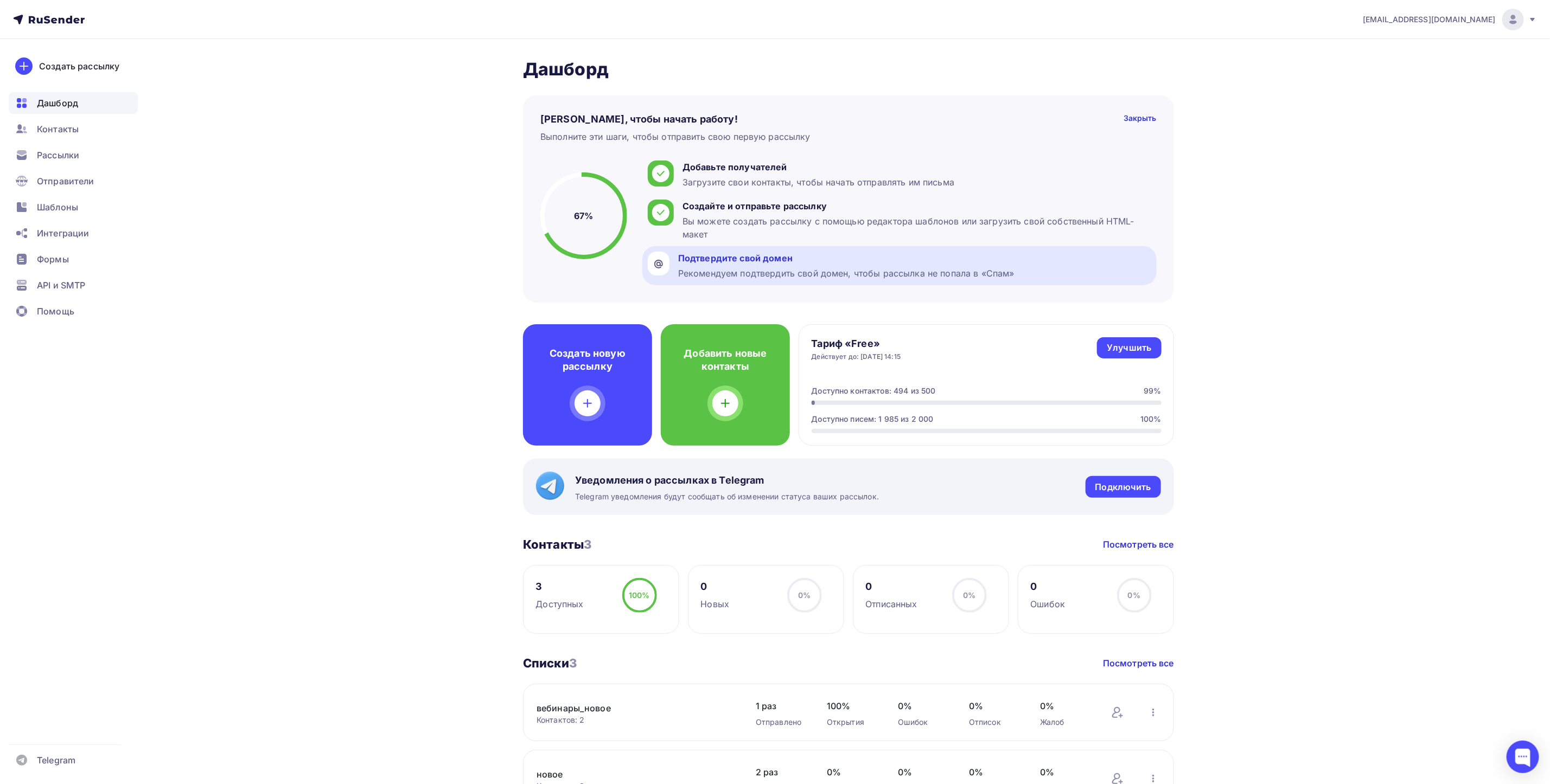
click at [755, 264] on div "Подтвердите свой домен" at bounding box center [846, 258] width 337 height 13
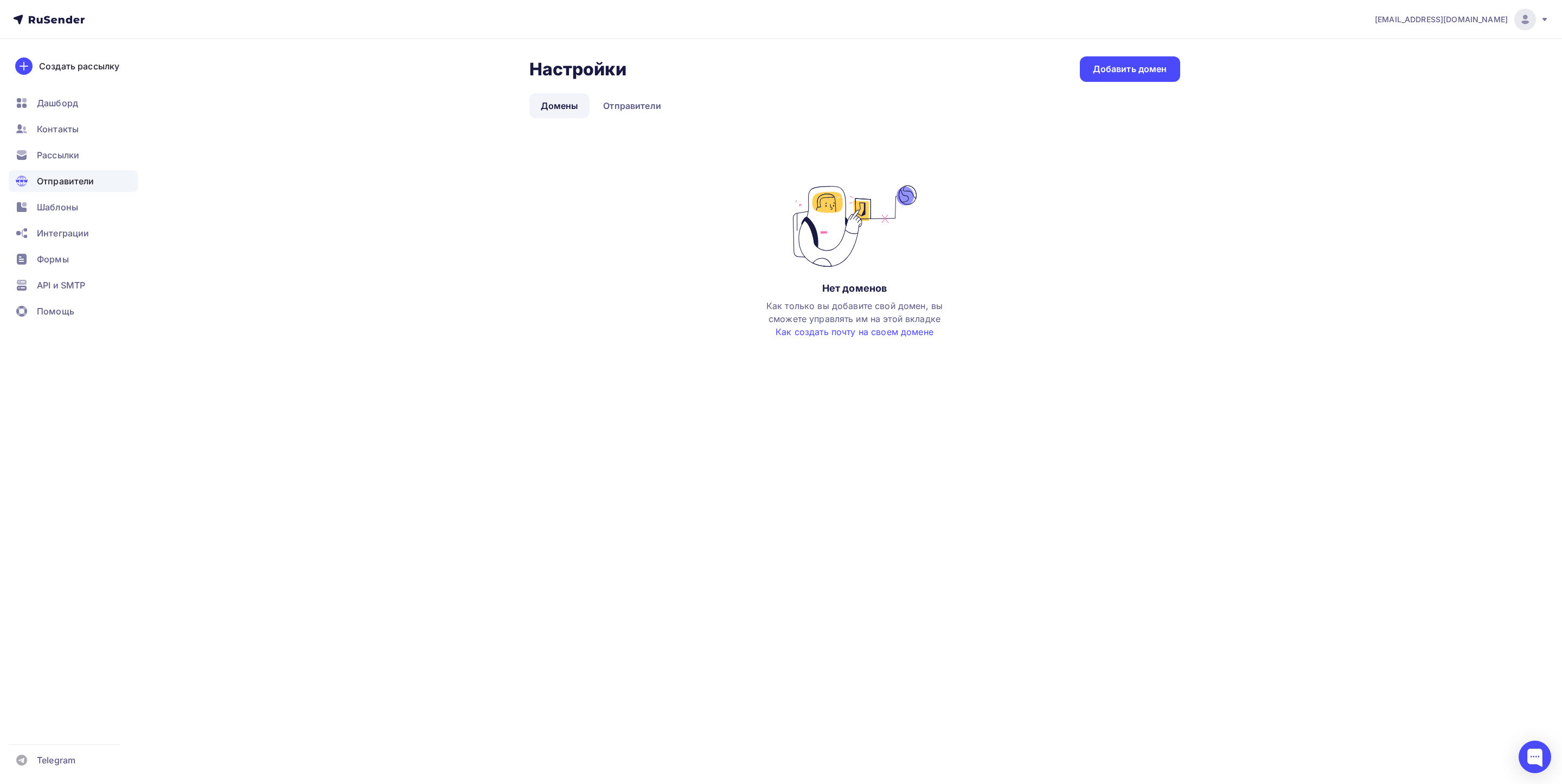
click at [1027, 338] on div "Нет доменов Как только вы добавите свой домен, вы сможете управлять им на этой …" at bounding box center [854, 273] width 651 height 175
click at [1159, 60] on link "Добавить домен" at bounding box center [1130, 69] width 100 height 25
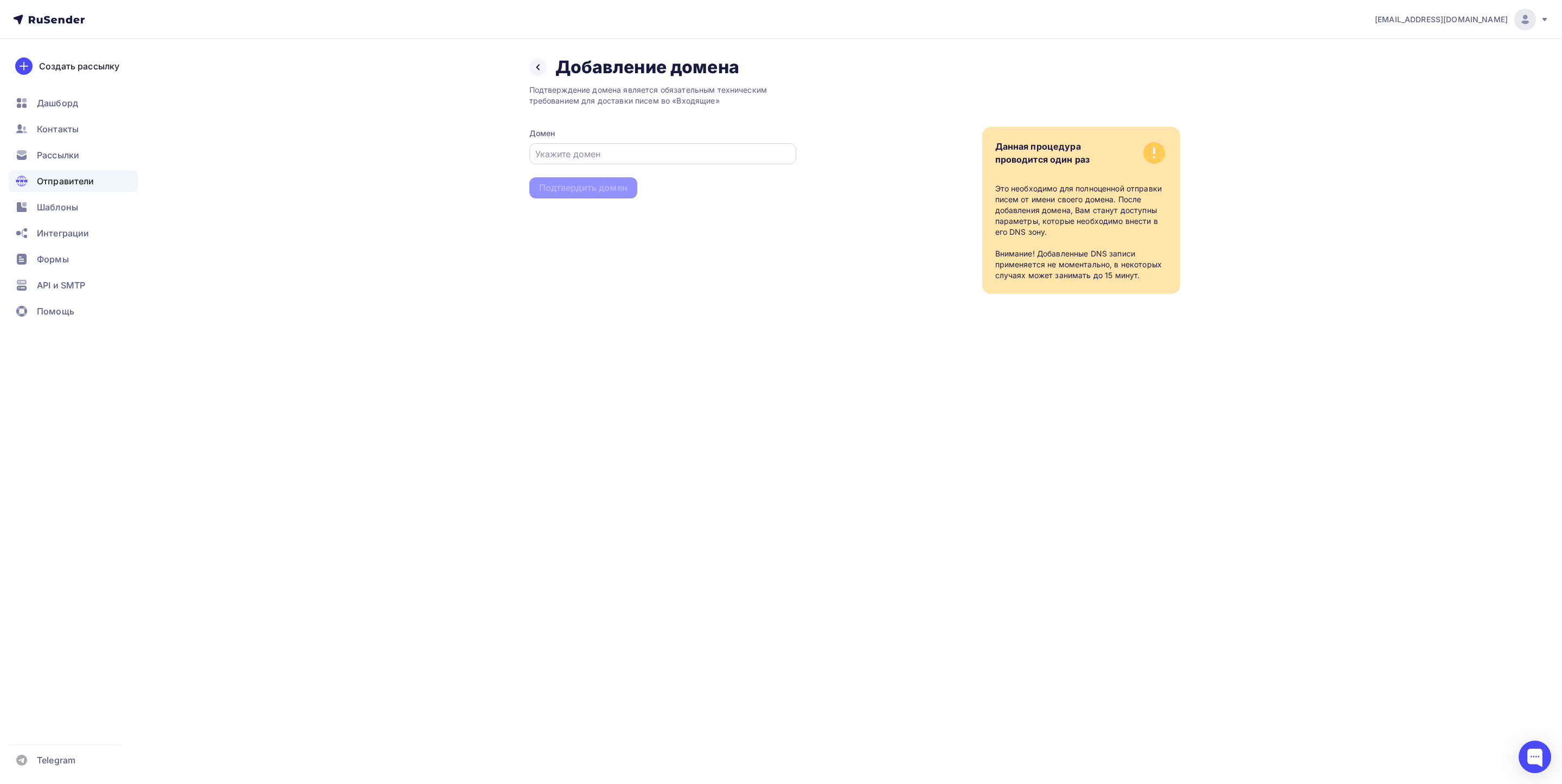
click at [543, 150] on input "text" at bounding box center [662, 153] width 254 height 13
paste input "info@atlant-pravo.ru"
click at [692, 184] on div "Подтверждение домена является обязательным техническим требованием для доставки…" at bounding box center [663, 186] width 267 height 216
click at [668, 149] on input "info@atlant-pravo.ru" at bounding box center [662, 153] width 254 height 13
click at [535, 153] on input "info@atlant-pravo.ru" at bounding box center [662, 153] width 254 height 13
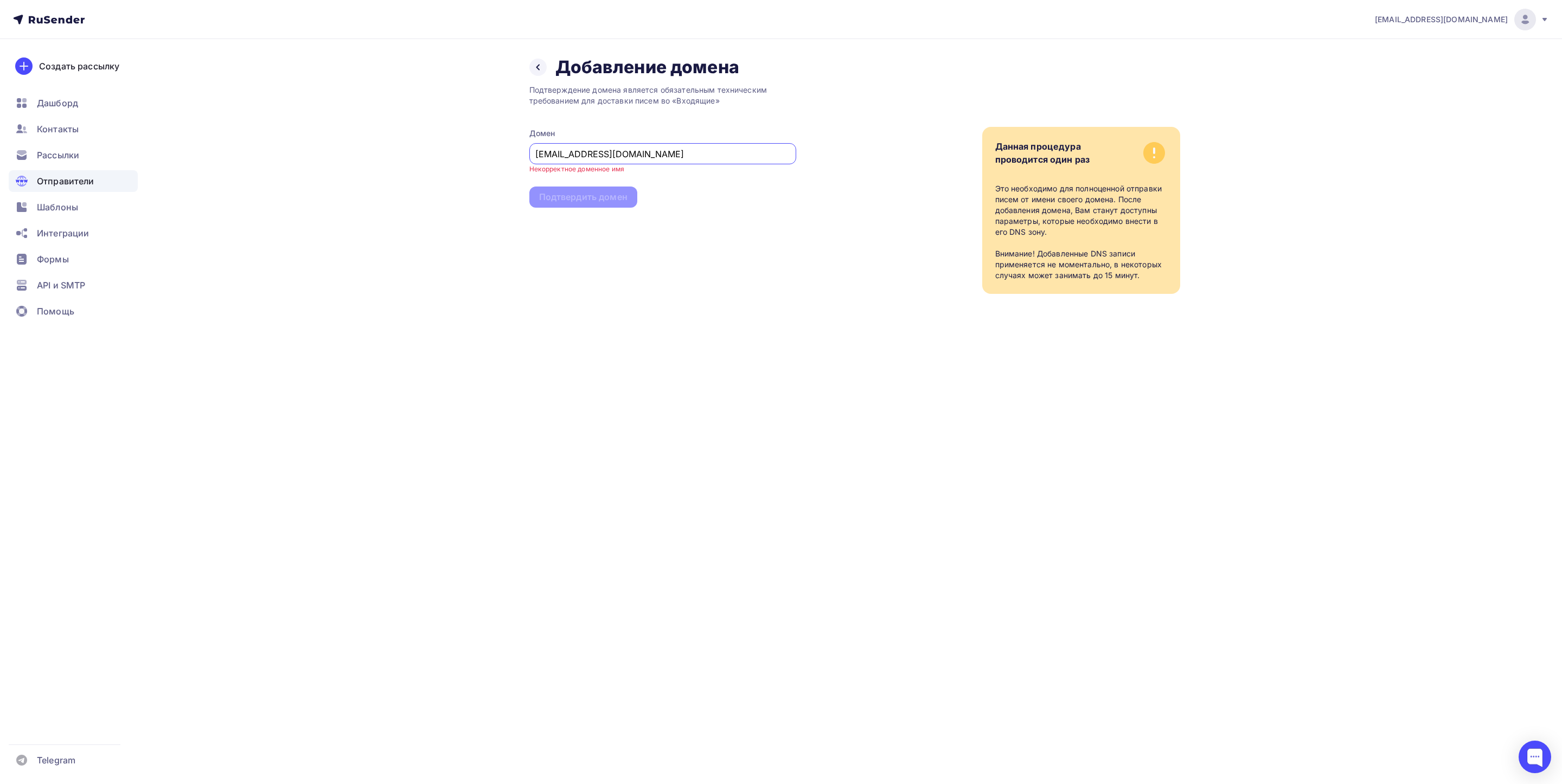
click at [660, 152] on input "info@atlant-pravo.ru" at bounding box center [662, 153] width 254 height 13
drag, startPoint x: 626, startPoint y: 158, endPoint x: 495, endPoint y: 150, distance: 131.2
click at [495, 150] on div "Назад Добавление домена Добавление домена Подтверждение домена является обязате…" at bounding box center [781, 188] width 889 height 298
paste input "atlant-pravo.ru/"
click at [660, 243] on div "Подтверждение домена является обязательным техническим требованием для доставки…" at bounding box center [663, 186] width 267 height 216
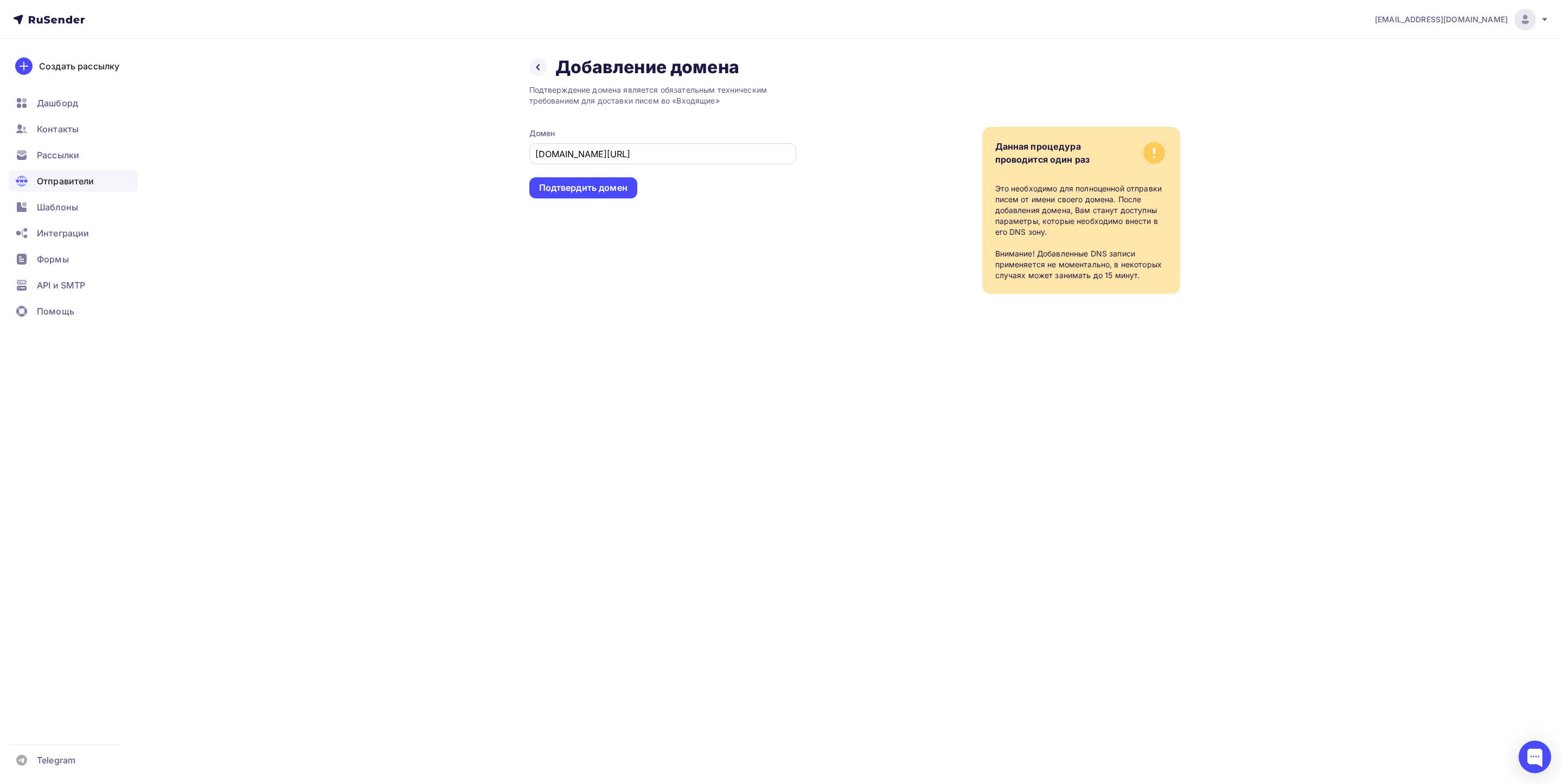
click at [598, 152] on input "atlant-pravo.ru/" at bounding box center [662, 153] width 254 height 13
type input "atlant-pravo.ru"
click at [686, 284] on div "Подтверждение домена является обязательным техническим требованием для доставки…" at bounding box center [663, 186] width 267 height 216
click at [625, 187] on div "Подтвердить домен" at bounding box center [583, 188] width 89 height 13
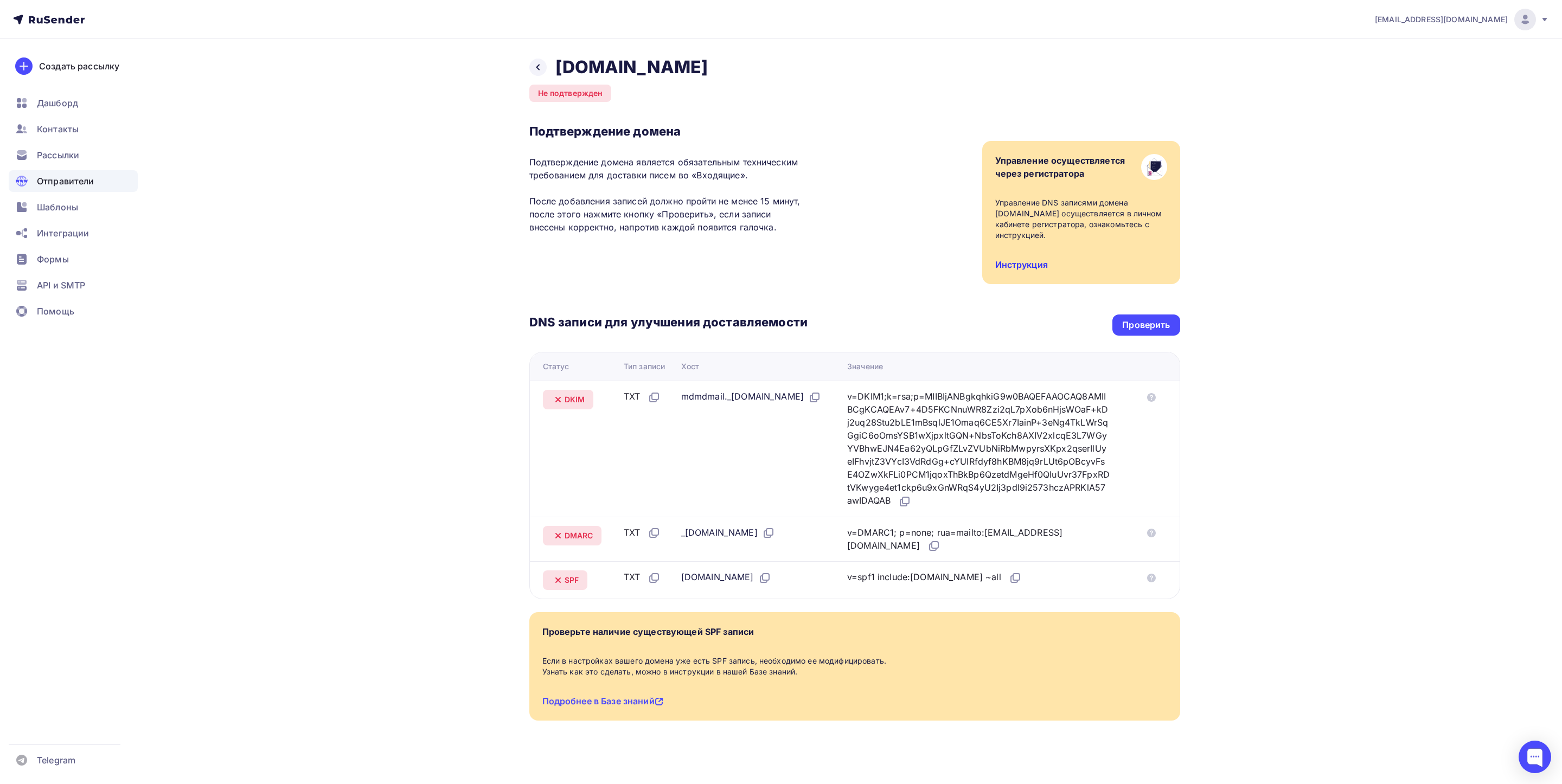
click at [1030, 260] on link "Инструкция" at bounding box center [1021, 265] width 53 height 11
drag, startPoint x: 905, startPoint y: 326, endPoint x: 881, endPoint y: 316, distance: 26.0
click at [907, 322] on div "DNS записи для улучшения доставляемости Проверить Статус Тип записи Хост Значен…" at bounding box center [854, 442] width 651 height 315
click at [840, 216] on div "Подтверждение домена Подтверждение домена является обязательным техническим тре…" at bounding box center [854, 204] width 651 height 161
click at [1041, 260] on link "Инструкция" at bounding box center [1021, 265] width 53 height 11
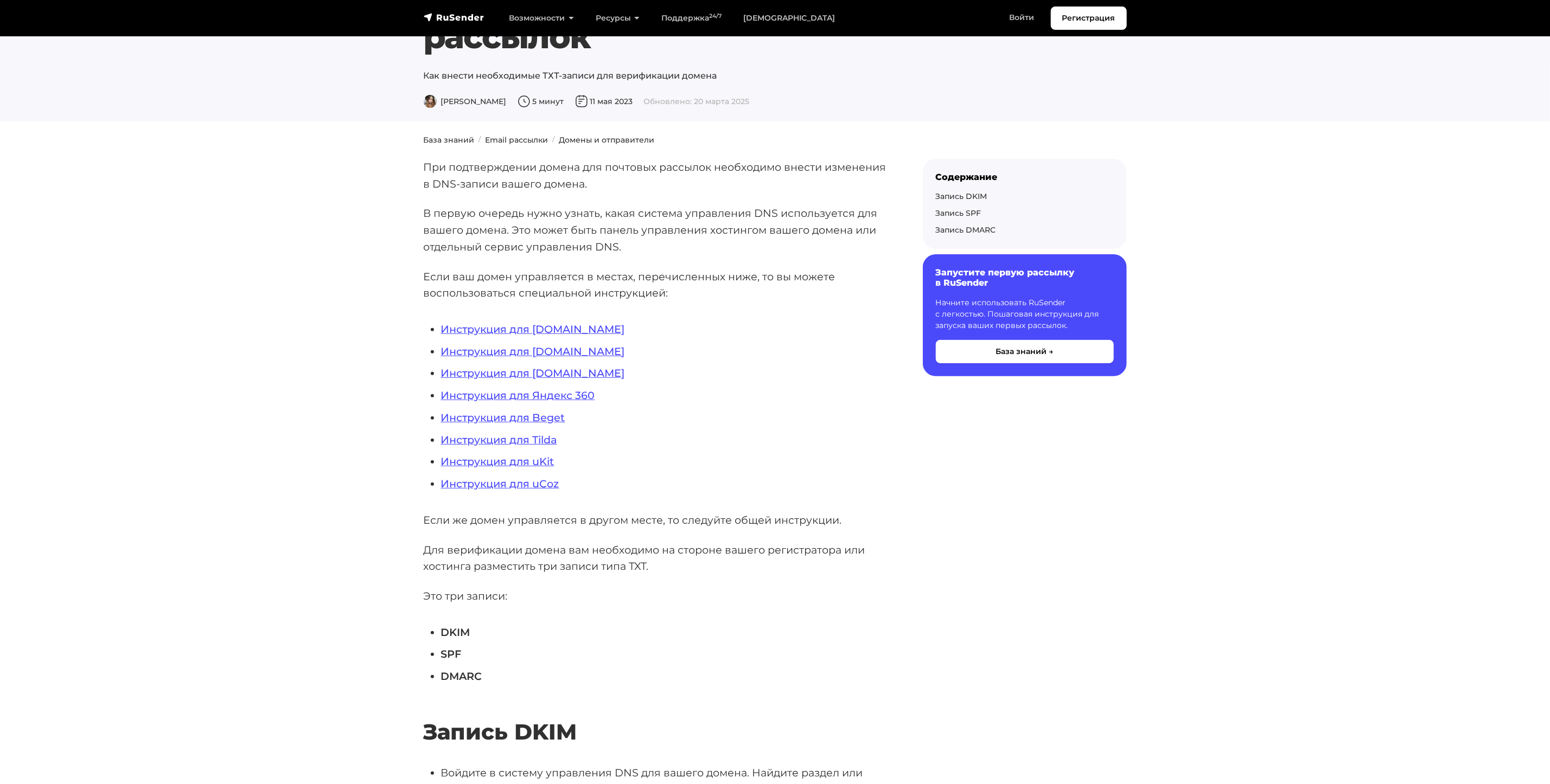
scroll to position [326, 0]
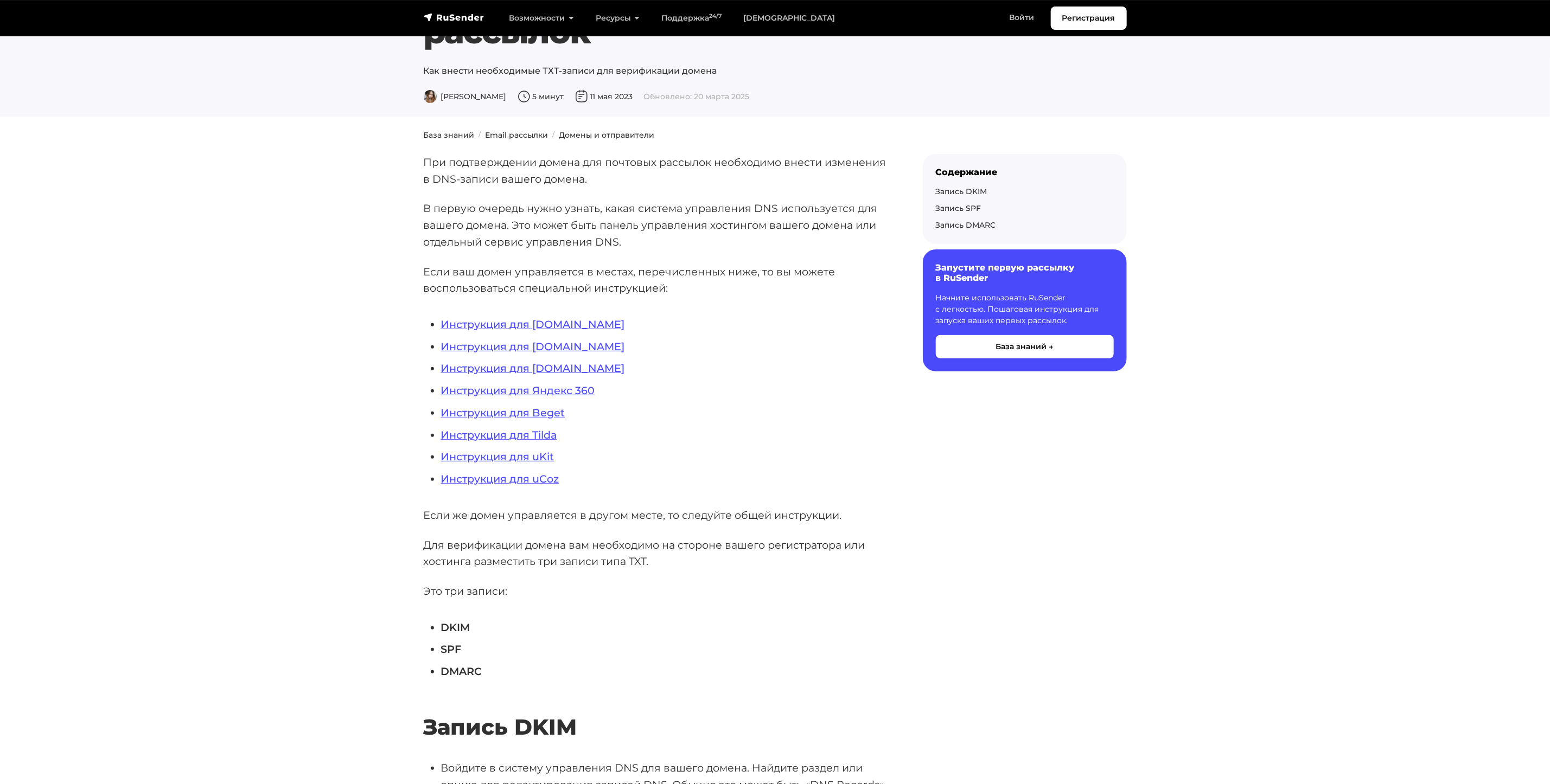
scroll to position [81, 0]
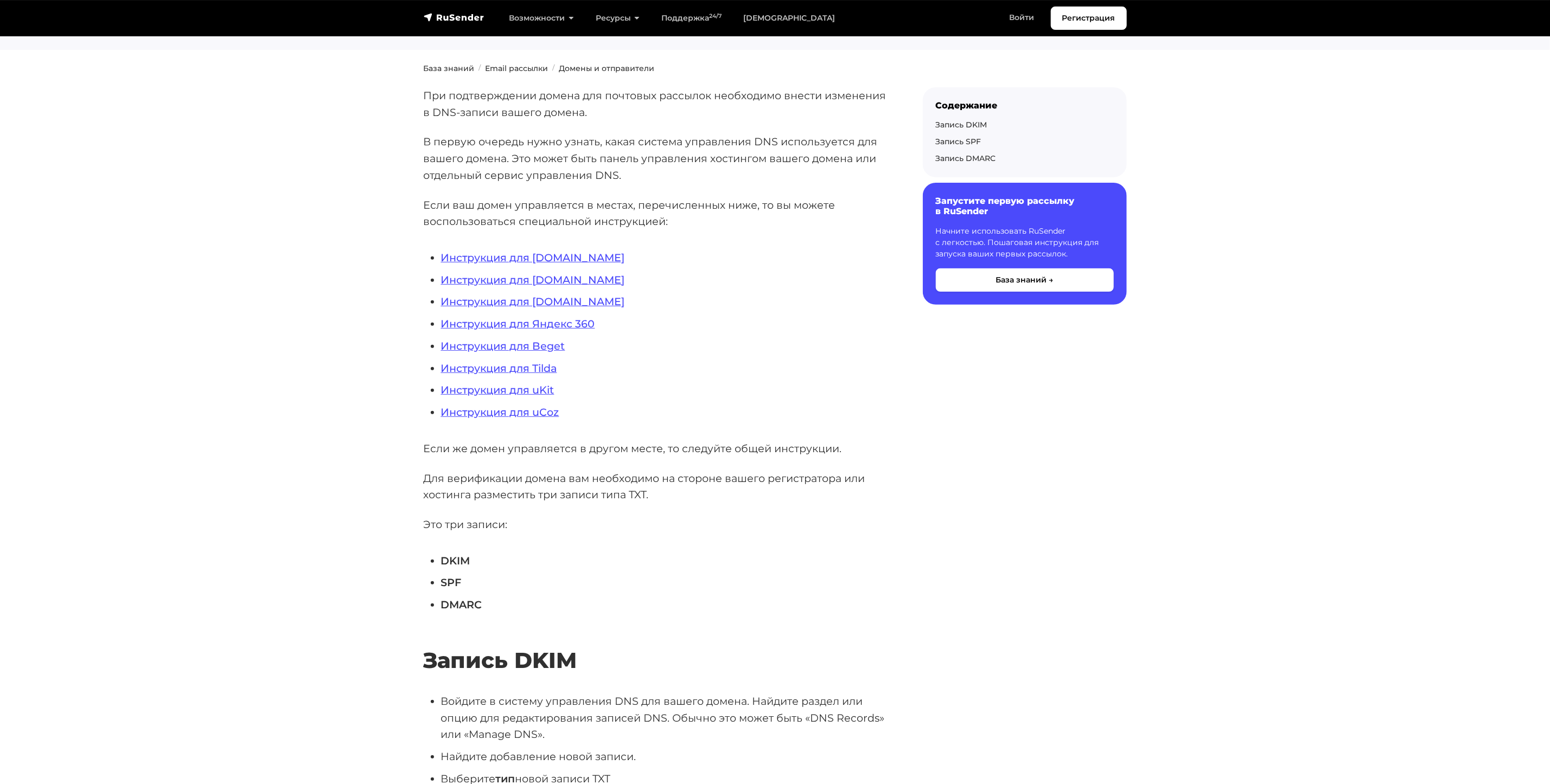
scroll to position [244, 0]
